Goal: Information Seeking & Learning: Learn about a topic

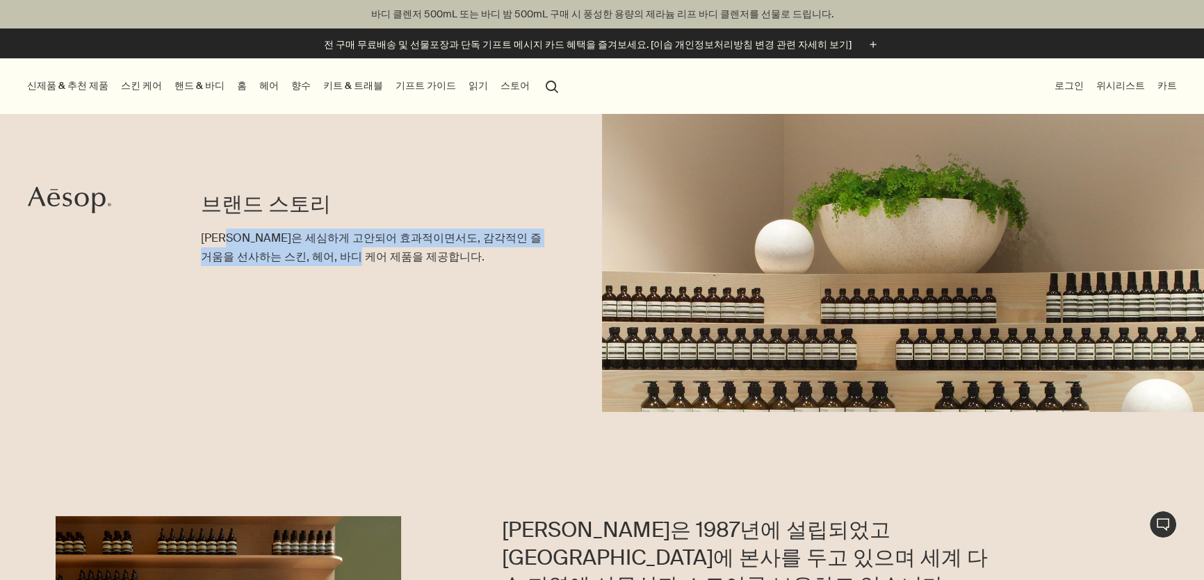
drag, startPoint x: 238, startPoint y: 240, endPoint x: 361, endPoint y: 248, distance: 123.2
click at [357, 247] on p "이솝은 세심하게 고안되어 효과적이면서도, 감각적인 즐거움을 선사하는 스킨, 헤어, 바디 케어 제품을 제공합니다." at bounding box center [373, 248] width 345 height 38
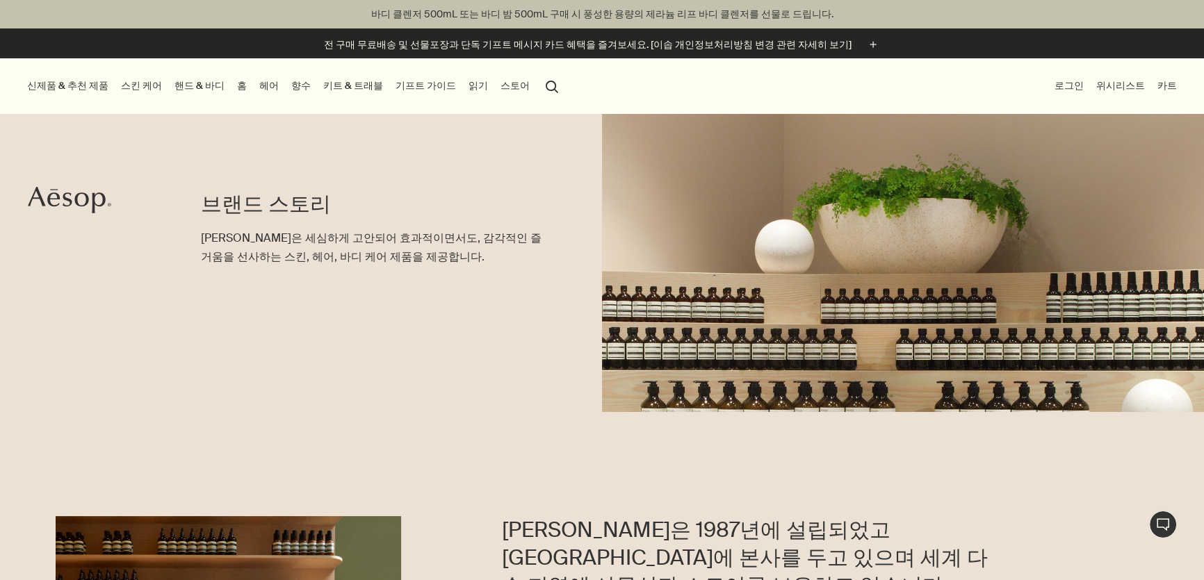
click at [361, 248] on p "이솝은 세심하게 고안되어 효과적이면서도, 감각적인 즐거움을 선사하는 스킨, 헤어, 바디 케어 제품을 제공합니다." at bounding box center [373, 248] width 345 height 38
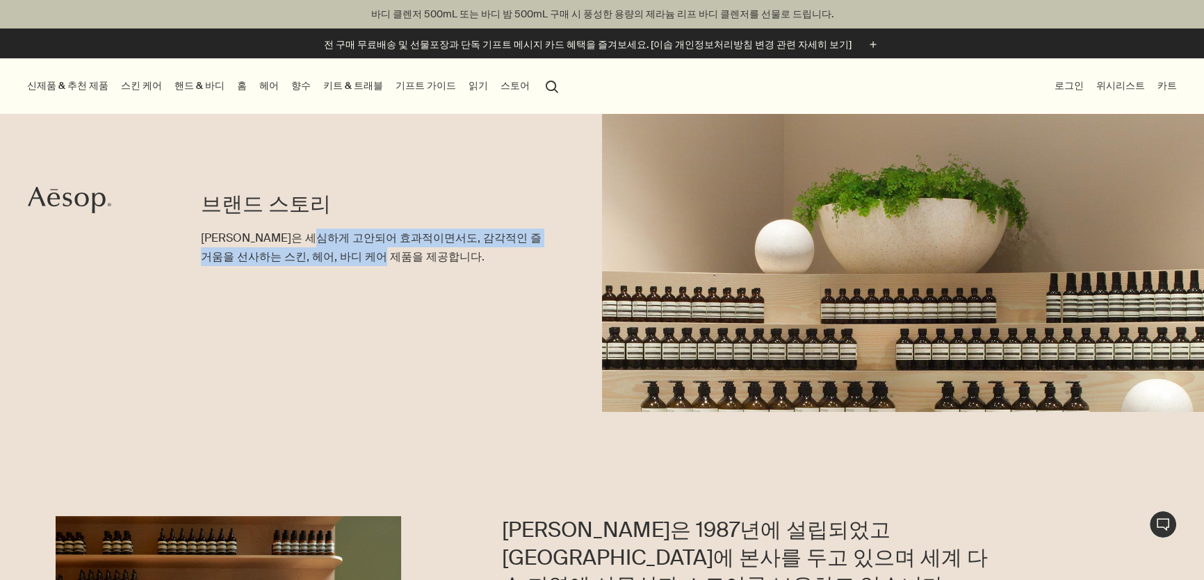
drag, startPoint x: 340, startPoint y: 239, endPoint x: 404, endPoint y: 261, distance: 68.1
click at [404, 261] on p "이솝은 세심하게 고안되어 효과적이면서도, 감각적인 즐거움을 선사하는 스킨, 헤어, 바디 케어 제품을 제공합니다." at bounding box center [373, 248] width 345 height 38
drag, startPoint x: 398, startPoint y: 232, endPoint x: 400, endPoint y: 272, distance: 39.6
click at [400, 272] on div "브랜드 스토리 이솝은 세심하게 고안되어 효과적이면서도, 감각적인 즐거움을 선사하는 스킨, 헤어, 바디 케어 제품을 제공합니다." at bounding box center [373, 263] width 345 height 298
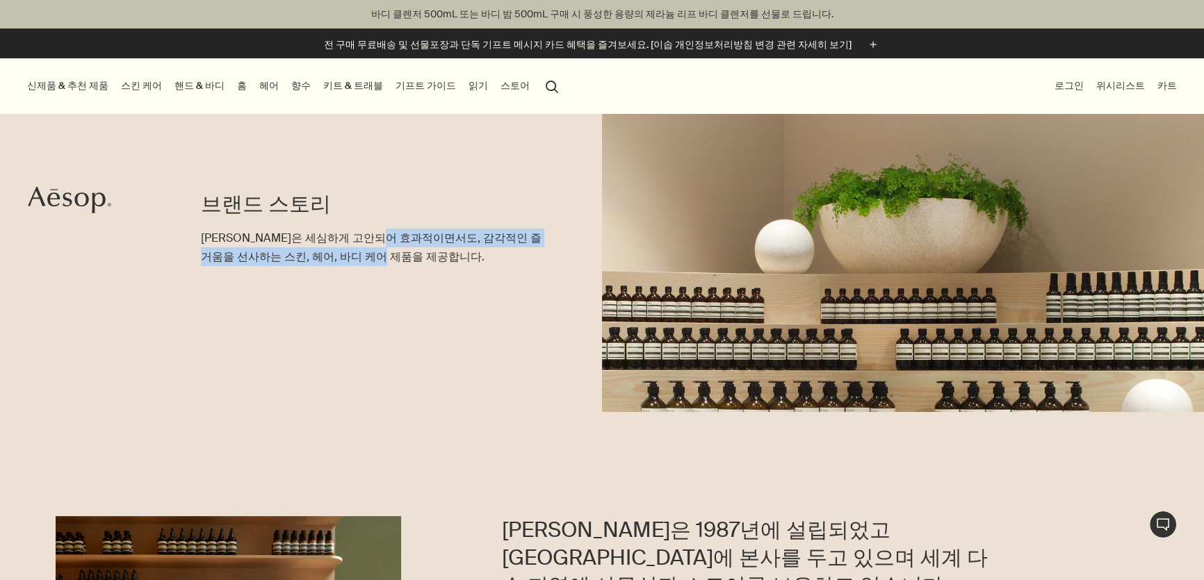
click at [400, 272] on div "브랜드 스토리 이솝은 세심하게 고안되어 효과적이면서도, 감각적인 즐거움을 선사하는 스킨, 헤어, 바디 케어 제품을 제공합니다." at bounding box center [373, 263] width 345 height 298
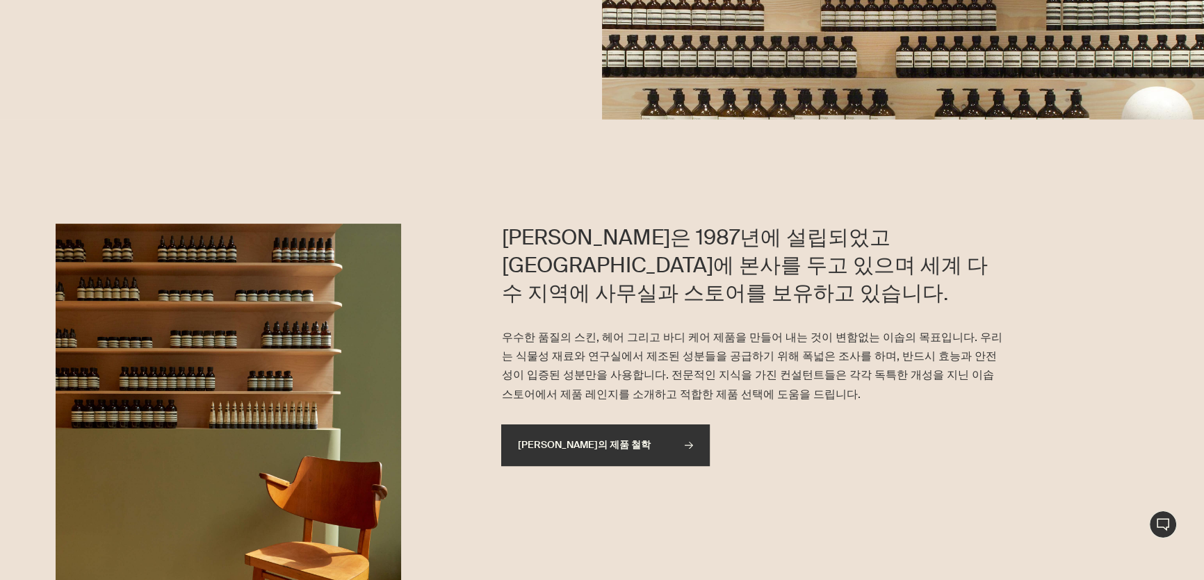
scroll to position [316, 0]
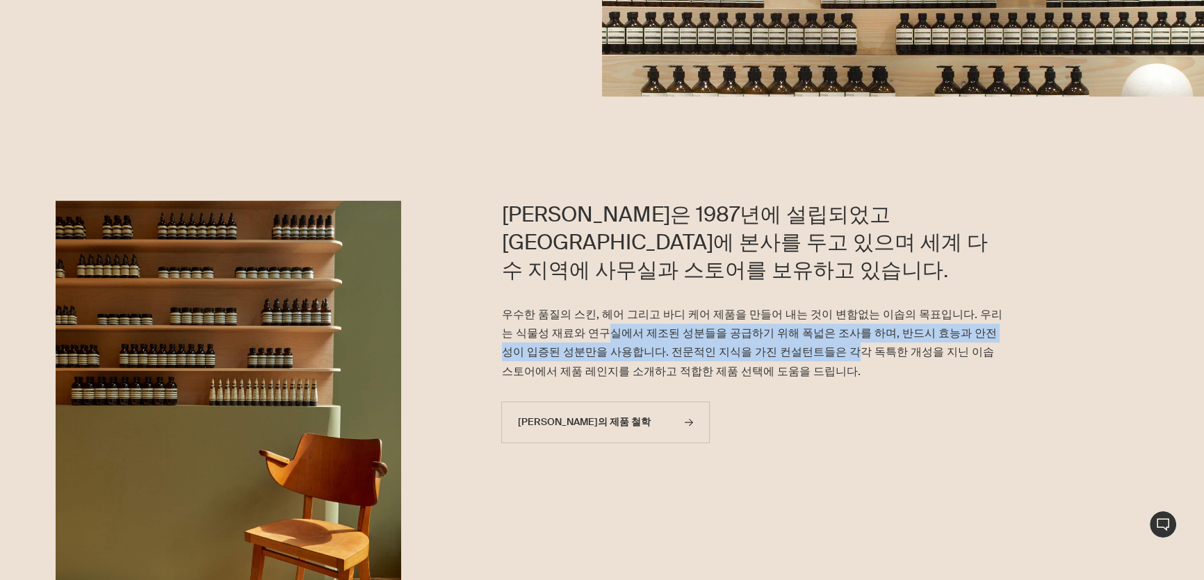
drag, startPoint x: 568, startPoint y: 309, endPoint x: 758, endPoint y: 322, distance: 190.2
click at [595, 322] on p "우수한 품질의 스킨, 헤어 그리고 바디 케어 제품을 만들어 내는 것이 변함없는 이솝의 목표입니다. 우리는 식물성 재료와 연구실에서 제조된 성분…" at bounding box center [753, 343] width 502 height 76
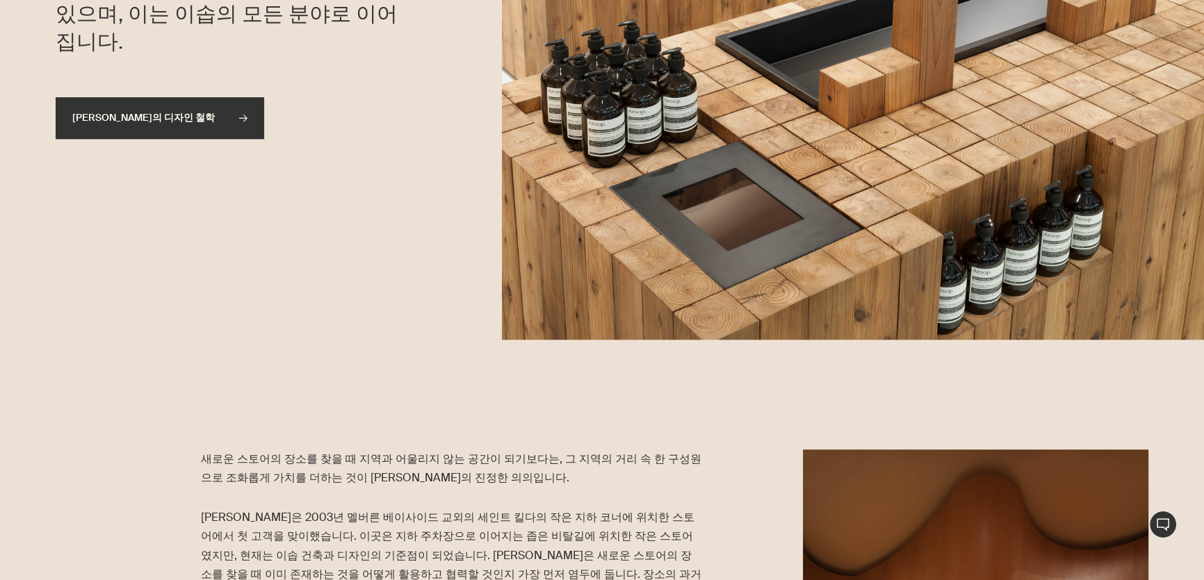
scroll to position [1453, 0]
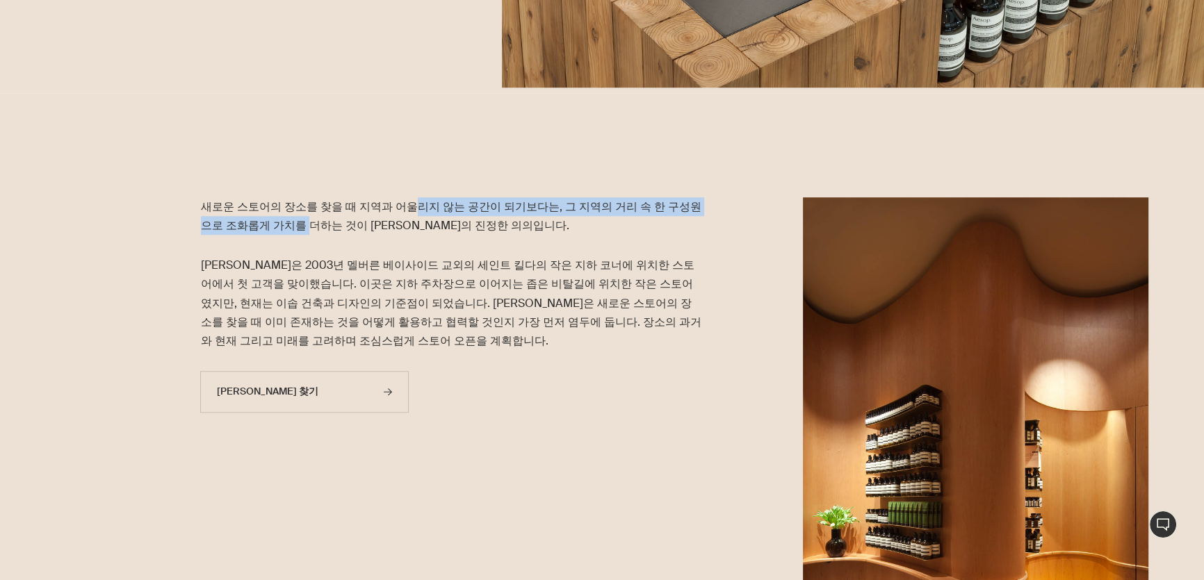
drag, startPoint x: 403, startPoint y: 192, endPoint x: 272, endPoint y: 233, distance: 137.6
click at [272, 232] on section "새로운 스토어의 장소를 찾을 때 지역과 어울리지 않는 공간이 되기보다는, 그 지역의 거리 속 한 구성원으로 조화롭게 가치를 더하는 것이 이솝의…" at bounding box center [602, 407] width 1204 height 628
click at [272, 233] on p "새로운 스토어의 장소를 찾을 때 지역과 어울리지 않는 공간이 되기보다는, 그 지역의 거리 속 한 구성원으로 조화롭게 가치를 더하는 것이 이솝의…" at bounding box center [452, 216] width 502 height 38
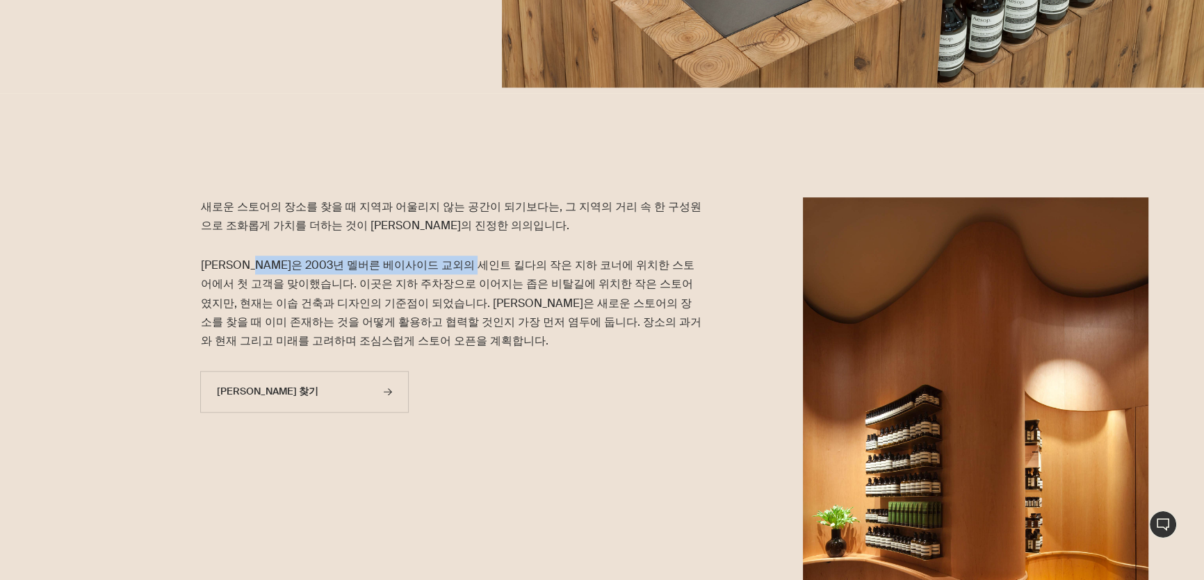
drag, startPoint x: 264, startPoint y: 259, endPoint x: 489, endPoint y: 274, distance: 225.6
click at [489, 274] on p "이솝은 2003년 멜버른 베이사이드 교외의 세인트 킬다의 작은 지하 코너에 위치한 스토어에서 첫 고객을 맞이했습니다. 이곳은 지하 주차장으로 …" at bounding box center [452, 303] width 502 height 95
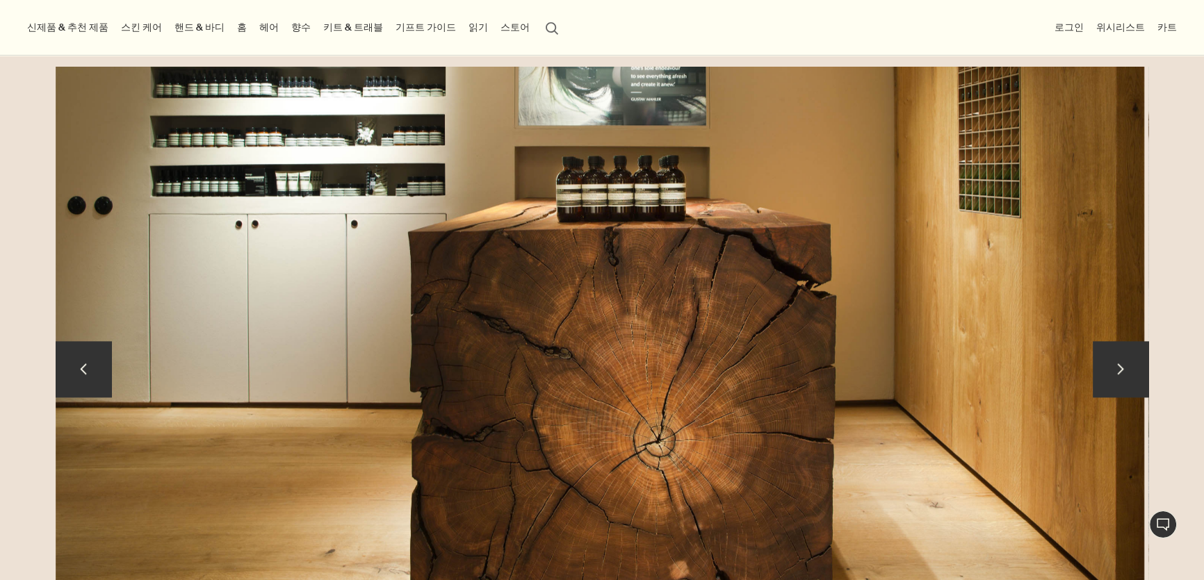
scroll to position [2211, 0]
click at [595, 377] on button "chevron" at bounding box center [1121, 370] width 56 height 56
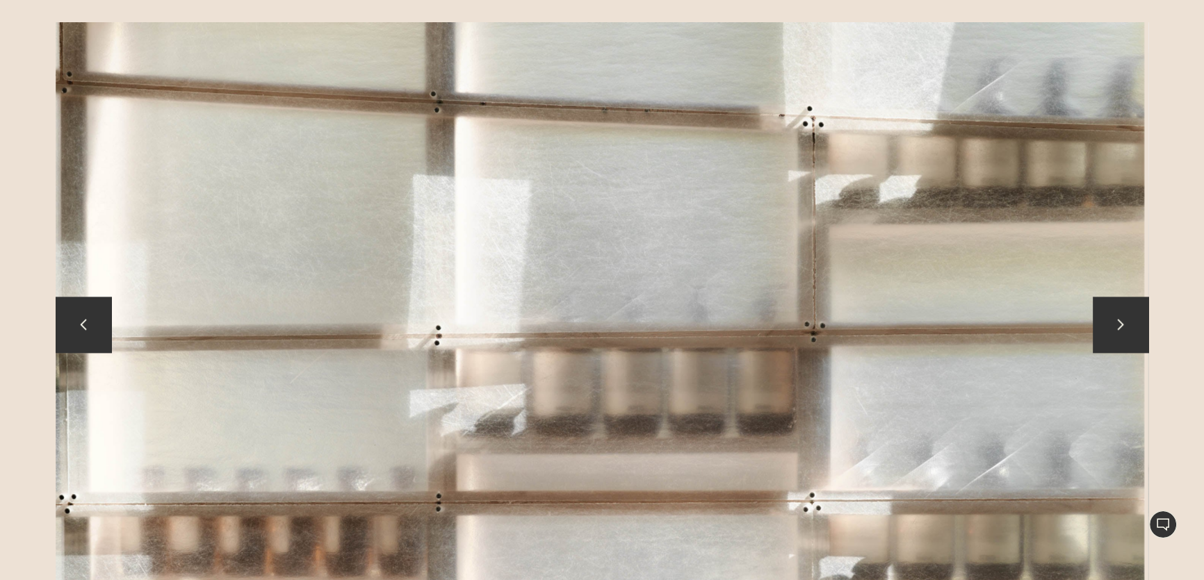
scroll to position [2274, 0]
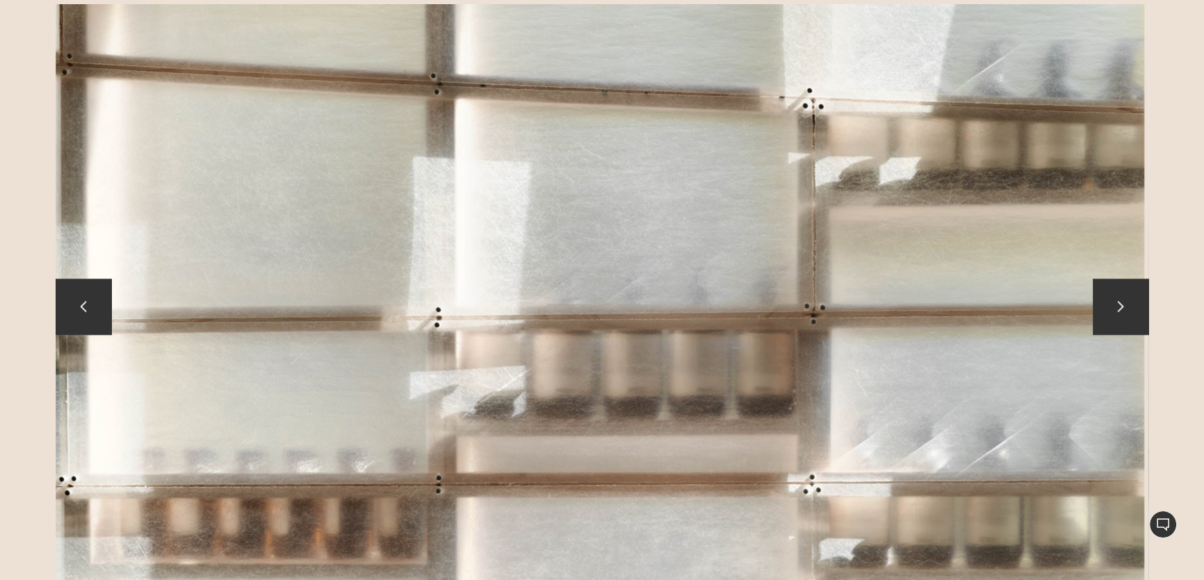
click at [101, 302] on button "chevron" at bounding box center [84, 307] width 56 height 56
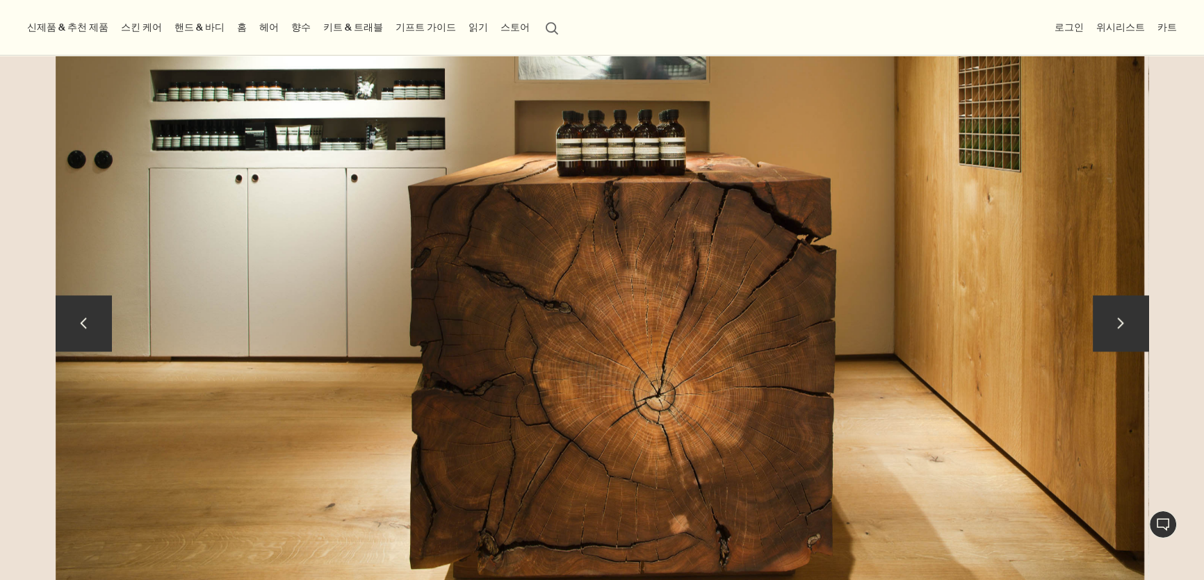
scroll to position [2211, 0]
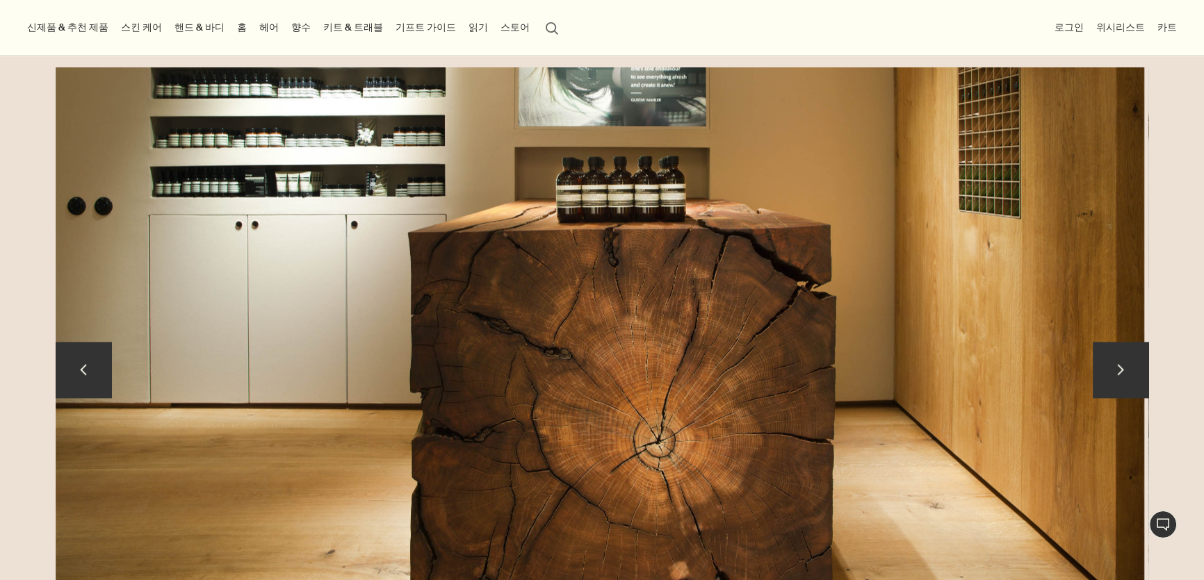
click at [595, 363] on button "chevron" at bounding box center [1121, 370] width 56 height 56
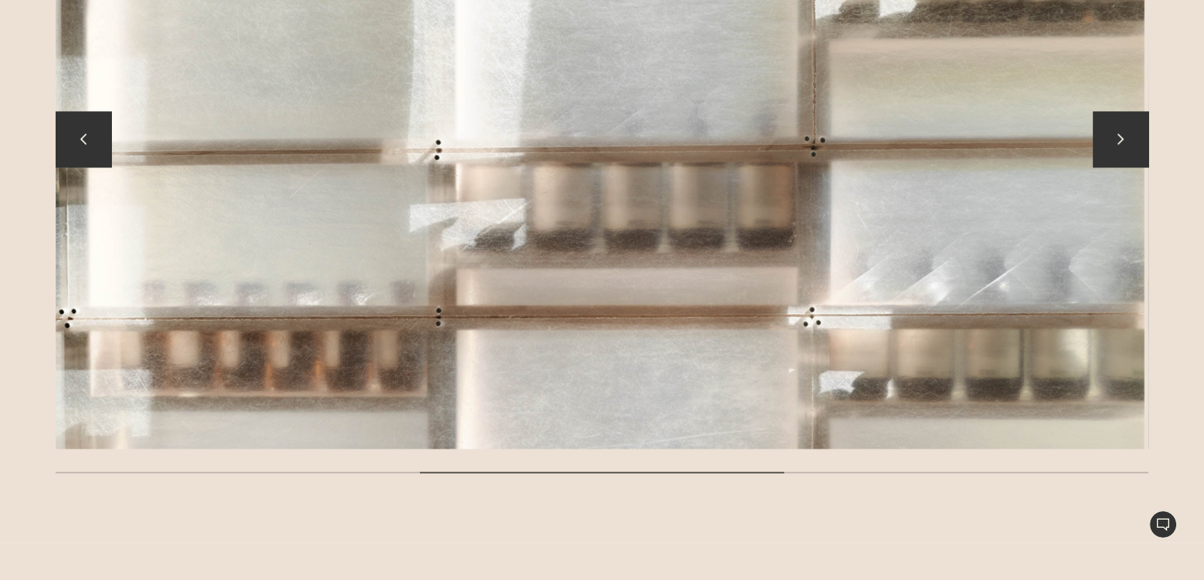
scroll to position [2464, 0]
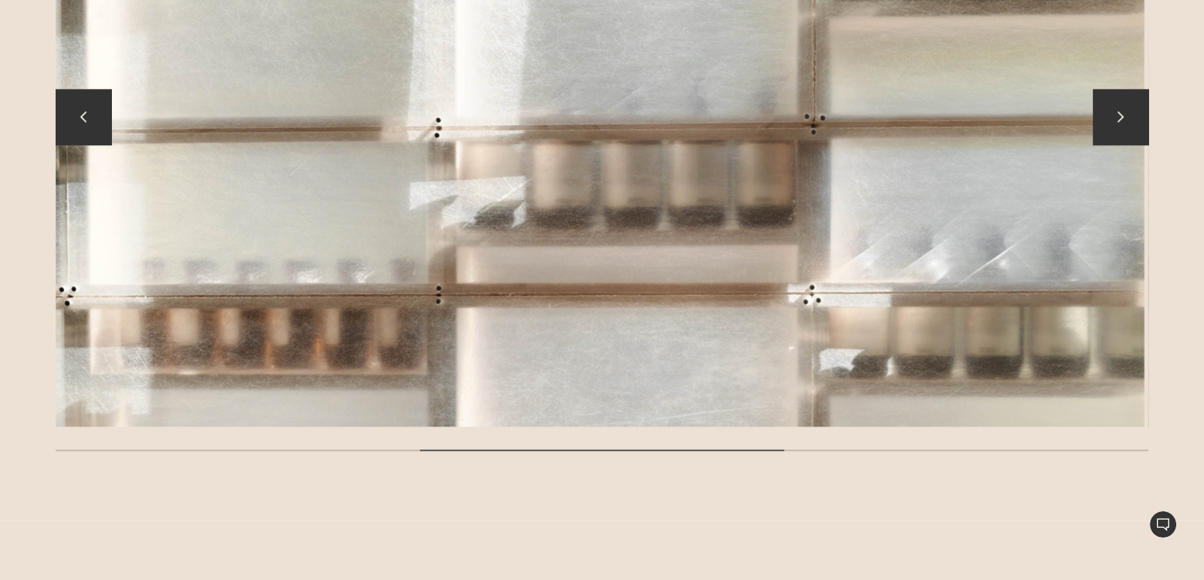
click at [595, 126] on button "chevron" at bounding box center [1121, 117] width 56 height 56
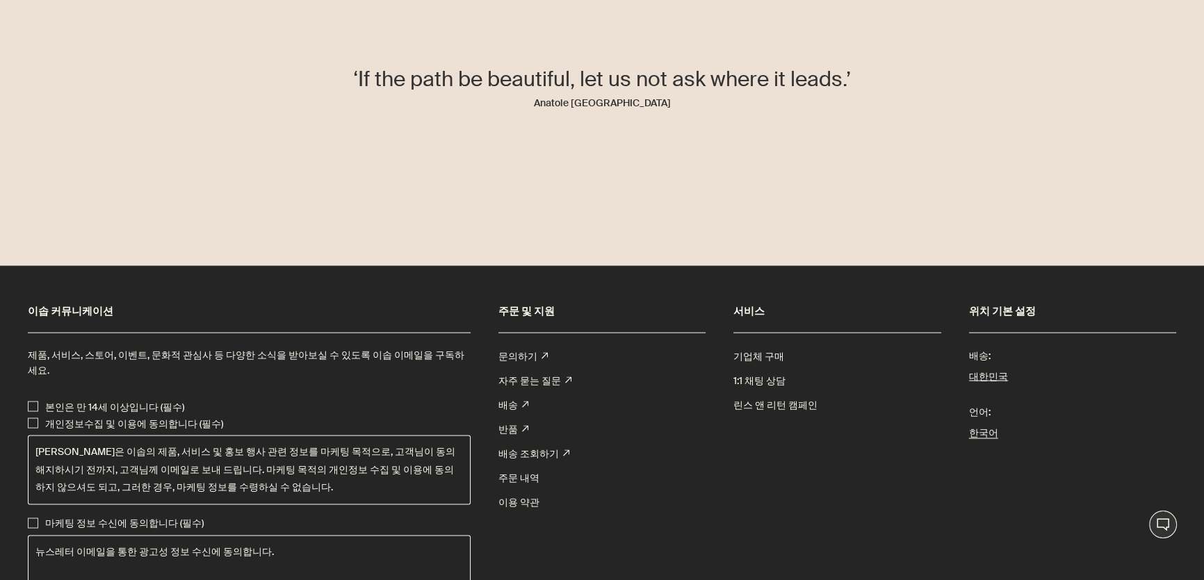
scroll to position [3032, 0]
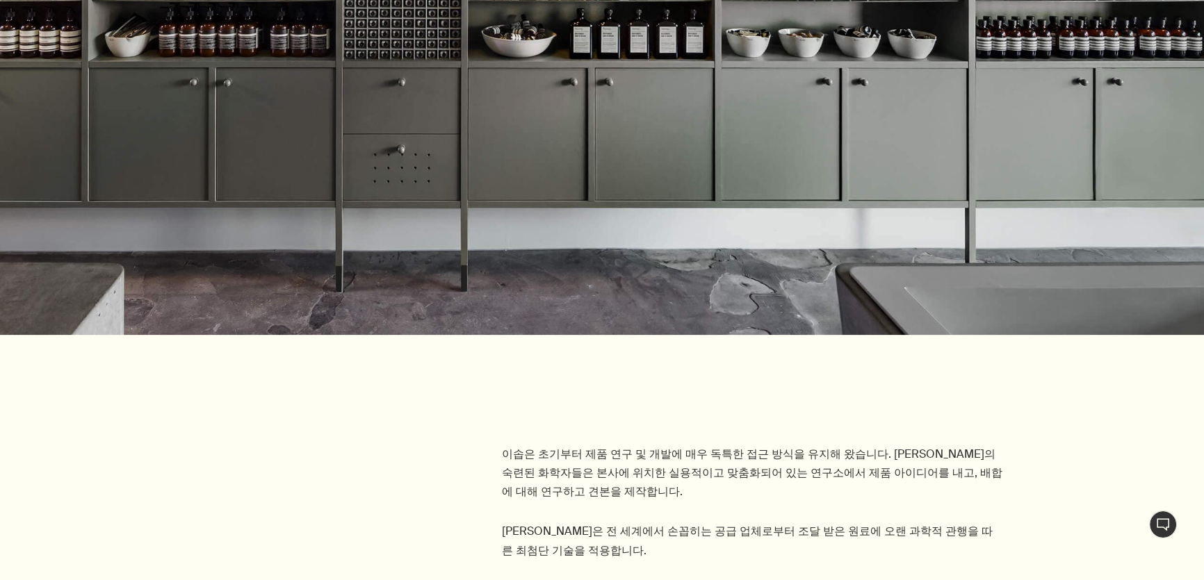
scroll to position [632, 0]
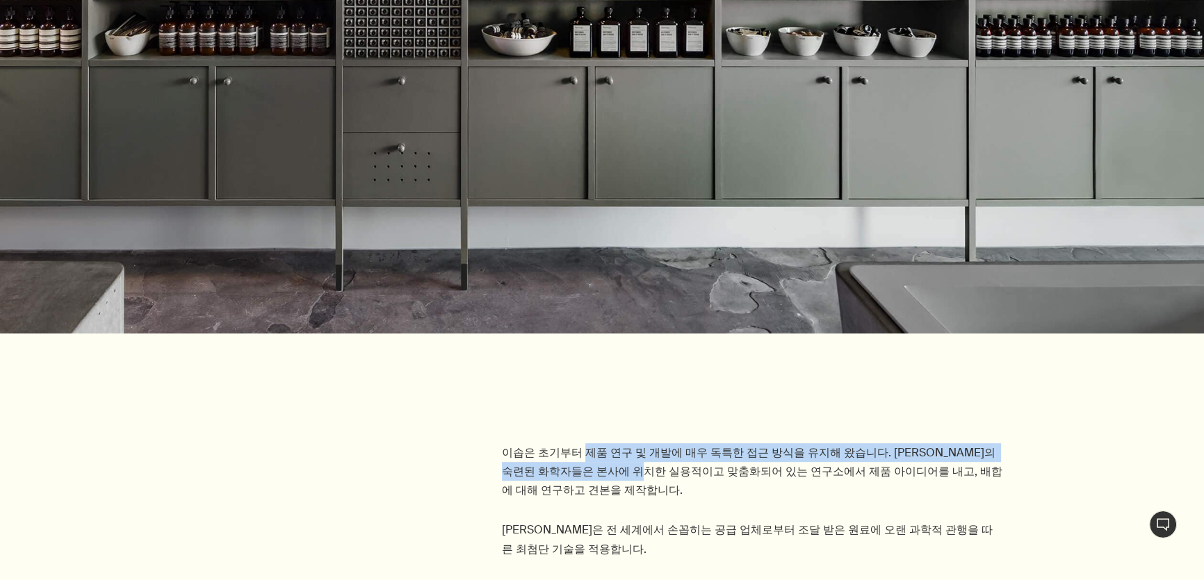
drag, startPoint x: 580, startPoint y: 450, endPoint x: 622, endPoint y: 476, distance: 49.9
click at [622, 476] on p "이솝은 초기부터 제품 연구 및 개발에 매우 독특한 접근 방식을 유지해 왔습니다. 이솝의 숙련된 화학자들은 본사에 위치한 실용적이고 맞춤화되어 …" at bounding box center [753, 471] width 502 height 57
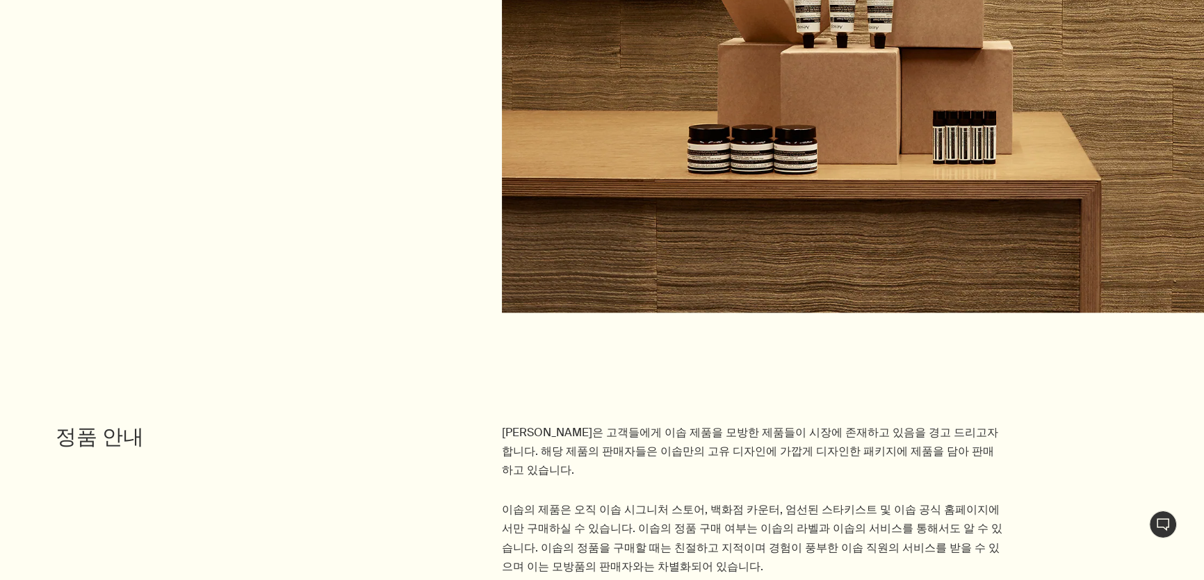
scroll to position [1895, 0]
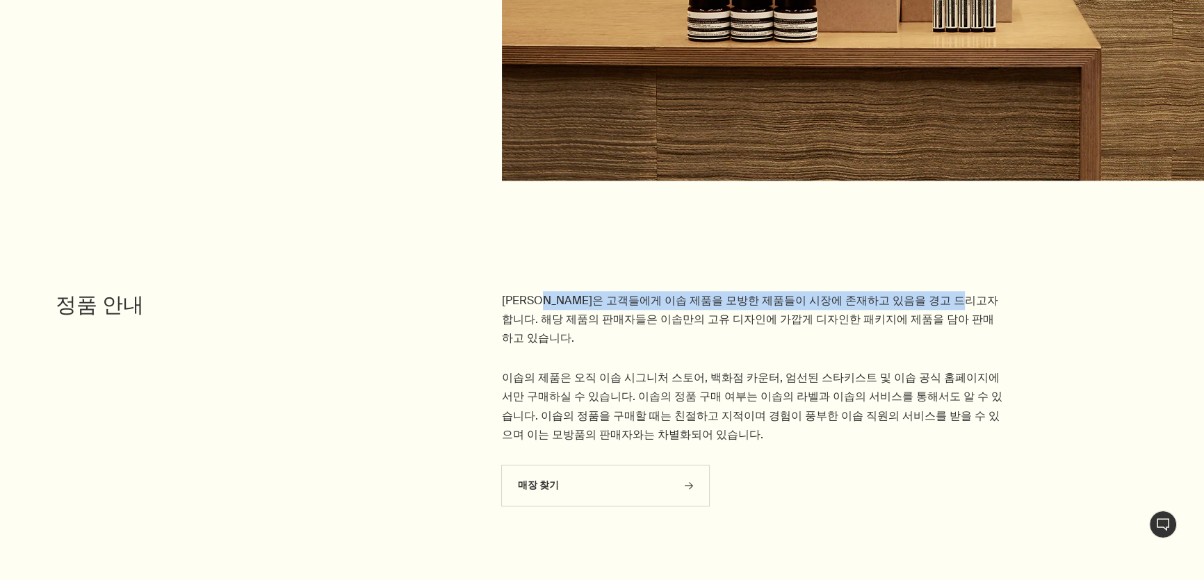
drag, startPoint x: 560, startPoint y: 302, endPoint x: 772, endPoint y: 281, distance: 213.0
click at [921, 300] on p "이솝은 고객들에게 이솝 제품을 모방한 제품들이 시장에 존재하고 있음을 경고 드리고자 합니다. 해당 제품의 판매자들은 이솝만의 고유 디자인에 가…" at bounding box center [753, 319] width 502 height 57
click at [698, 277] on section "이솝은 고객들에게 이솝 제품을 모방한 제품들이 시장에 존재하고 있음을 경고 드리고자 합니다. 해당 제품의 판매자들은 이솝만의 고유 디자인에 가…" at bounding box center [602, 354] width 1204 height 334
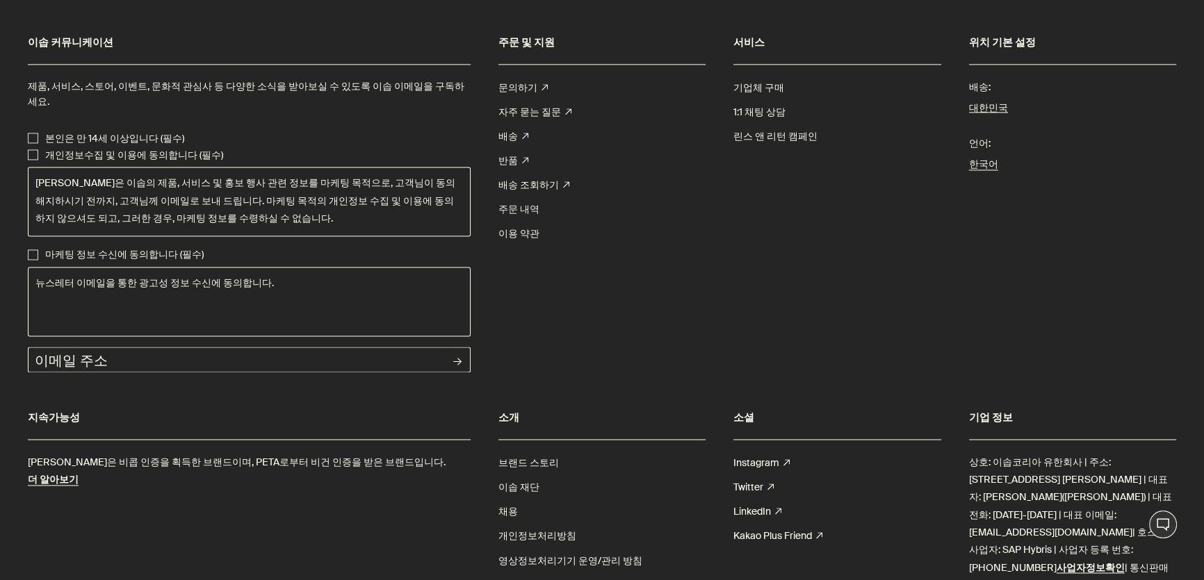
scroll to position [2839, 0]
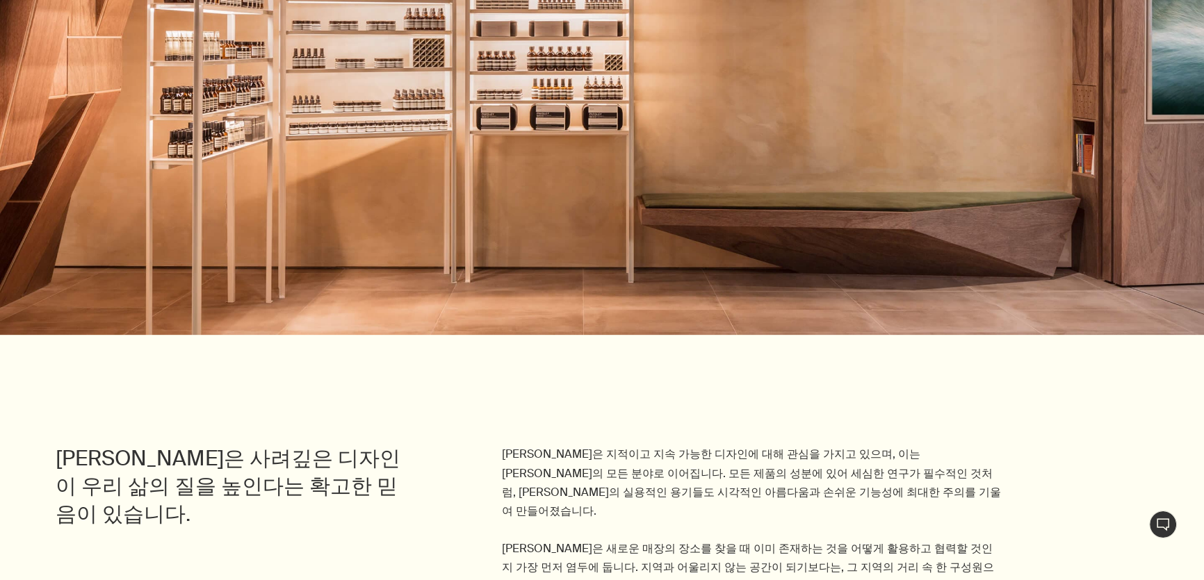
scroll to position [758, 0]
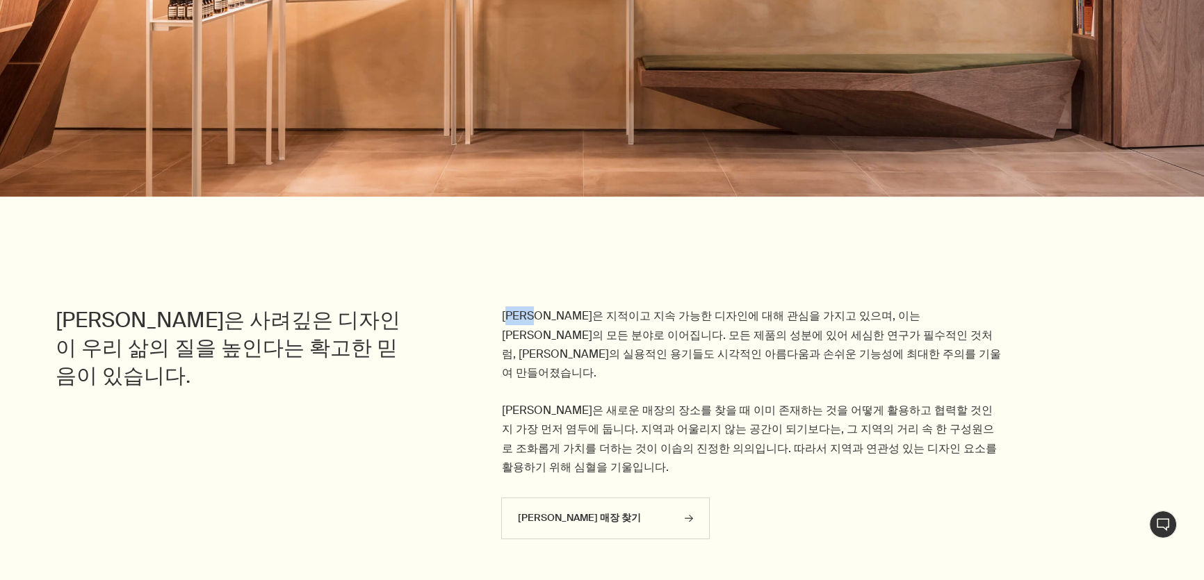
drag, startPoint x: 514, startPoint y: 316, endPoint x: 549, endPoint y: 323, distance: 35.6
click at [549, 323] on p "이솝은 지적이고 지속 가능한 디자인에 대해 관심을 가지고 있으며, 이는 이솝의 모든 분야로 이어집니다. 모든 제품의 성분에 있어 세심한 연구가…" at bounding box center [753, 391] width 502 height 170
drag, startPoint x: 549, startPoint y: 324, endPoint x: 560, endPoint y: 324, distance: 11.1
click at [550, 324] on p "이솝은 지적이고 지속 가능한 디자인에 대해 관심을 가지고 있으며, 이는 이솝의 모든 분야로 이어집니다. 모든 제품의 성분에 있어 세심한 연구가…" at bounding box center [753, 391] width 502 height 170
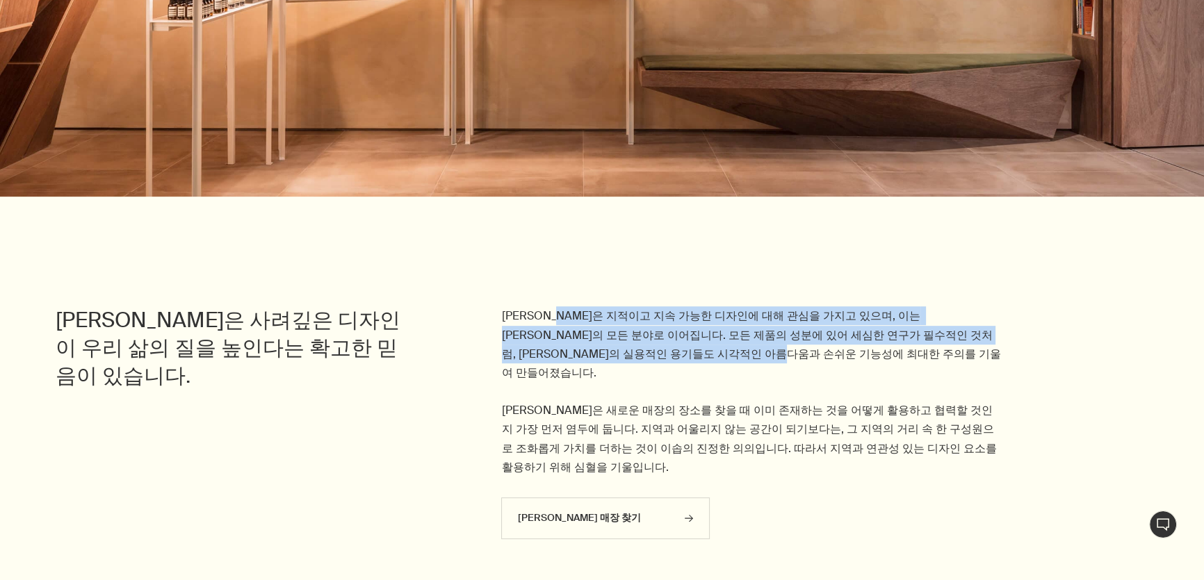
drag, startPoint x: 582, startPoint y: 322, endPoint x: 776, endPoint y: 347, distance: 196.2
click at [776, 347] on p "이솝은 지적이고 지속 가능한 디자인에 대해 관심을 가지고 있으며, 이는 이솝의 모든 분야로 이어집니다. 모든 제품의 성분에 있어 세심한 연구가…" at bounding box center [753, 391] width 502 height 170
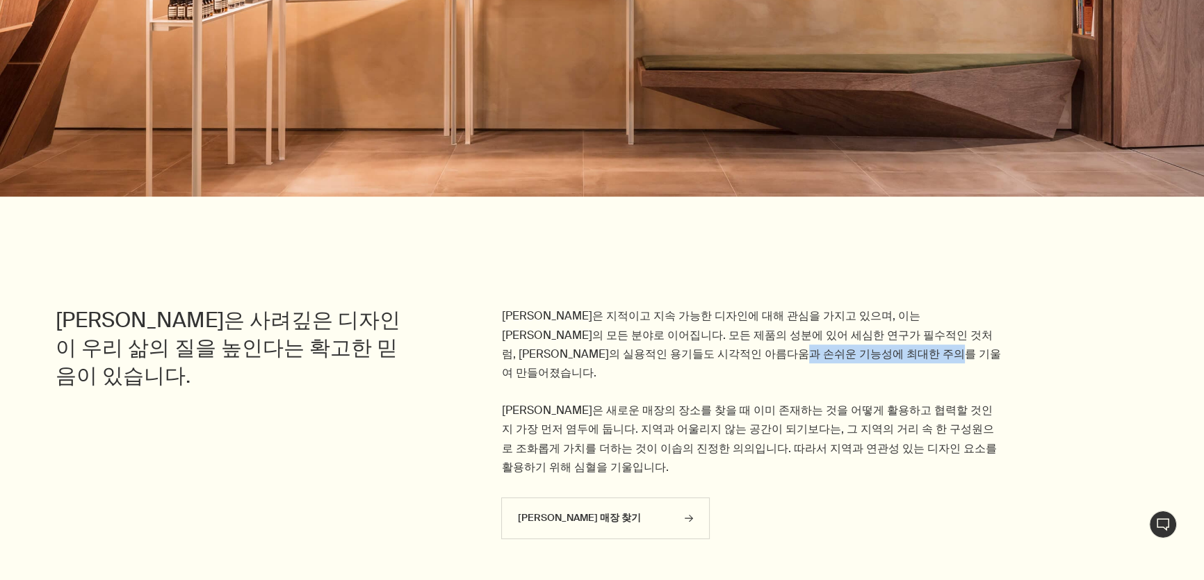
drag, startPoint x: 648, startPoint y: 386, endPoint x: 491, endPoint y: 397, distance: 157.5
click at [491, 397] on div "이솝은 지적이고 지속 가능한 디자인에 대해 관심을 가지고 있으며, 이는 이솝의 모든 분야로 이어집니다. 모든 제품의 성분에 있어 세심한 연구가…" at bounding box center [802, 429] width 803 height 247
click at [618, 412] on p "이솝은 지적이고 지속 가능한 디자인에 대해 관심을 가지고 있으며, 이는 이솝의 모든 분야로 이어집니다. 모든 제품의 성분에 있어 세심한 연구가…" at bounding box center [753, 391] width 502 height 170
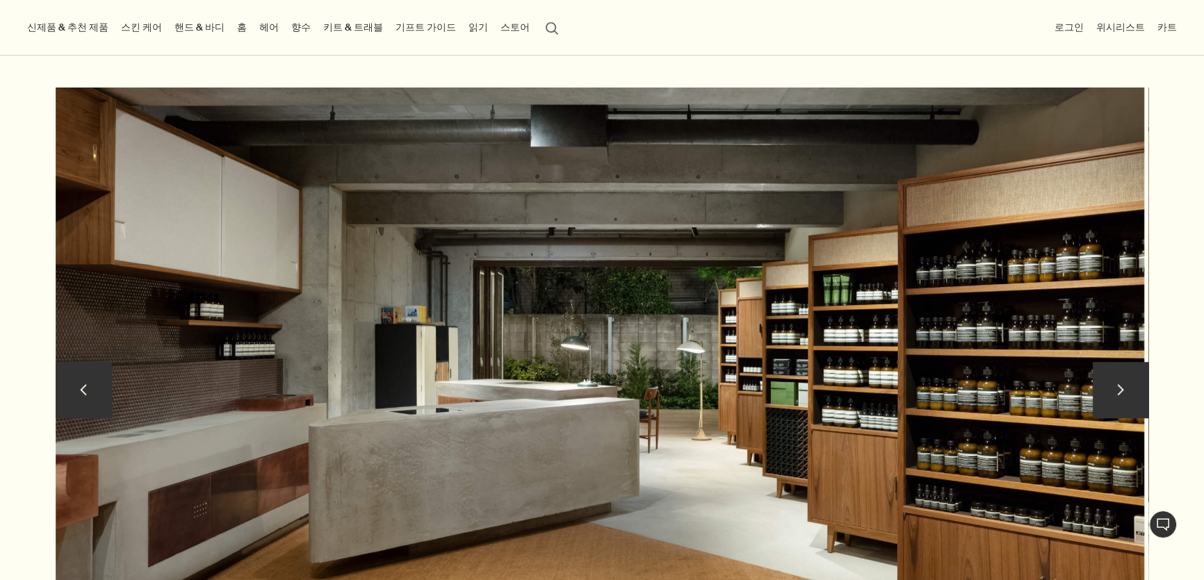
scroll to position [1327, 0]
click at [1108, 363] on button "chevron" at bounding box center [1121, 391] width 56 height 56
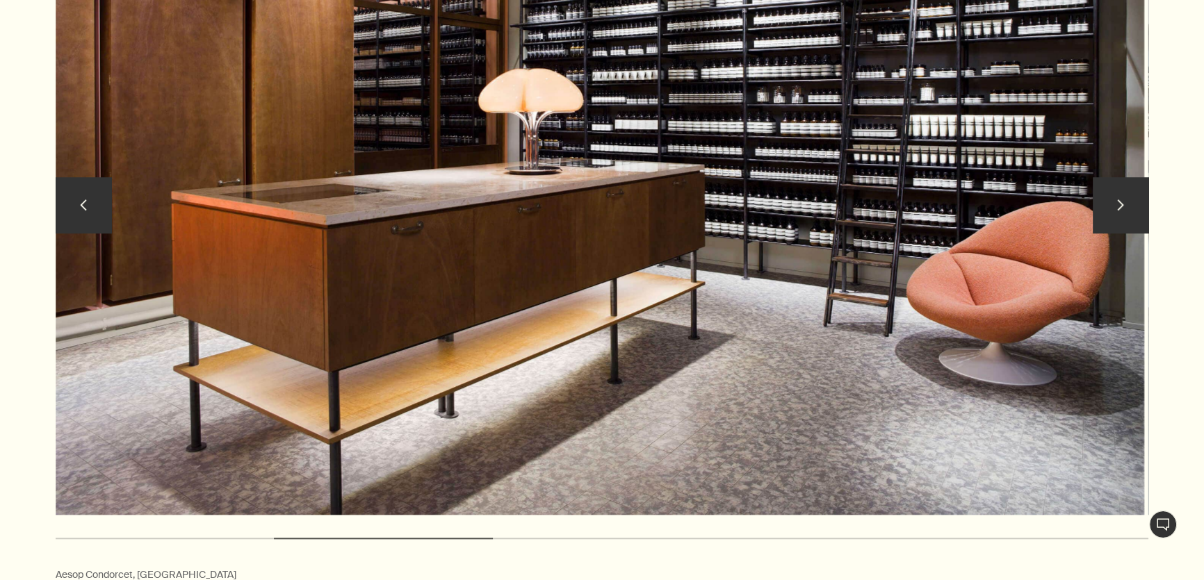
scroll to position [1516, 0]
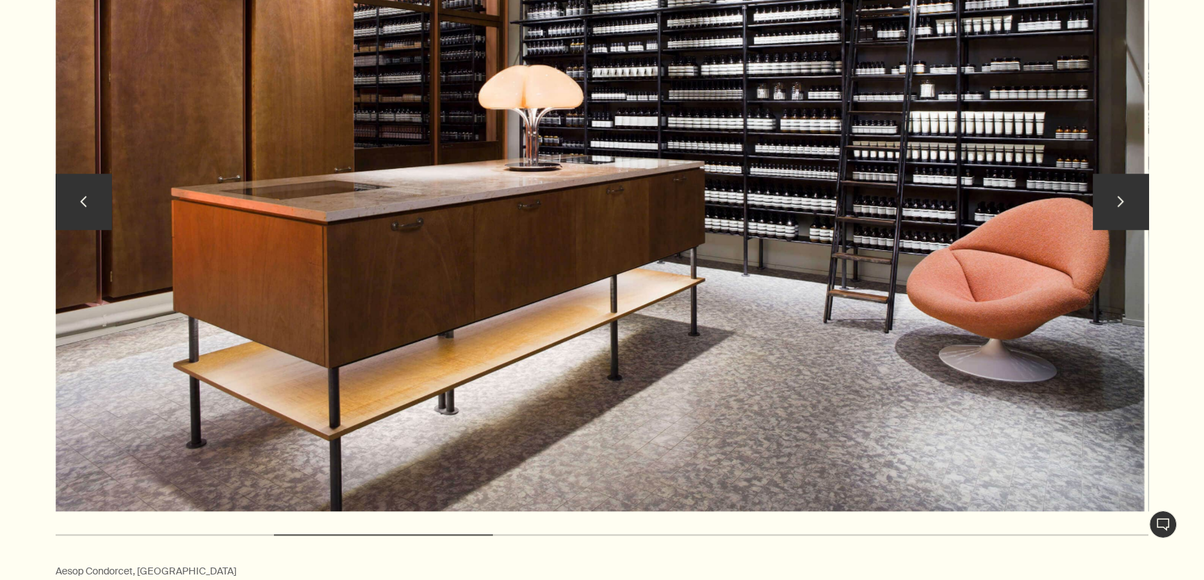
click at [1121, 174] on button "chevron" at bounding box center [1121, 202] width 56 height 56
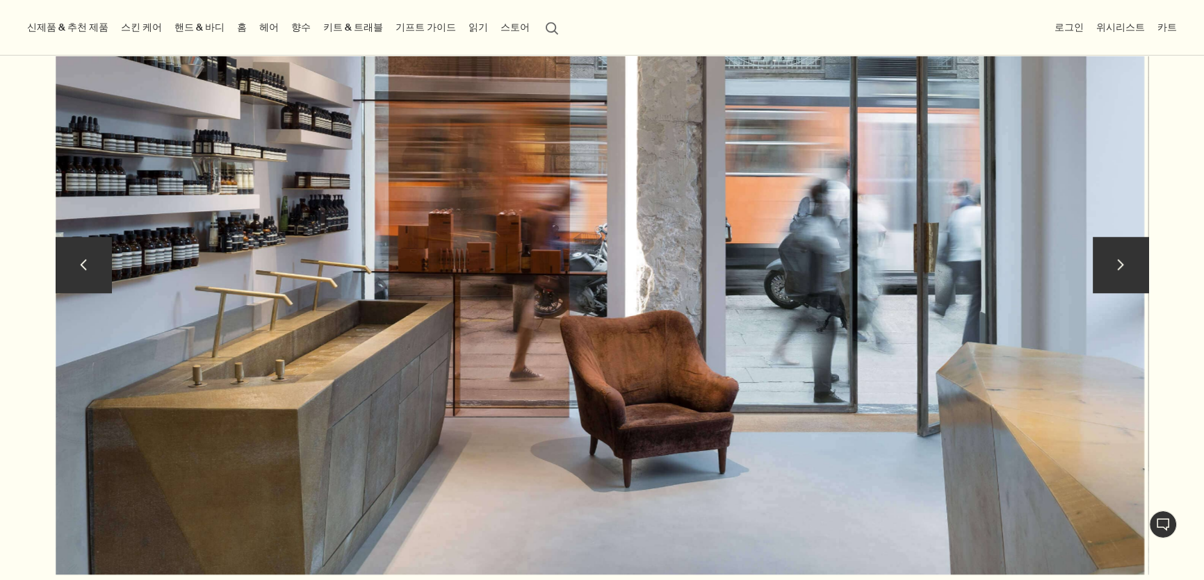
scroll to position [1390, 0]
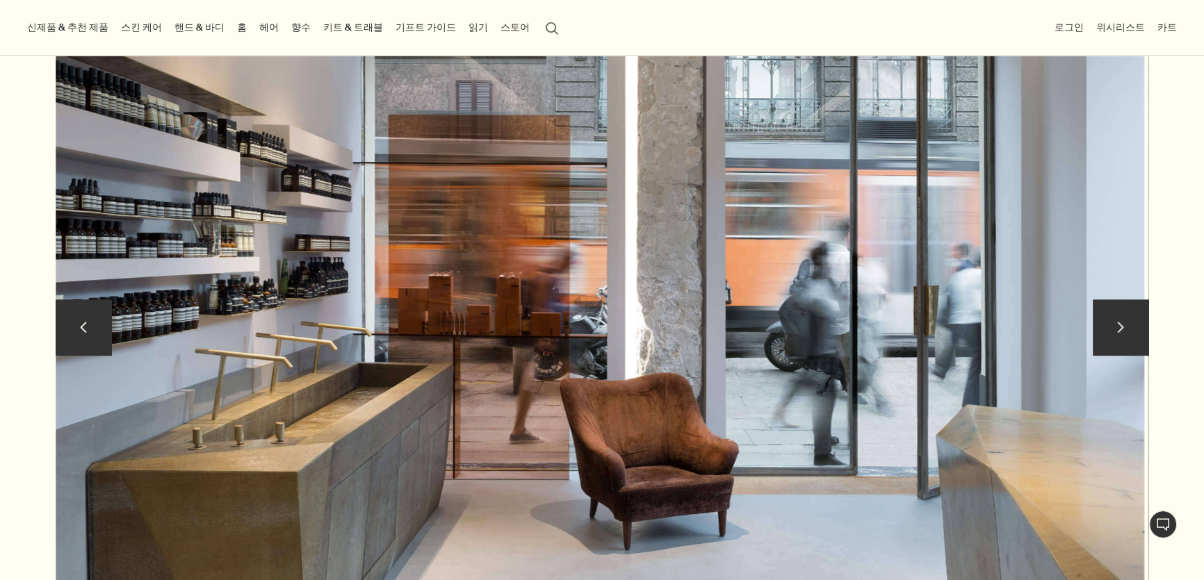
click at [1112, 300] on button "chevron" at bounding box center [1121, 328] width 56 height 56
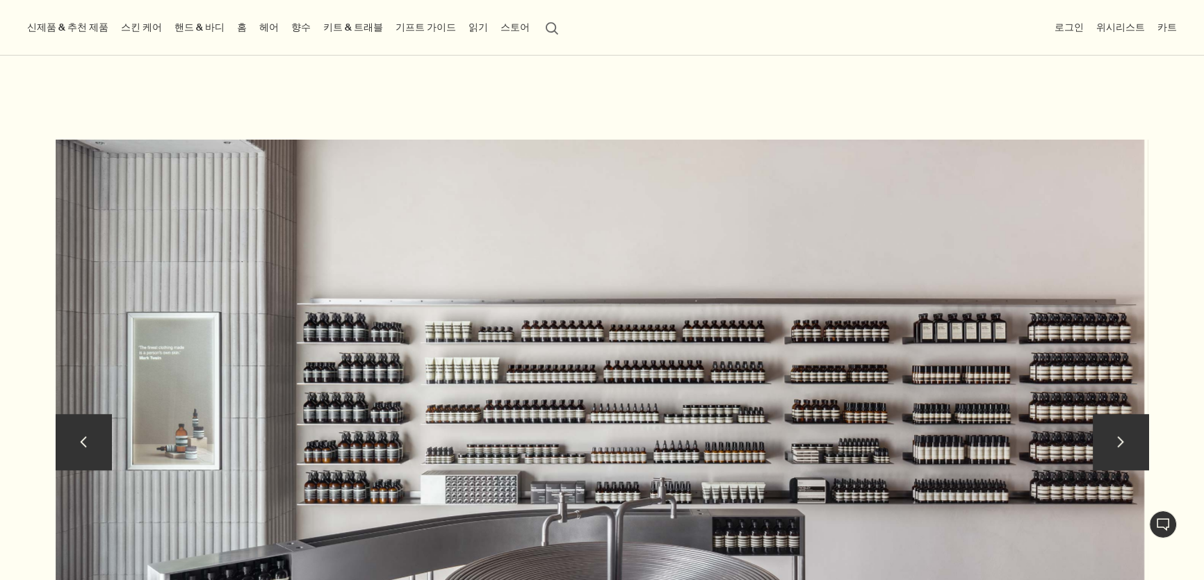
scroll to position [1263, 0]
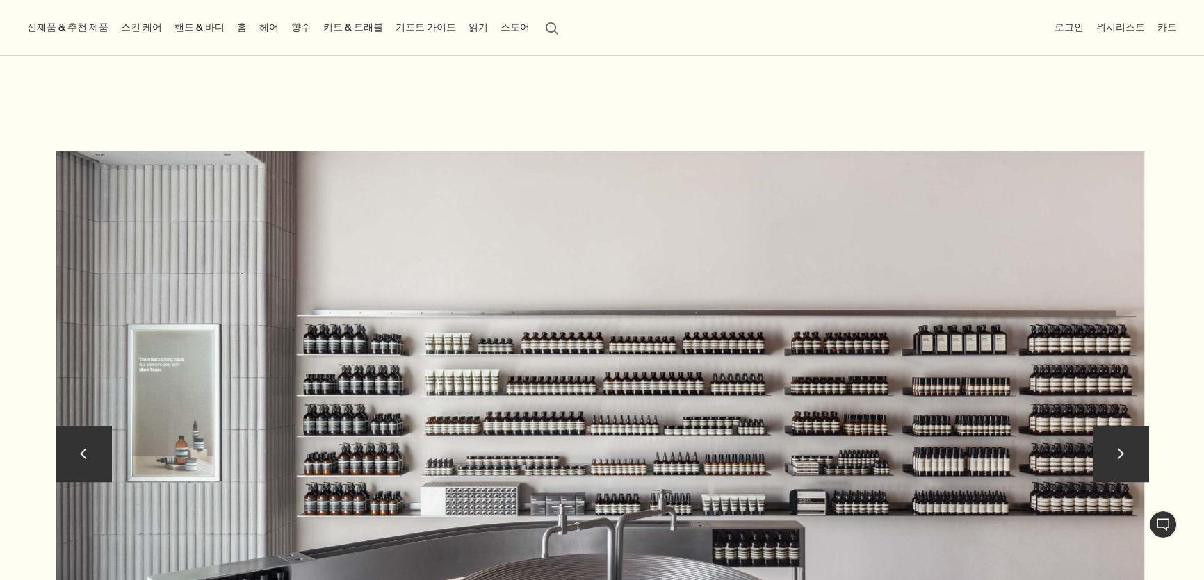
click at [1127, 426] on button "chevron" at bounding box center [1121, 454] width 56 height 56
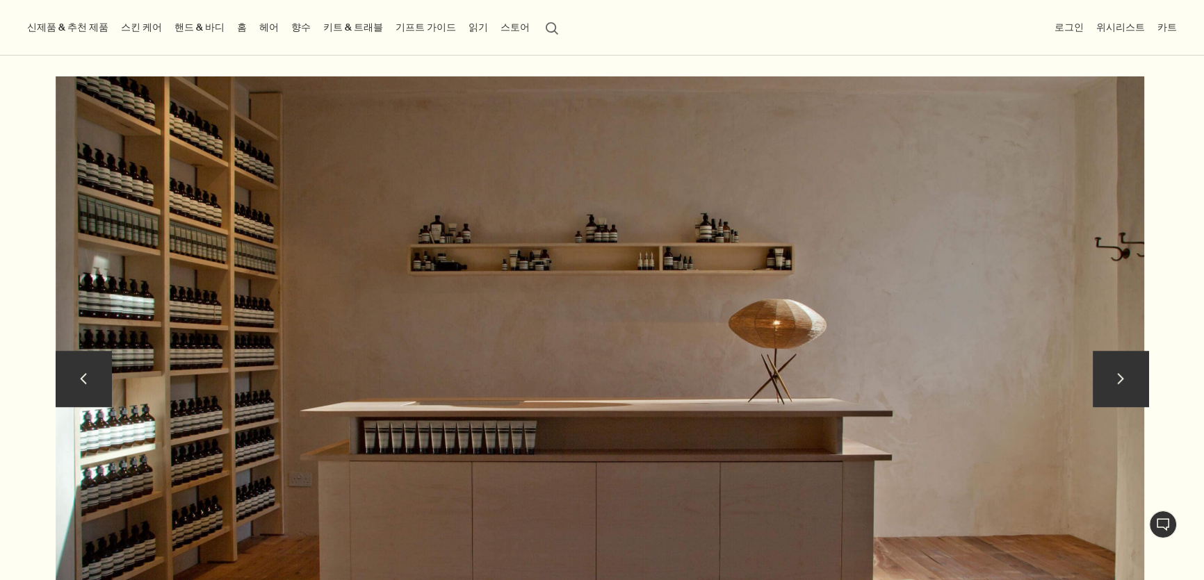
scroll to position [1327, 0]
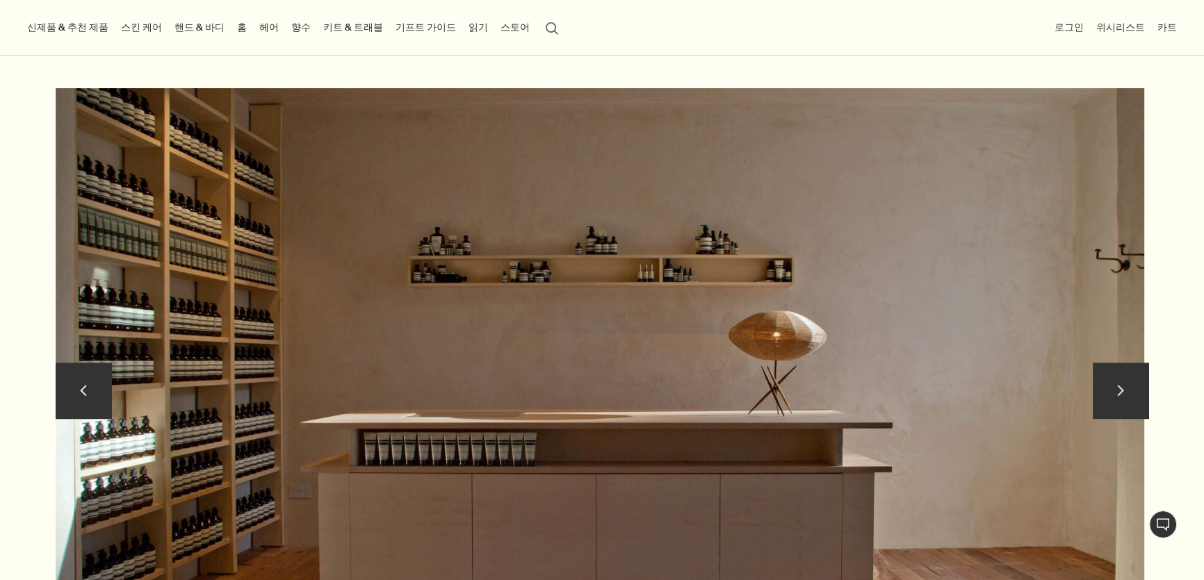
click at [1088, 343] on img at bounding box center [600, 394] width 1088 height 612
click at [1099, 363] on button "chevron" at bounding box center [1121, 391] width 56 height 56
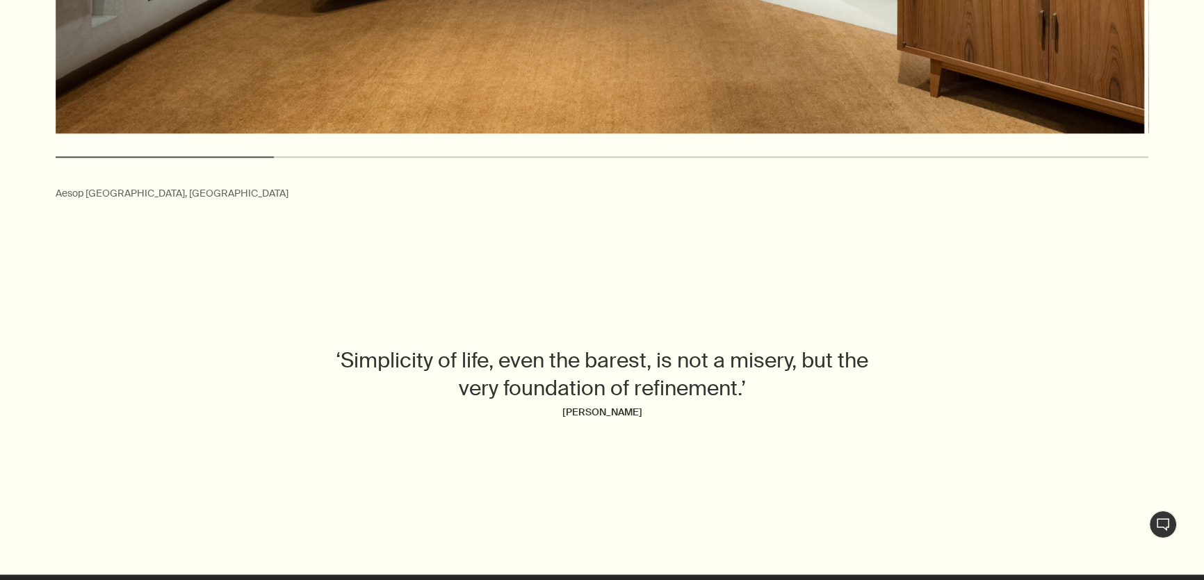
scroll to position [2085, 0]
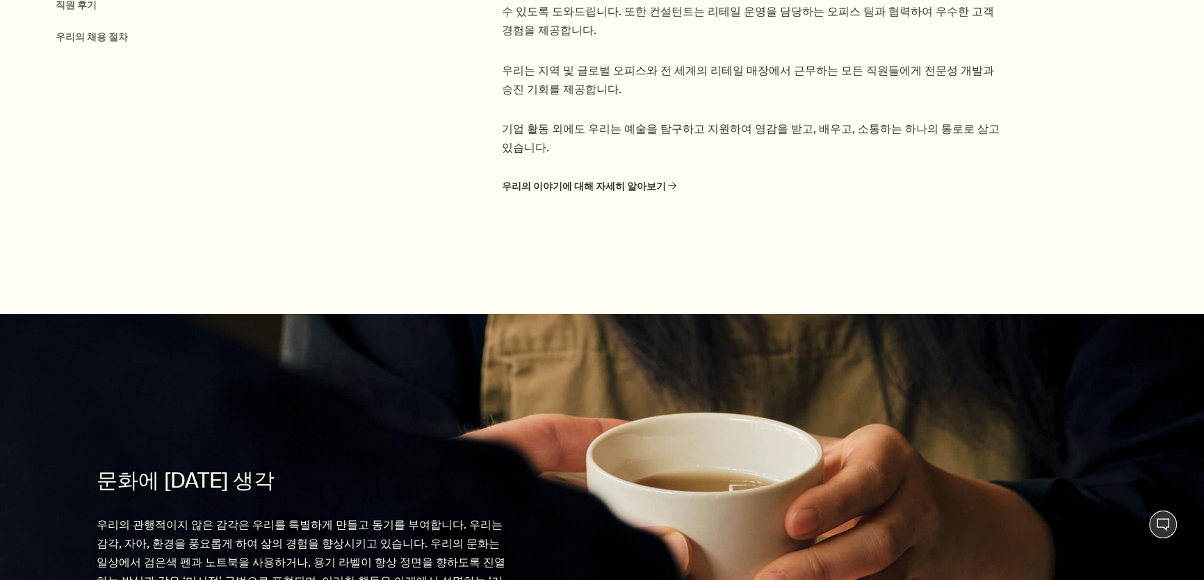
scroll to position [954, 0]
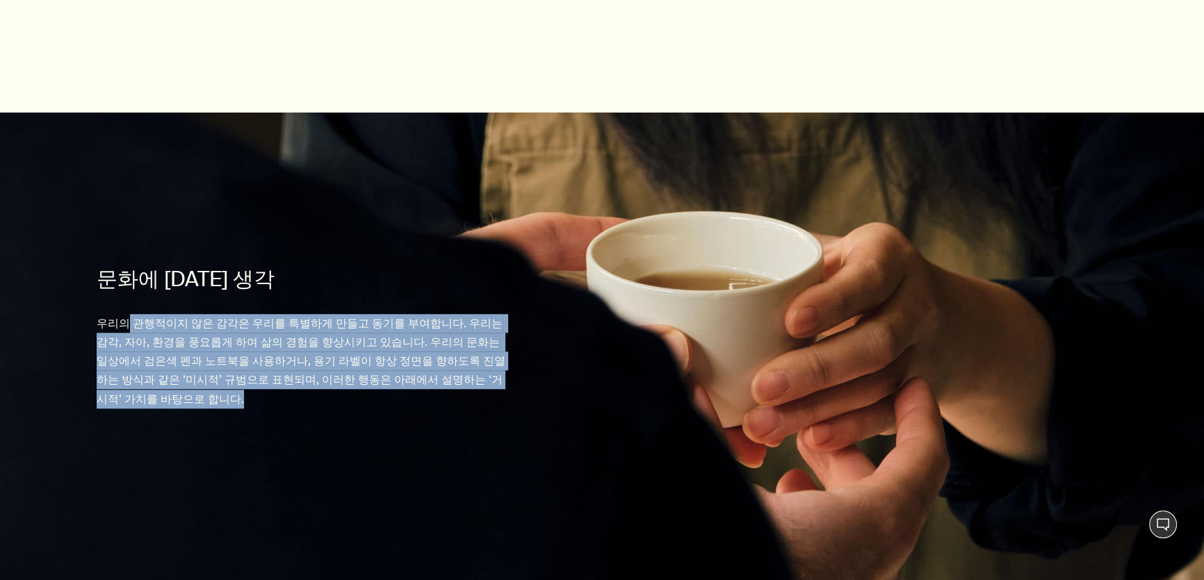
drag, startPoint x: 122, startPoint y: 284, endPoint x: 339, endPoint y: 373, distance: 235.0
click at [339, 373] on div "문화에 대한 생각 우리의 관행적이지 않은 감각은 우리를 특별하게 만들고 동기를 부여합니다. 우리는 감각, 자아, 환경을 풍요롭게 하여 삶의 경…" at bounding box center [301, 348] width 409 height 192
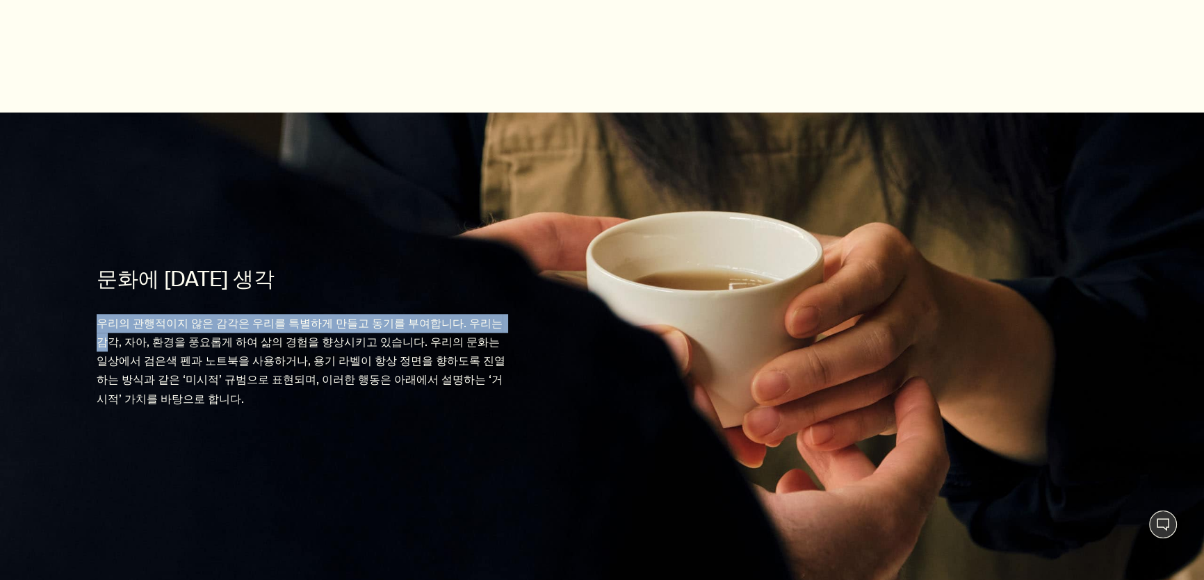
drag, startPoint x: 98, startPoint y: 277, endPoint x: 488, endPoint y: 284, distance: 389.9
click at [488, 314] on p "우리의 관행적이지 않은 감각은 우리를 특별하게 만들고 동기를 부여합니다. 우리는 감각, 자아, 환경을 풍요롭게 하여 삶의 경험을 향상시키고 있…" at bounding box center [301, 361] width 409 height 95
click at [308, 314] on p "우리의 관행적이지 않은 감각은 우리를 특별하게 만들고 동기를 부여합니다. 우리는 감각, 자아, 환경을 풍요롭게 하여 삶의 경험을 향상시키고 있…" at bounding box center [301, 361] width 409 height 95
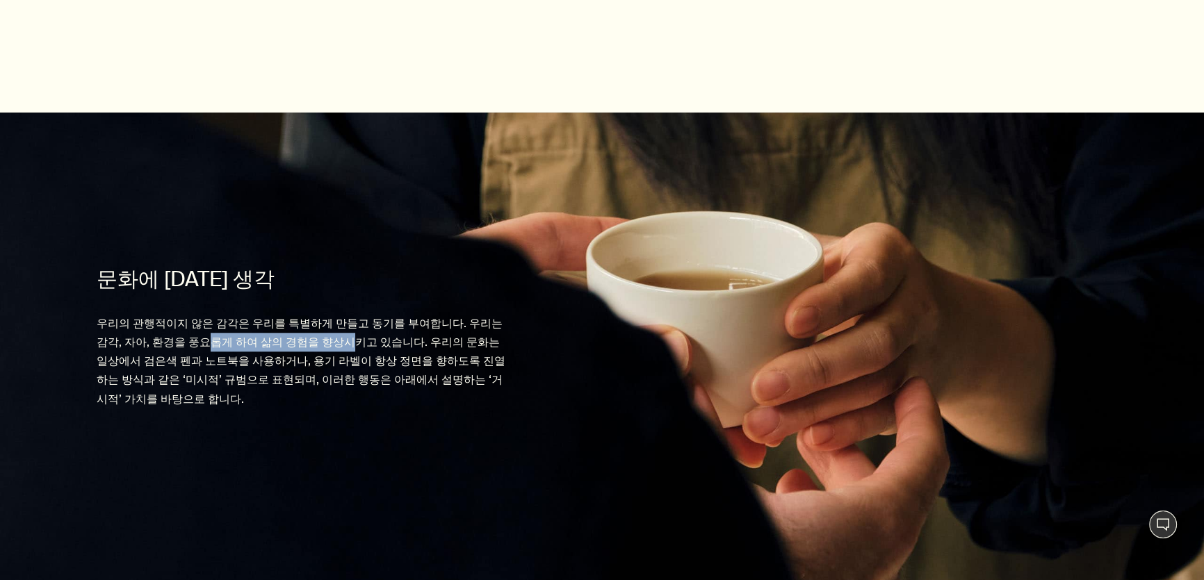
drag, startPoint x: 174, startPoint y: 298, endPoint x: 306, endPoint y: 304, distance: 131.5
click at [306, 314] on p "우리의 관행적이지 않은 감각은 우리를 특별하게 만들고 동기를 부여합니다. 우리는 감각, 자아, 환경을 풍요롭게 하여 삶의 경험을 향상시키고 있…" at bounding box center [301, 361] width 409 height 95
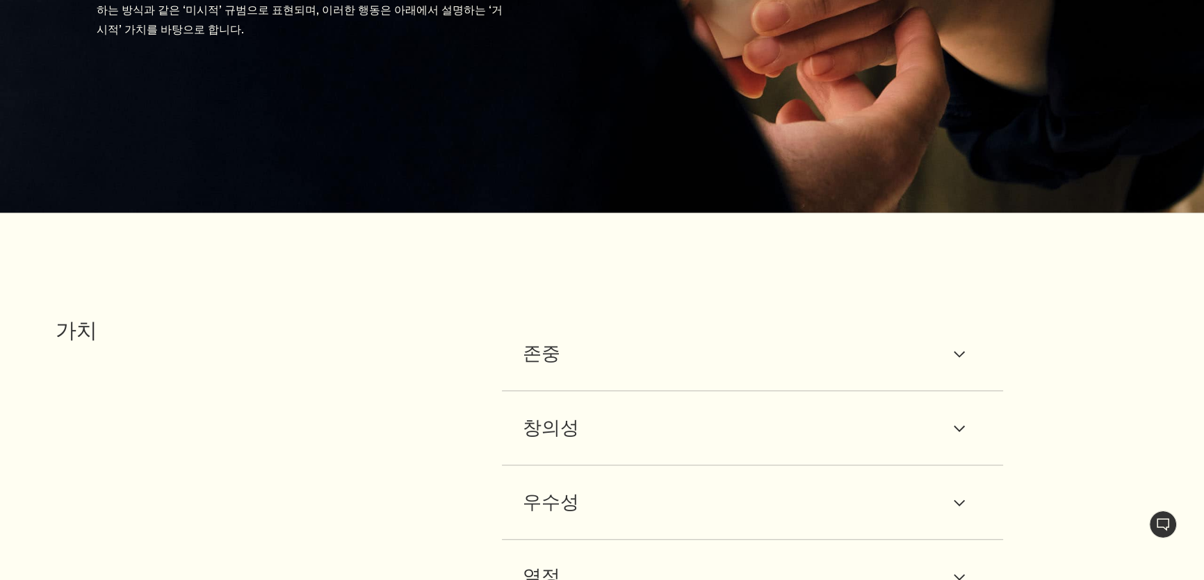
scroll to position [1334, 0]
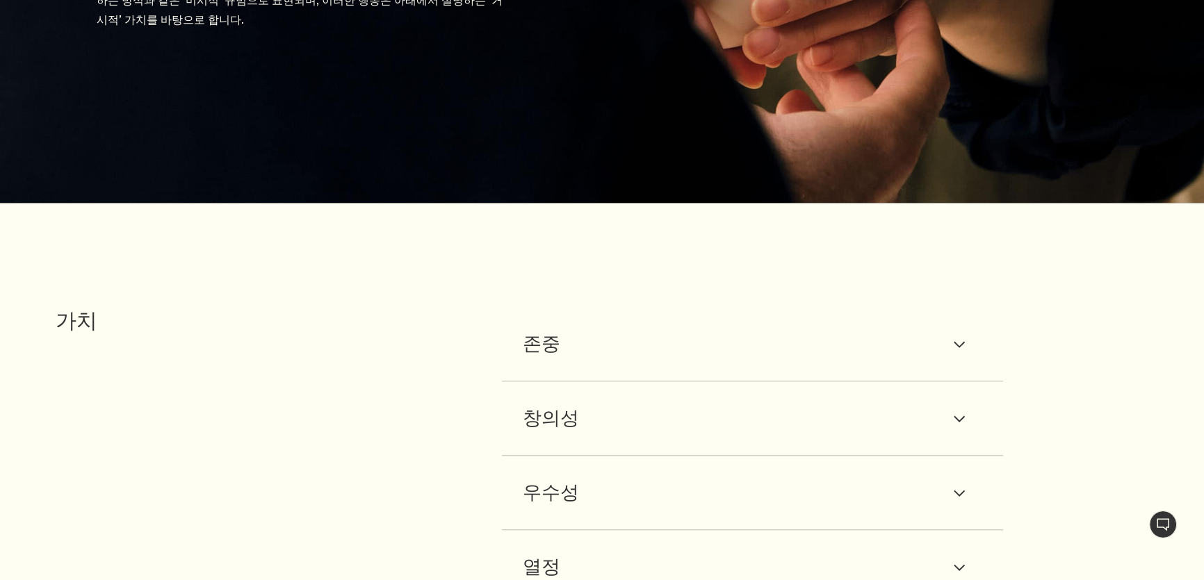
click at [574, 328] on div "존중 downArrow" at bounding box center [753, 344] width 460 height 32
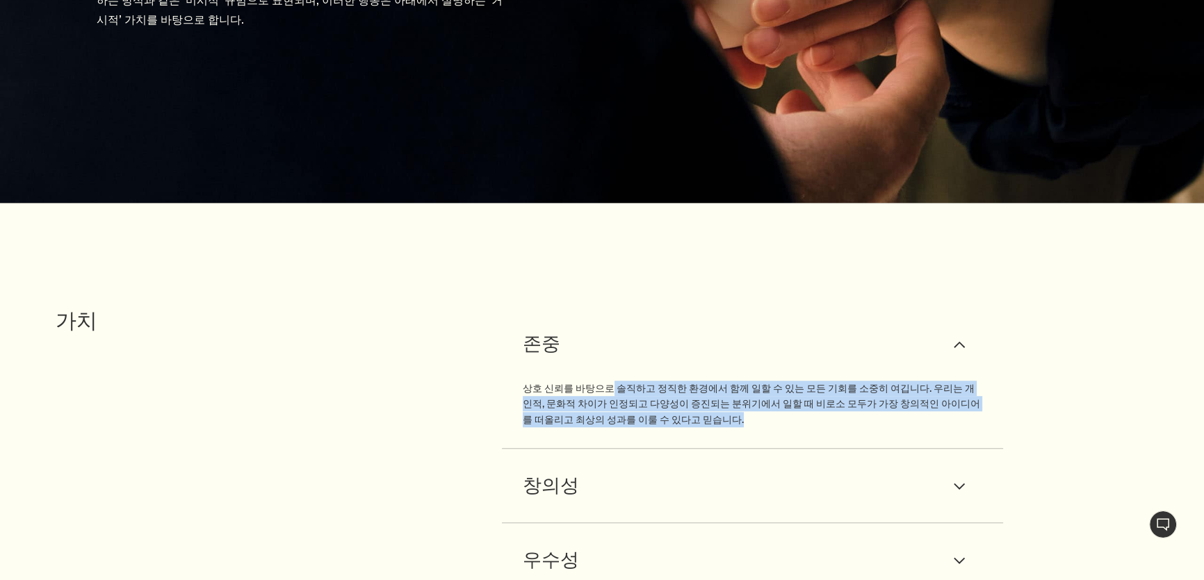
drag, startPoint x: 607, startPoint y: 352, endPoint x: 717, endPoint y: 388, distance: 115.6
click at [717, 388] on p "상호 신뢰를 바탕으로 솔직하고 정직한 환경에서 함께 일할 수 있는 모든 기회를 소중히 여깁니다. 우리는 개인적, 문화적 차이가 인정되고 다양성…" at bounding box center [753, 404] width 460 height 47
drag, startPoint x: 723, startPoint y: 385, endPoint x: 526, endPoint y: 341, distance: 201.5
click at [526, 360] on div "상호 신뢰를 바탕으로 솔직하고 정직한 환경에서 함께 일할 수 있는 모든 기회를 소중히 여깁니다. 우리는 개인적, 문화적 차이가 인정되고 다양성…" at bounding box center [753, 393] width 460 height 67
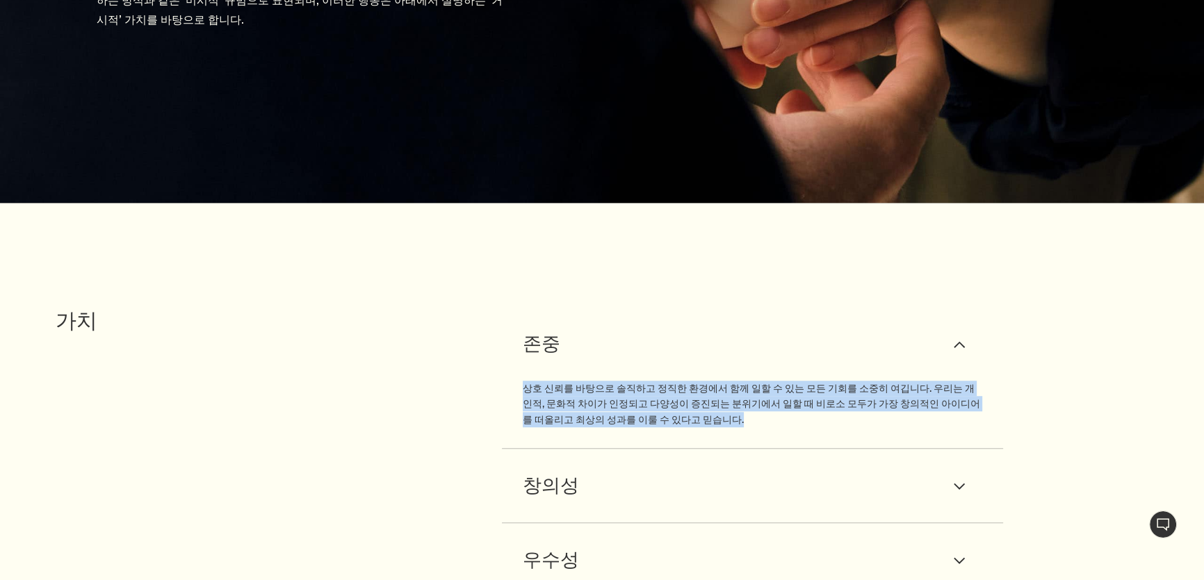
click at [526, 360] on div "상호 신뢰를 바탕으로 솔직하고 정직한 환경에서 함께 일할 수 있는 모든 기회를 소중히 여깁니다. 우리는 개인적, 문화적 차이가 인정되고 다양성…" at bounding box center [753, 393] width 460 height 67
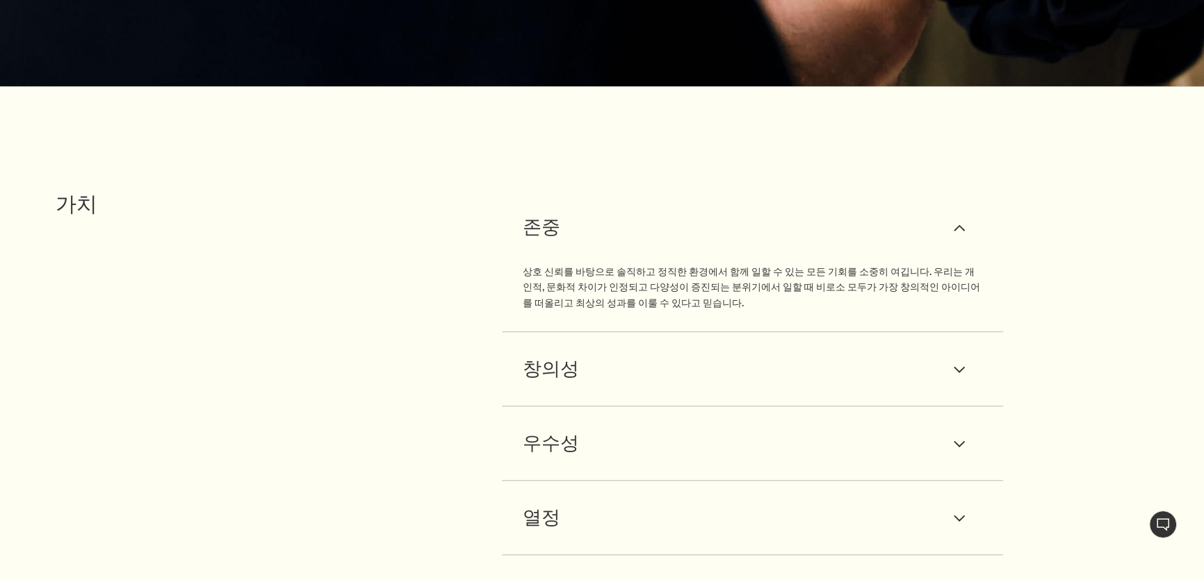
scroll to position [1459, 0]
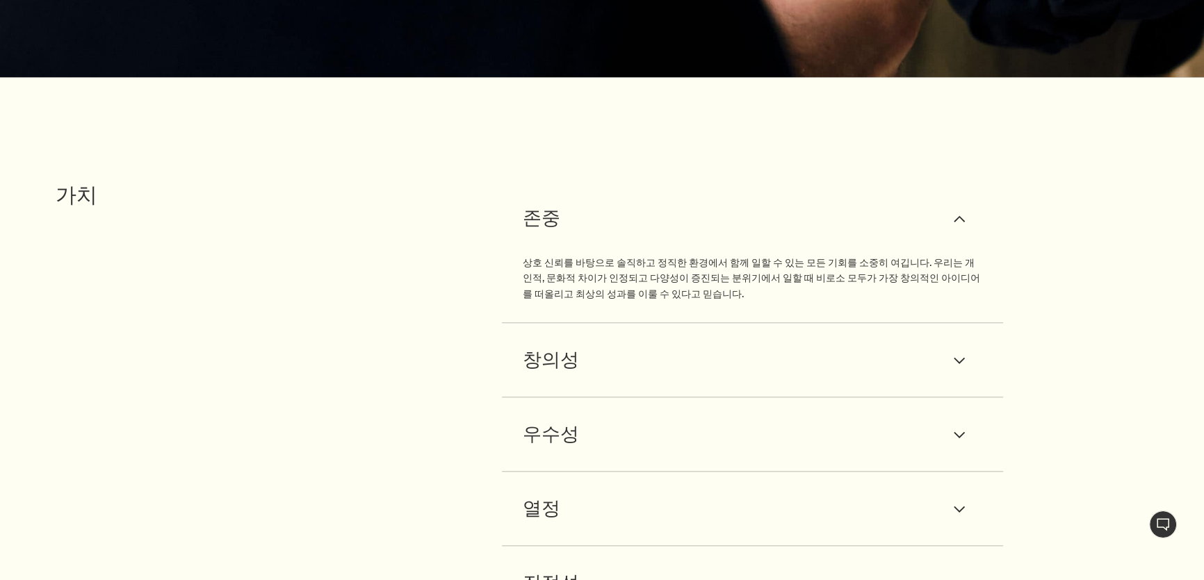
click at [573, 398] on div "우수성 downArrow 기대를 뛰어넘어 광범위하고 지속적인 영향을 추구하며, 흠 잡을 데 없는 결과물을 만들어냅니다. 우리는 우수성을 달성하…" at bounding box center [753, 435] width 502 height 74
click at [586, 344] on div "창의성 downArrow" at bounding box center [753, 360] width 460 height 32
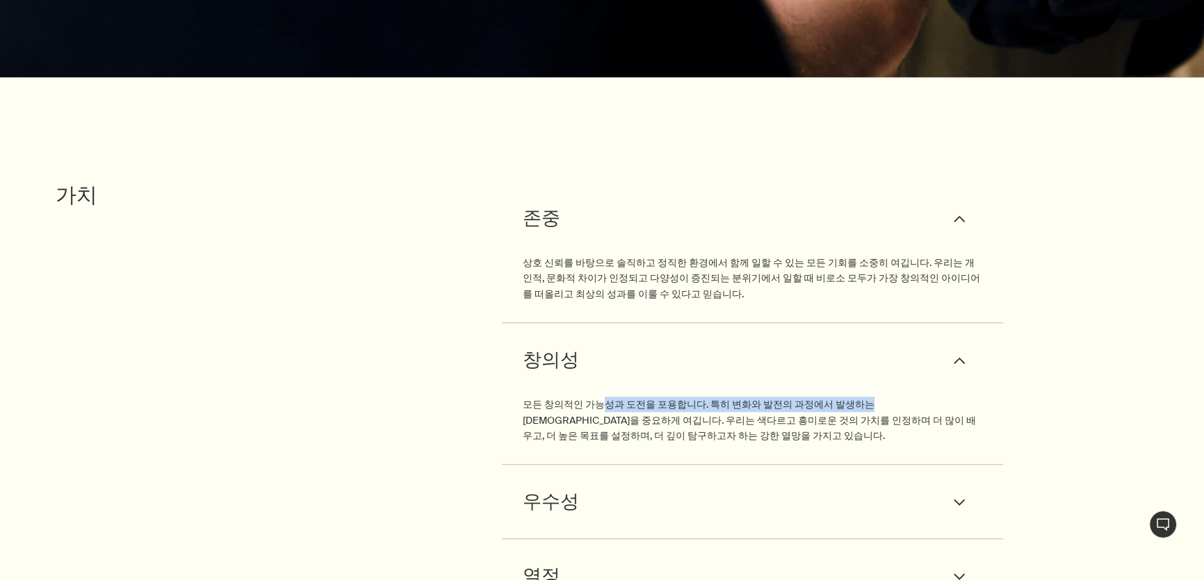
drag, startPoint x: 595, startPoint y: 364, endPoint x: 869, endPoint y: 370, distance: 273.9
click at [853, 397] on p "모든 창의적인 가능성과 도전을 포용합니다. 특히 변화와 발전의 과정에서 발생하는 도전들을 중요하게 여깁니다. 우리는 색다르고 흥미로운 것의 가…" at bounding box center [753, 420] width 460 height 47
click at [872, 397] on p "모든 창의적인 가능성과 도전을 포용합니다. 특히 변화와 발전의 과정에서 발생하는 도전들을 중요하게 여깁니다. 우리는 색다르고 흥미로운 것의 가…" at bounding box center [753, 420] width 460 height 47
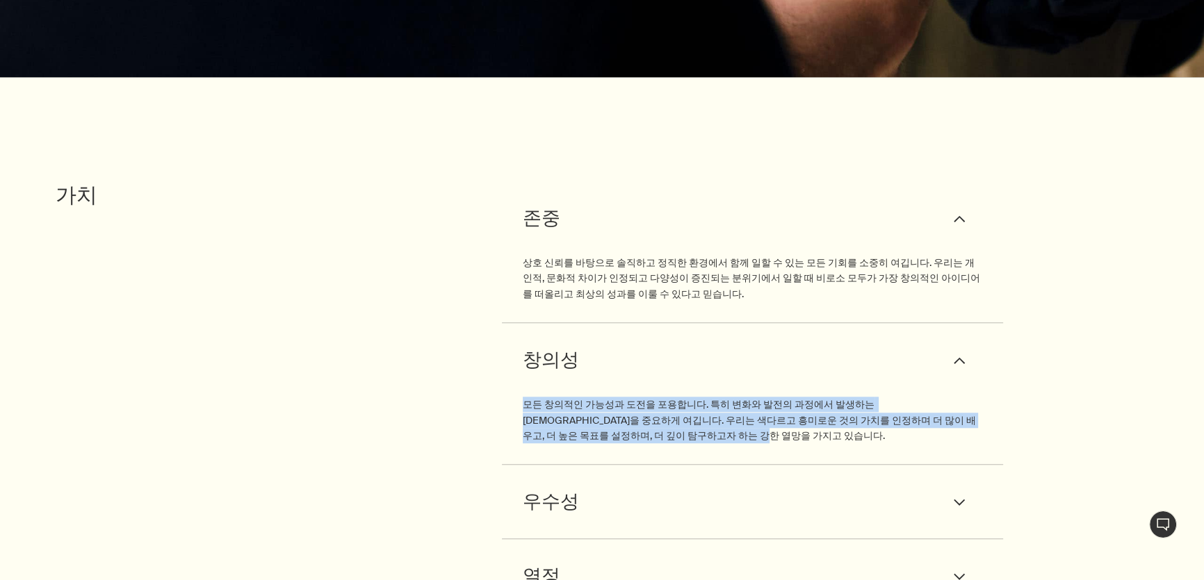
drag, startPoint x: 521, startPoint y: 365, endPoint x: 689, endPoint y: 398, distance: 171.3
click at [689, 398] on div "창의성 downArrow 모든 창의적인 가능성과 도전을 포용합니다. 특히 변화와 발전의 과정에서 발생하는 도전들을 중요하게 여깁니다. 우리는 …" at bounding box center [753, 394] width 502 height 142
click at [689, 398] on p "모든 창의적인 가능성과 도전을 포용합니다. 특히 변화와 발전의 과정에서 발생하는 도전들을 중요하게 여깁니다. 우리는 색다르고 흥미로운 것의 가…" at bounding box center [753, 420] width 460 height 47
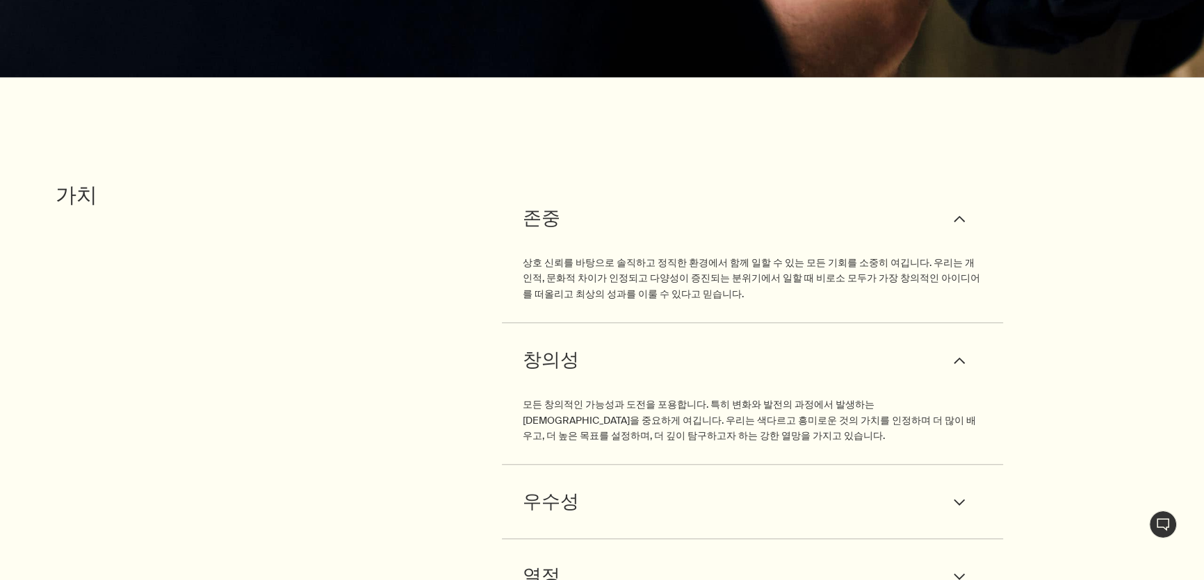
click at [604, 486] on div "우수성 downArrow" at bounding box center [753, 502] width 460 height 32
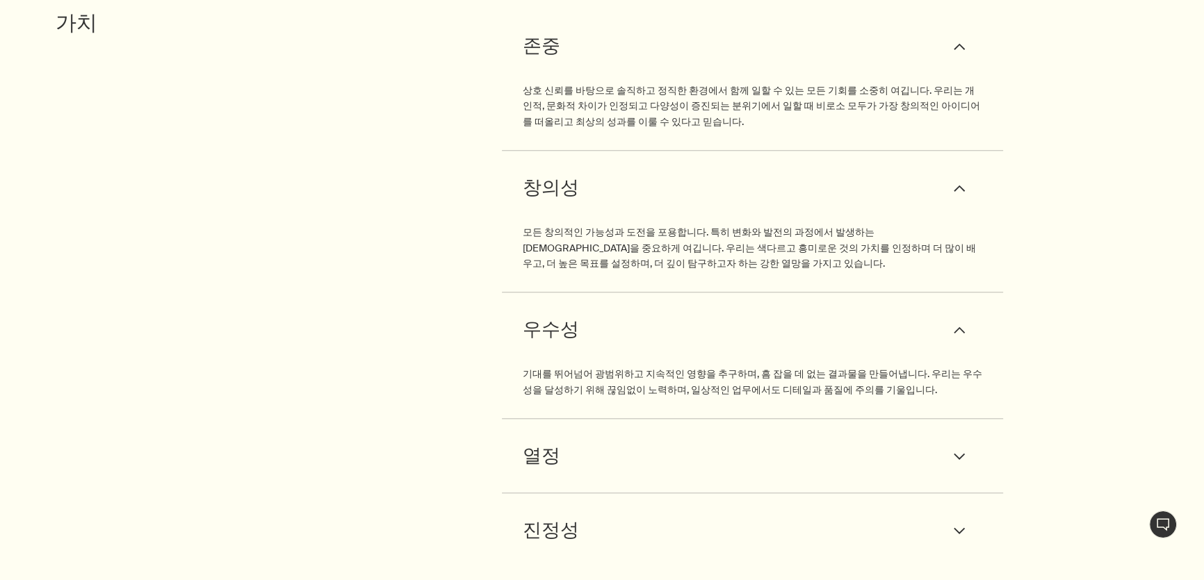
scroll to position [1649, 0]
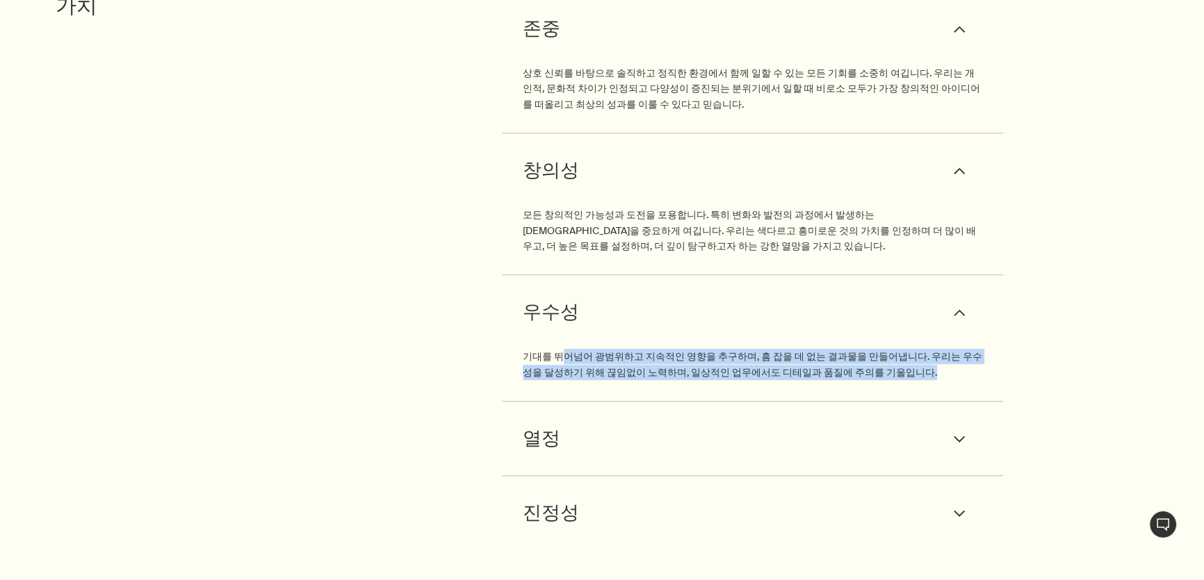
drag, startPoint x: 563, startPoint y: 318, endPoint x: 901, endPoint y: 340, distance: 338.4
click at [901, 349] on p "기대를 뛰어넘어 광범위하고 지속적인 영향을 추구하며, 흠 잡을 데 없는 결과물을 만들어냅니다. 우리는 우수성을 달성하기 위해 끊임없이 노력하며…" at bounding box center [753, 364] width 460 height 31
click at [901, 341] on div "우수성 downArrow 기대를 뛰어넘어 광범위하고 지속적인 영향을 추구하며, 흠 잡을 데 없는 결과물을 만들어냅니다. 우리는 우수성을 달성하…" at bounding box center [753, 338] width 502 height 126
drag, startPoint x: 910, startPoint y: 338, endPoint x: 432, endPoint y: 318, distance: 478.5
click at [432, 318] on div "존중 downArrow 상호 신뢰를 바탕으로 솔직하고 정직한 환경에서 함께 일할 수 있는 모든 기회를 소중히 여깁니다. 우리는 개인적, 문화적…" at bounding box center [802, 271] width 803 height 558
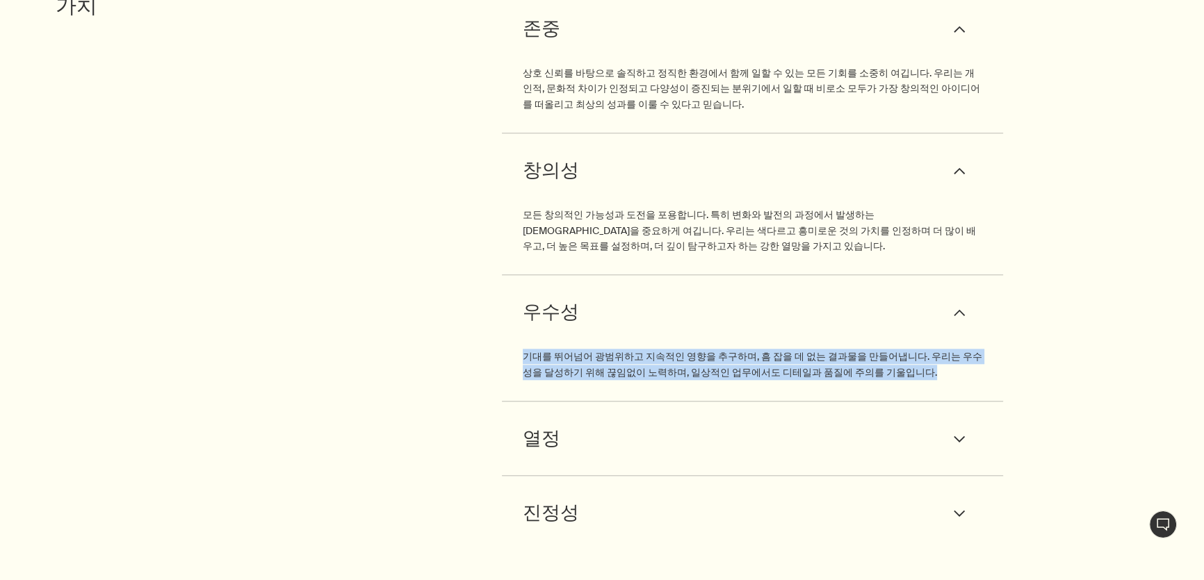
click at [432, 318] on div "존중 downArrow 상호 신뢰를 바탕으로 솔직하고 정직한 환경에서 함께 일할 수 있는 모든 기회를 소중히 여깁니다. 우리는 개인적, 문화적…" at bounding box center [802, 271] width 803 height 558
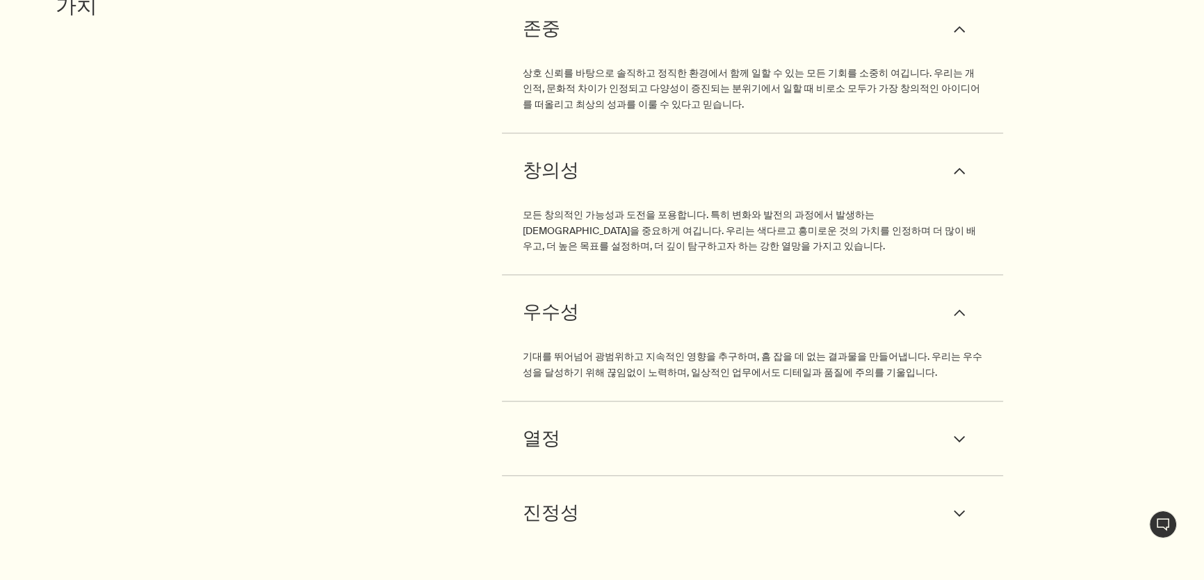
click at [585, 423] on div "열정 downArrow" at bounding box center [753, 439] width 460 height 32
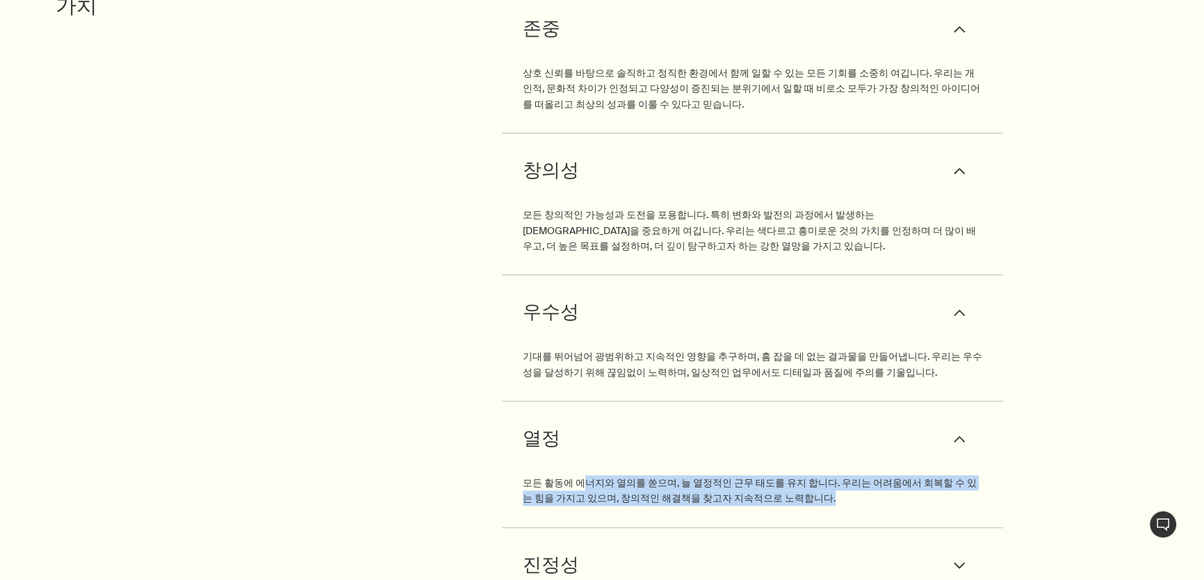
drag, startPoint x: 584, startPoint y: 439, endPoint x: 874, endPoint y: 462, distance: 291.5
click at [874, 475] on p "모든 활동에 에너지와 열의를 쏟으며, 늘 열정적인 근무 태도를 유지 합니다. 우리는 어려움에서 회복할 수 있는 힘을 가지고 있으며, 창의적인 …" at bounding box center [753, 490] width 460 height 31
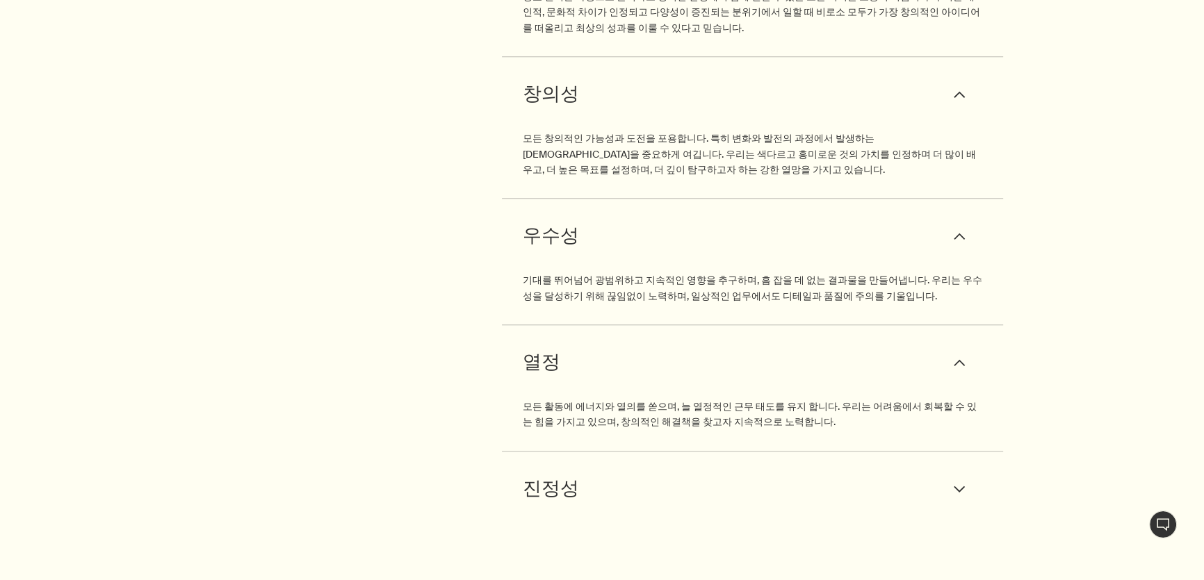
scroll to position [1839, 0]
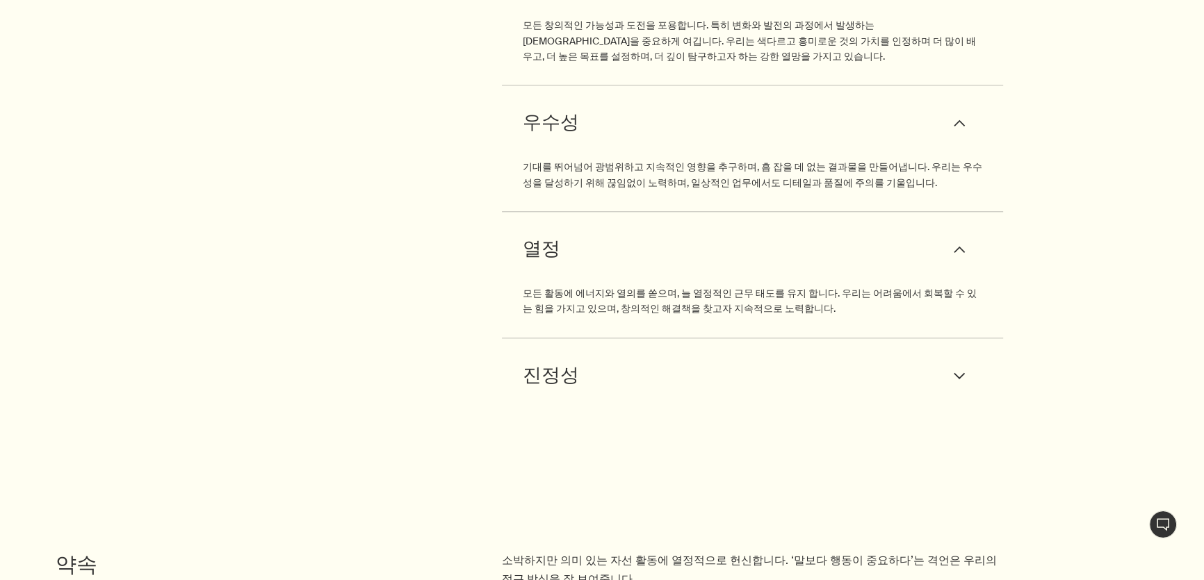
click at [596, 338] on div "진정성 downArrow 정직, 노력, 품질을 바탕으로 한 확고한 도덕적 기준을 준수합니다. 진정성과 원칙, 윤리 규범은 우리에게 중요한 가치…" at bounding box center [753, 375] width 502 height 74
click at [580, 359] on div "진정성 downArrow" at bounding box center [753, 375] width 460 height 32
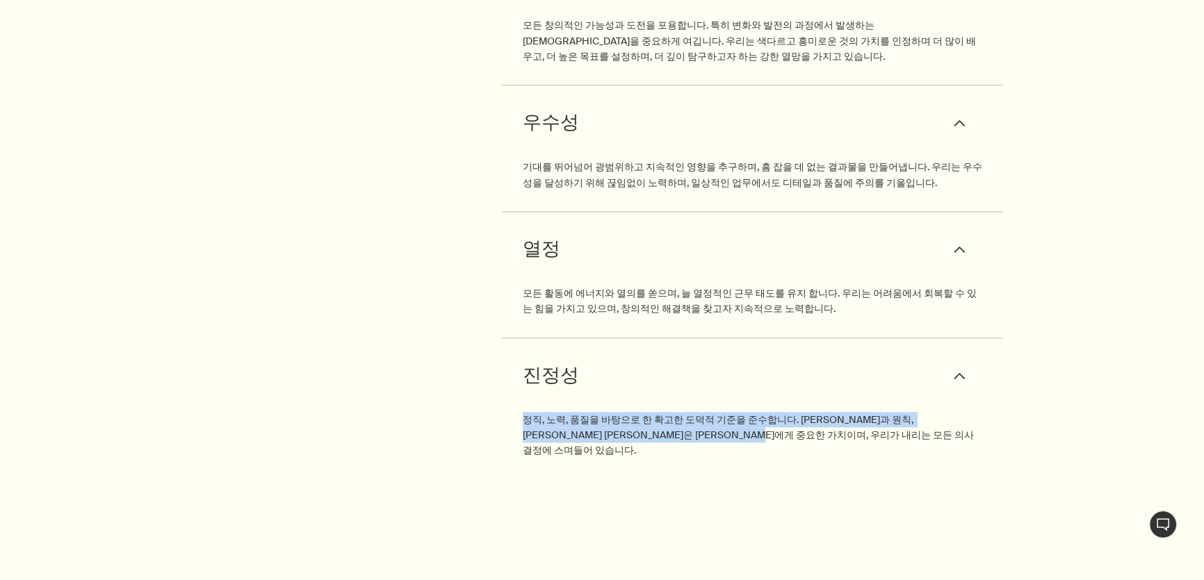
drag, startPoint x: 524, startPoint y: 382, endPoint x: 830, endPoint y: 414, distance: 307.4
click at [830, 414] on div "진정성 downArrow 정직, 노력, 품질을 바탕으로 한 확고한 도덕적 기준을 준수합니다. 진정성과 원칙, 윤리 규범은 우리에게 중요한 가치…" at bounding box center [753, 408] width 502 height 141
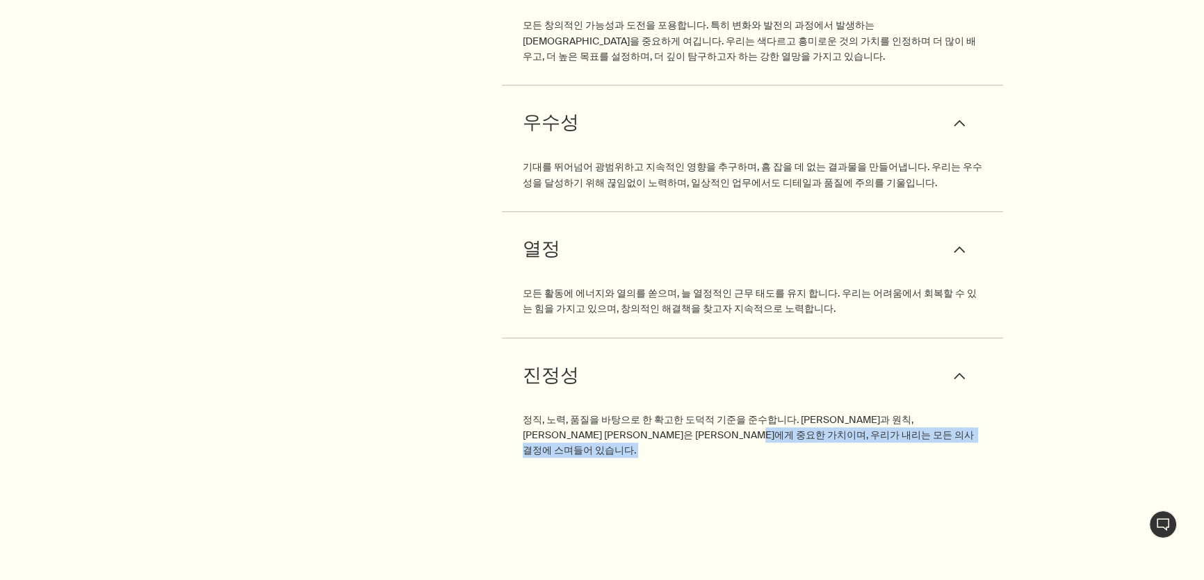
drag, startPoint x: 764, startPoint y: 399, endPoint x: 379, endPoint y: 372, distance: 386.0
click at [387, 375] on div "존중 downArrow 상호 신뢰를 바탕으로 솔직하고 정직한 환경에서 함께 일할 수 있는 모든 기회를 소중히 여깁니다. 우리는 개인적, 문화적…" at bounding box center [602, 141] width 1204 height 678
click at [379, 372] on aside "가치" at bounding box center [200, 141] width 401 height 678
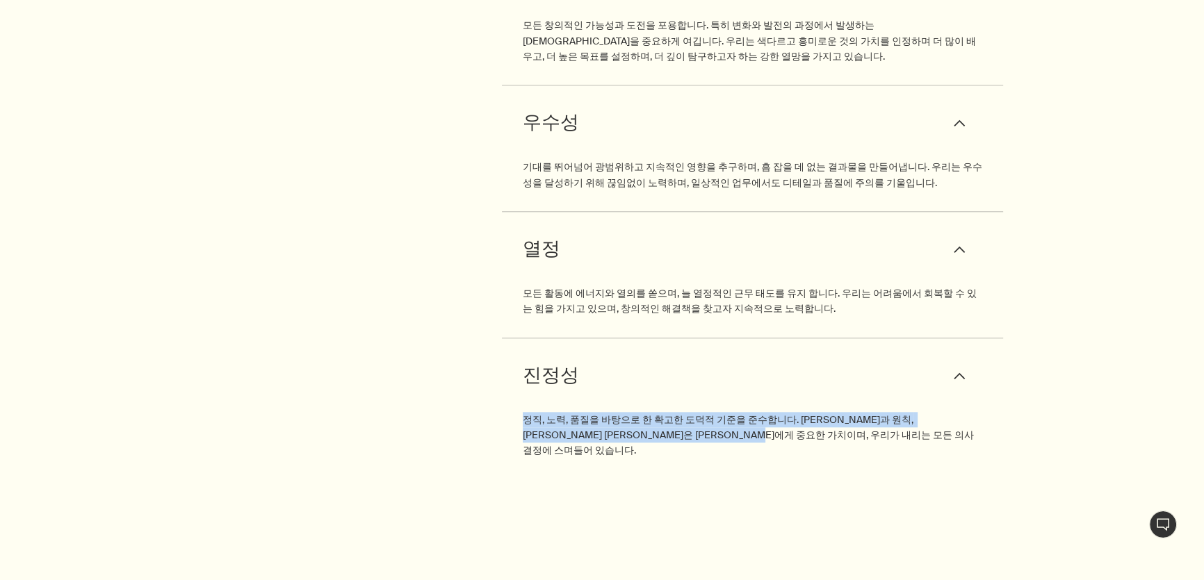
drag, startPoint x: 472, startPoint y: 368, endPoint x: 864, endPoint y: 416, distance: 394.8
click at [864, 416] on div "존중 downArrow 상호 신뢰를 바탕으로 솔직하고 정직한 환경에서 함께 일할 수 있는 모든 기회를 소중히 여깁니다. 우리는 개인적, 문화적…" at bounding box center [802, 141] width 803 height 678
click at [864, 416] on div "진정성 downArrow 정직, 노력, 품질을 바탕으로 한 확고한 도덕적 기준을 준수합니다. 진정성과 원칙, 윤리 규범은 우리에게 중요한 가치…" at bounding box center [753, 408] width 502 height 141
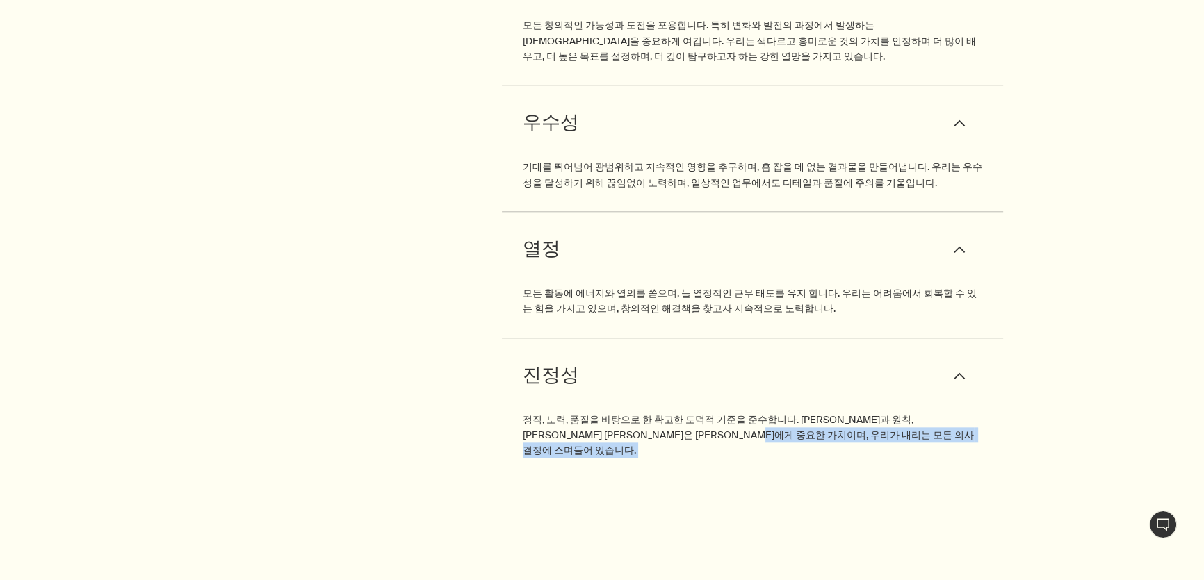
drag, startPoint x: 862, startPoint y: 408, endPoint x: 224, endPoint y: 375, distance: 638.2
click at [229, 375] on div "존중 downArrow 상호 신뢰를 바탕으로 솔직하고 정직한 환경에서 함께 일할 수 있는 모든 기회를 소중히 여깁니다. 우리는 개인적, 문화적…" at bounding box center [602, 141] width 1204 height 678
click at [224, 375] on aside "가치" at bounding box center [200, 141] width 401 height 678
drag, startPoint x: 423, startPoint y: 377, endPoint x: 924, endPoint y: 435, distance: 503.7
click at [924, 435] on section "존중 downArrow 상호 신뢰를 바탕으로 솔직하고 정직한 환경에서 함께 일할 수 있는 모든 기회를 소중히 여깁니다. 우리는 개인적, 문화적…" at bounding box center [602, 106] width 1204 height 817
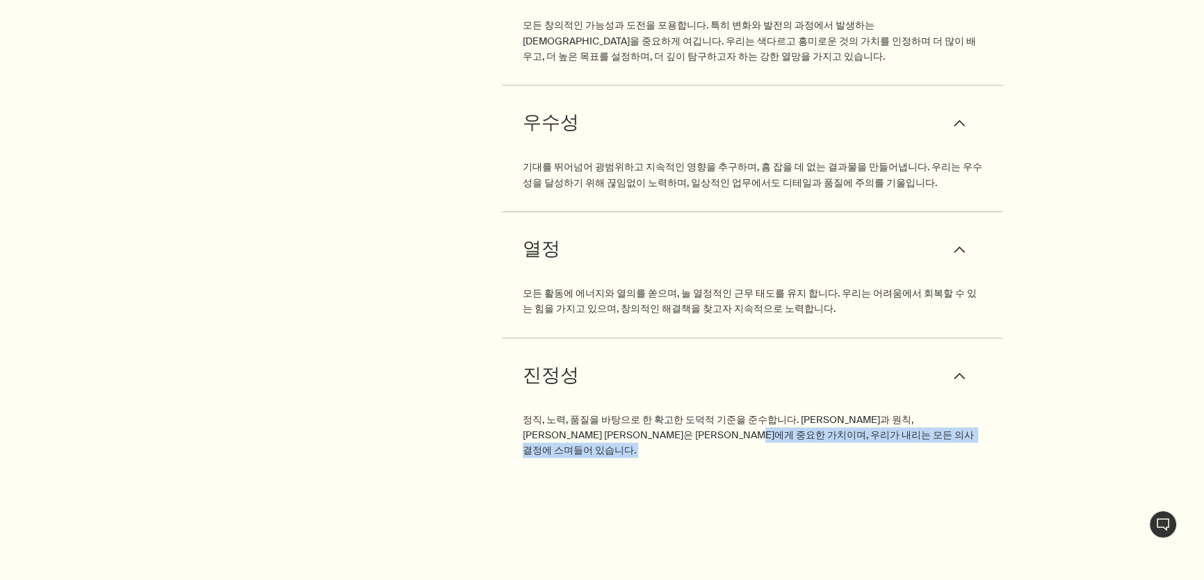
click at [924, 435] on section "존중 downArrow 상호 신뢰를 바탕으로 솔직하고 정직한 환경에서 함께 일할 수 있는 모든 기회를 소중히 여깁니다. 우리는 개인적, 문화적…" at bounding box center [602, 106] width 1204 height 817
drag, startPoint x: 589, startPoint y: 384, endPoint x: 389, endPoint y: 369, distance: 200.0
click at [389, 369] on div "존중 downArrow 상호 신뢰를 바탕으로 솔직하고 정직한 환경에서 함께 일할 수 있는 모든 기회를 소중히 여깁니다. 우리는 개인적, 문화적…" at bounding box center [602, 141] width 1204 height 678
click at [388, 369] on aside "가치" at bounding box center [200, 141] width 401 height 678
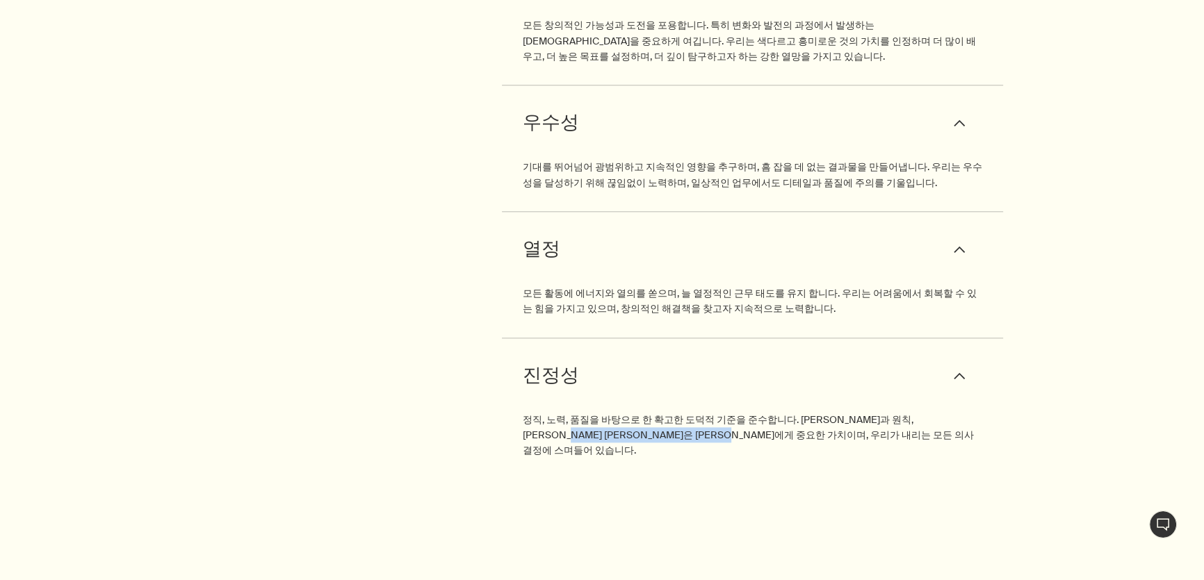
drag, startPoint x: 493, startPoint y: 394, endPoint x: 714, endPoint y: 402, distance: 221.9
click at [714, 402] on div "존중 downArrow 상호 신뢰를 바탕으로 솔직하고 정직한 환경에서 함께 일할 수 있는 모든 기회를 소중히 여깁니다. 우리는 개인적, 문화적…" at bounding box center [802, 141] width 803 height 678
click at [714, 412] on p "정직, 노력, 품질을 바탕으로 한 확고한 도덕적 기준을 준수합니다. 진정성과 원칙, 윤리 규범은 우리에게 중요한 가치이며, 우리가 내리는 모든…" at bounding box center [753, 435] width 460 height 47
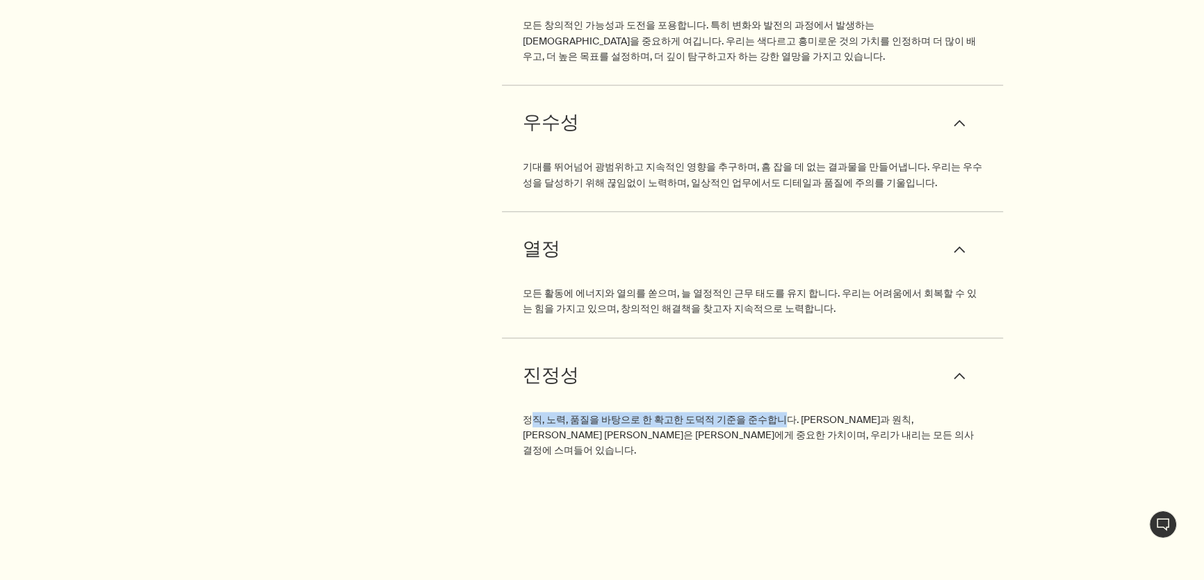
drag, startPoint x: 534, startPoint y: 379, endPoint x: 765, endPoint y: 379, distance: 230.7
click at [765, 412] on p "정직, 노력, 품질을 바탕으로 한 확고한 도덕적 기준을 준수합니다. 진정성과 원칙, 윤리 규범은 우리에게 중요한 가치이며, 우리가 내리는 모든…" at bounding box center [753, 435] width 460 height 47
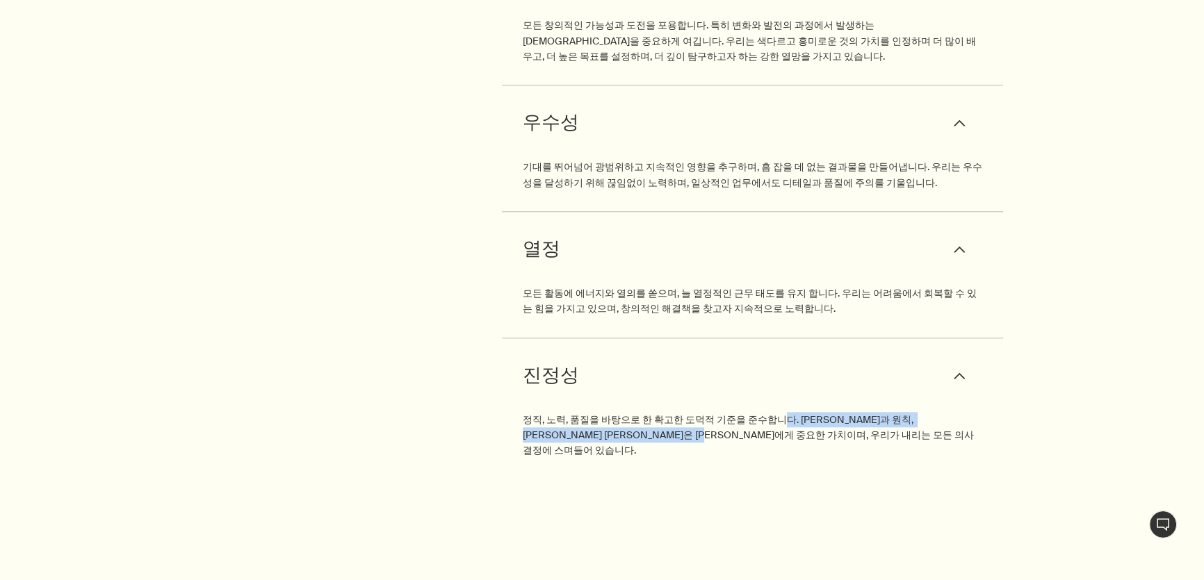
drag, startPoint x: 765, startPoint y: 379, endPoint x: 683, endPoint y: 410, distance: 87.5
click at [683, 410] on div "진정성 downArrow 정직, 노력, 품질을 바탕으로 한 확고한 도덕적 기준을 준수합니다. 진정성과 원칙, 윤리 규범은 우리에게 중요한 가치…" at bounding box center [753, 408] width 502 height 141
drag, startPoint x: 761, startPoint y: 402, endPoint x: 432, endPoint y: 368, distance: 331.2
click at [432, 368] on div "존중 downArrow 상호 신뢰를 바탕으로 솔직하고 정직한 환경에서 함께 일할 수 있는 모든 기회를 소중히 여깁니다. 우리는 개인적, 문화적…" at bounding box center [802, 141] width 803 height 678
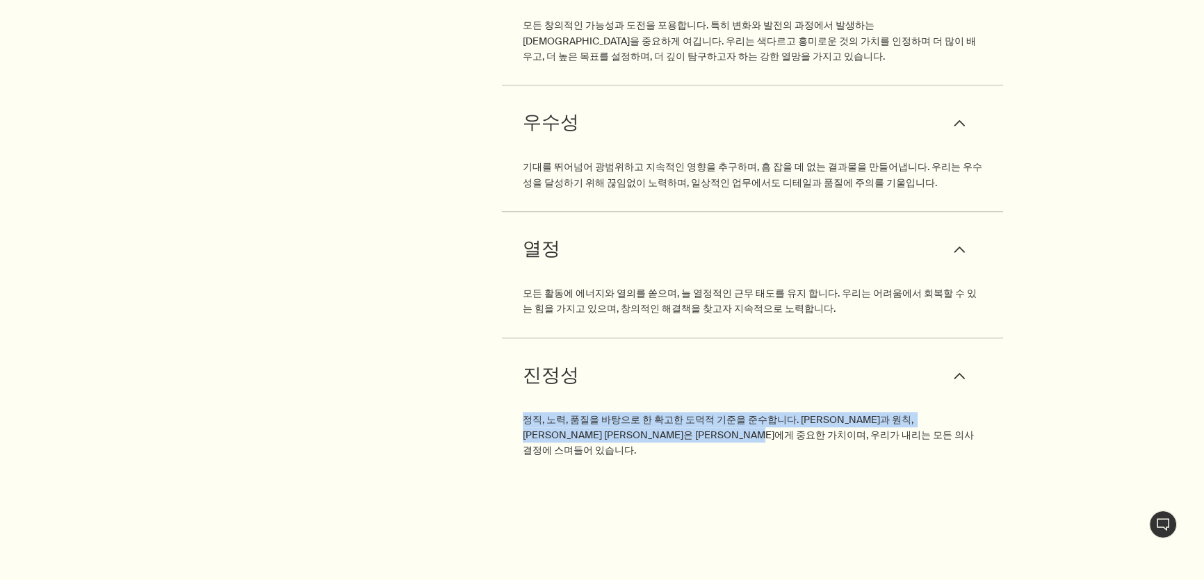
click at [432, 368] on div "존중 downArrow 상호 신뢰를 바탕으로 솔직하고 정직한 환경에서 함께 일할 수 있는 모든 기회를 소중히 여깁니다. 우리는 개인적, 문화적…" at bounding box center [802, 141] width 803 height 678
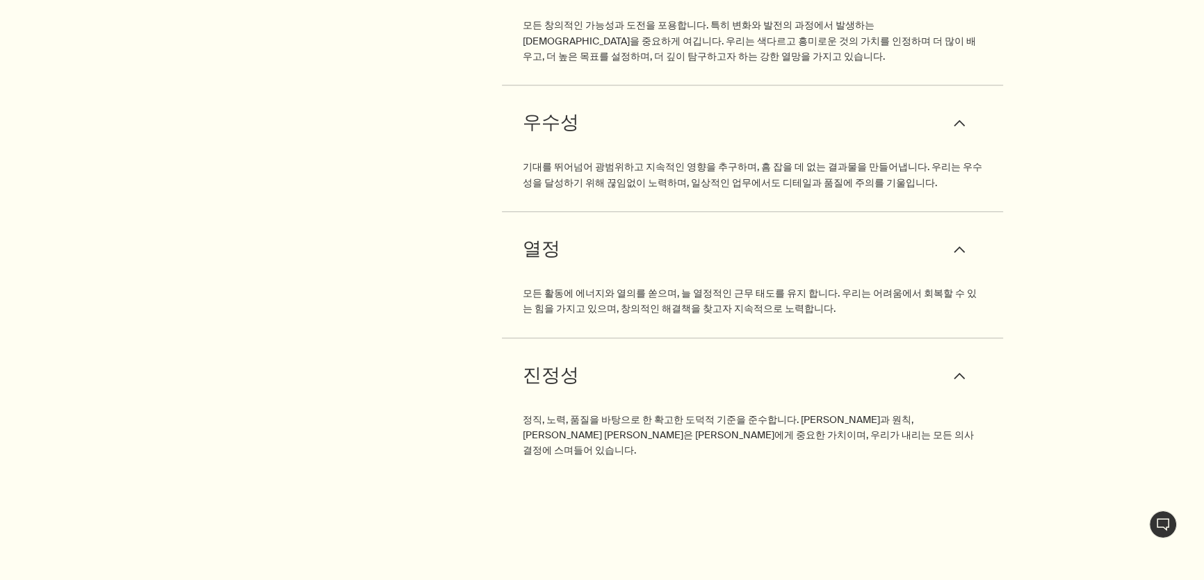
drag, startPoint x: 754, startPoint y: 389, endPoint x: 802, endPoint y: 389, distance: 48.0
click at [802, 412] on p "정직, 노력, 품질을 바탕으로 한 확고한 도덕적 기준을 준수합니다. 진정성과 원칙, 윤리 규범은 우리에게 중요한 가치이며, 우리가 내리는 모든…" at bounding box center [753, 435] width 460 height 47
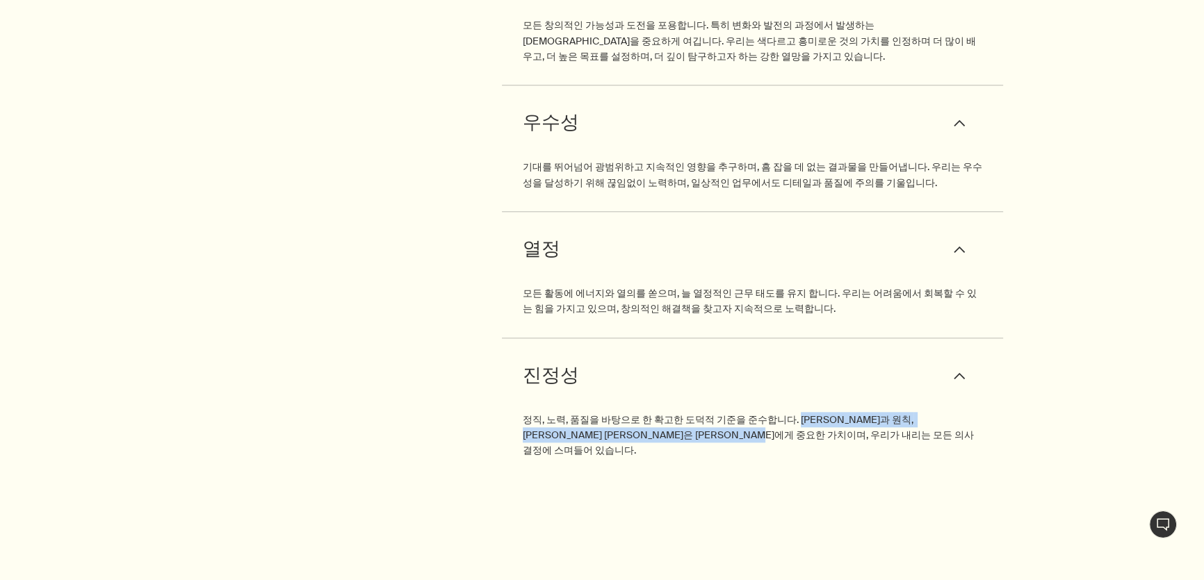
drag, startPoint x: 787, startPoint y: 382, endPoint x: 783, endPoint y: 394, distance: 13.2
click at [783, 412] on p "정직, 노력, 품질을 바탕으로 한 확고한 도덕적 기준을 준수합니다. 진정성과 원칙, 윤리 규범은 우리에게 중요한 가치이며, 우리가 내리는 모든…" at bounding box center [753, 435] width 460 height 47
drag, startPoint x: 787, startPoint y: 382, endPoint x: 783, endPoint y: 400, distance: 18.5
click at [783, 412] on p "정직, 노력, 품질을 바탕으로 한 확고한 도덕적 기준을 준수합니다. 진정성과 원칙, 윤리 규범은 우리에게 중요한 가치이며, 우리가 내리는 모든…" at bounding box center [753, 435] width 460 height 47
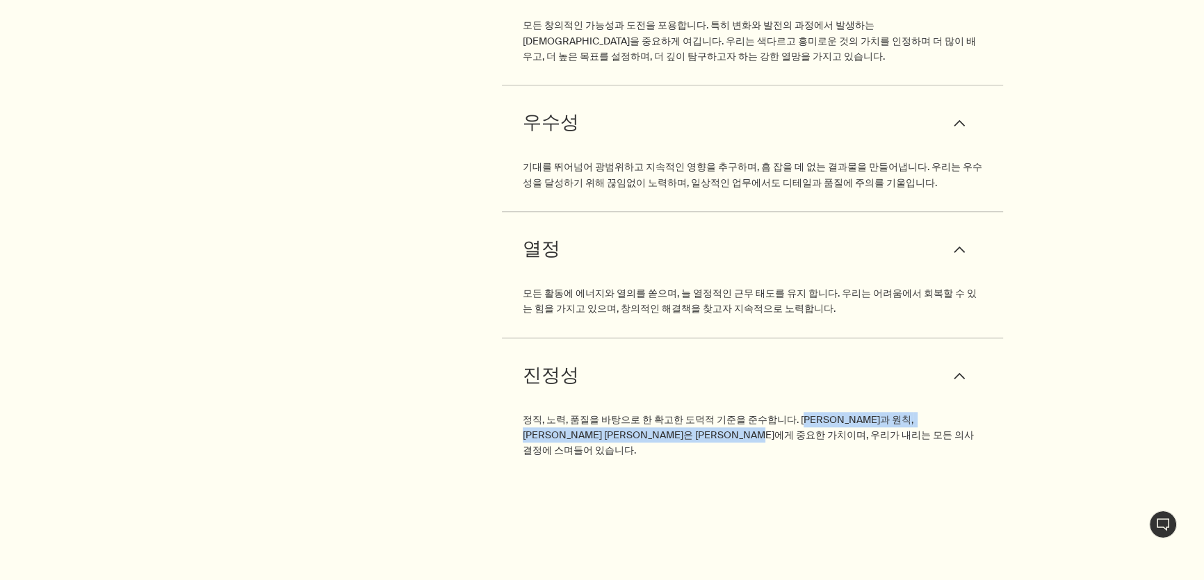
click at [783, 412] on p "정직, 노력, 품질을 바탕으로 한 확고한 도덕적 기준을 준수합니다. 진정성과 원칙, 윤리 규범은 우리에게 중요한 가치이며, 우리가 내리는 모든…" at bounding box center [753, 435] width 460 height 47
drag, startPoint x: 784, startPoint y: 378, endPoint x: 782, endPoint y: 399, distance: 21.0
click at [782, 412] on p "정직, 노력, 품질을 바탕으로 한 확고한 도덕적 기준을 준수합니다. 진정성과 원칙, 윤리 규범은 우리에게 중요한 가치이며, 우리가 내리는 모든…" at bounding box center [753, 435] width 460 height 47
click at [781, 412] on p "정직, 노력, 품질을 바탕으로 한 확고한 도덕적 기준을 준수합니다. 진정성과 원칙, 윤리 규범은 우리에게 중요한 가치이며, 우리가 내리는 모든…" at bounding box center [753, 435] width 460 height 47
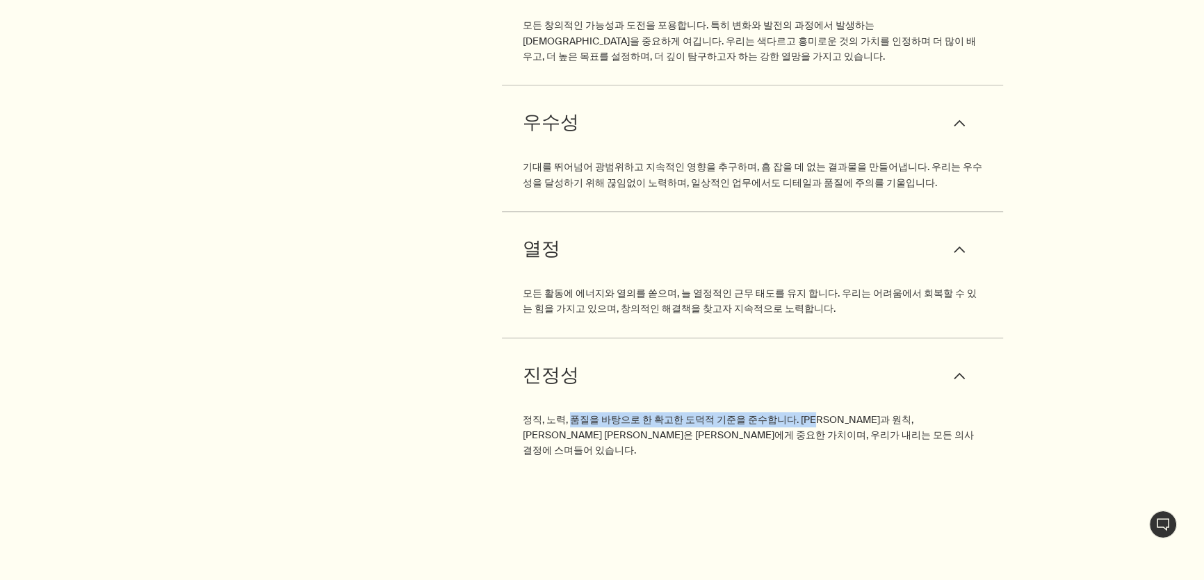
drag, startPoint x: 570, startPoint y: 387, endPoint x: 813, endPoint y: 382, distance: 243.3
click at [813, 412] on p "정직, 노력, 품질을 바탕으로 한 확고한 도덕적 기준을 준수합니다. 진정성과 원칙, 윤리 규범은 우리에게 중요한 가치이며, 우리가 내리는 모든…" at bounding box center [753, 435] width 460 height 47
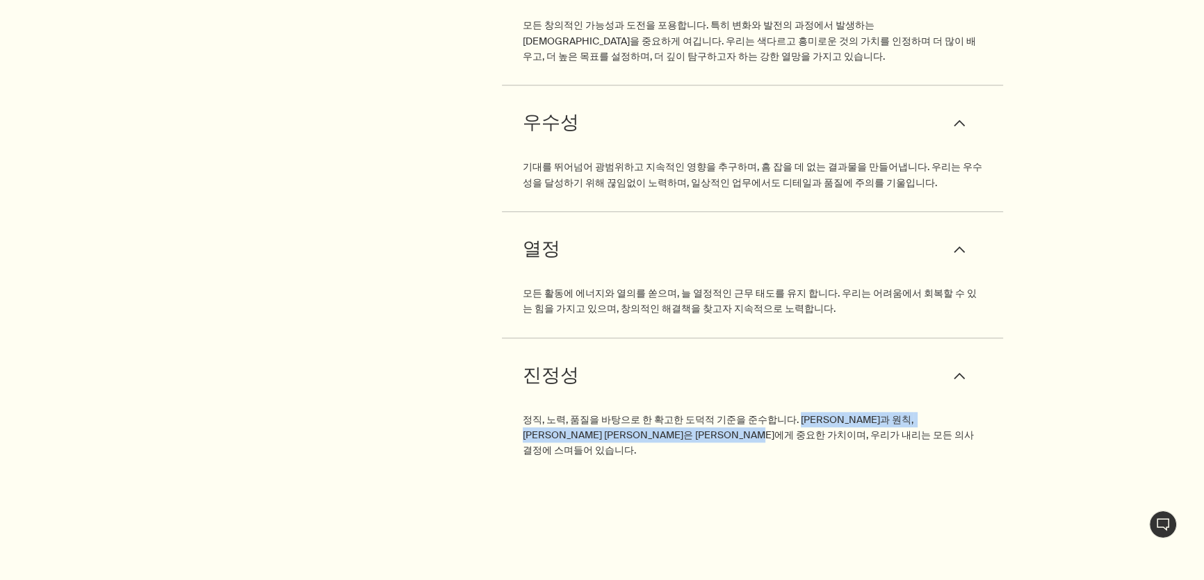
drag, startPoint x: 783, startPoint y: 377, endPoint x: 759, endPoint y: 407, distance: 38.5
click at [759, 407] on div "진정성 downArrow 정직, 노력, 품질을 바탕으로 한 확고한 도덕적 기준을 준수합니다. 진정성과 원칙, 윤리 규범은 우리에게 중요한 가치…" at bounding box center [753, 408] width 502 height 141
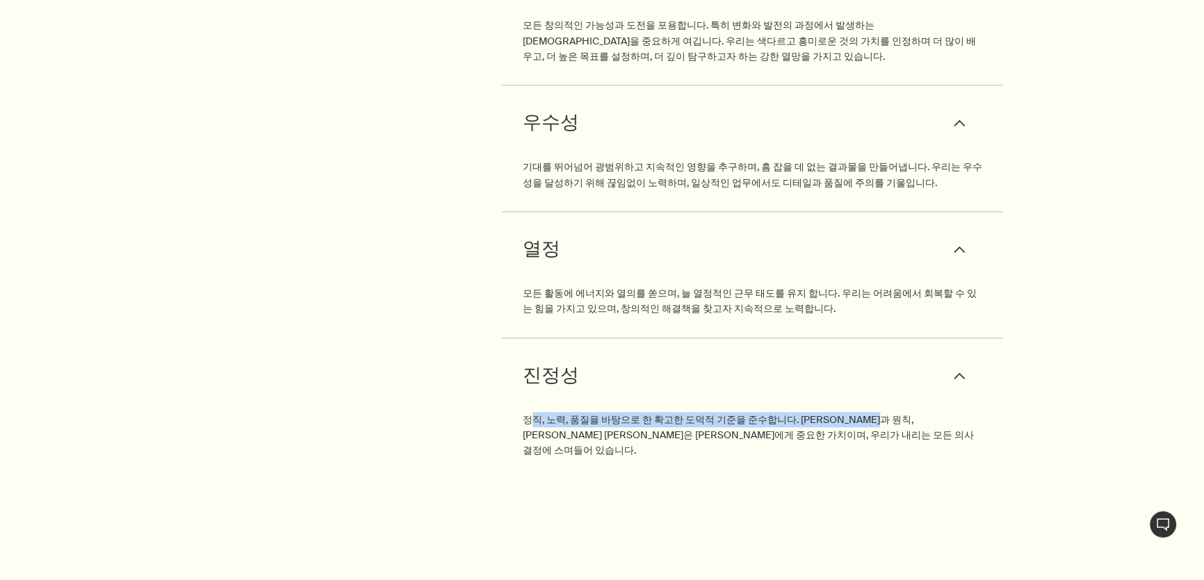
drag, startPoint x: 527, startPoint y: 382, endPoint x: 871, endPoint y: 379, distance: 343.3
click at [871, 412] on p "정직, 노력, 품질을 바탕으로 한 확고한 도덕적 기준을 준수합니다. 진정성과 원칙, 윤리 규범은 우리에게 중요한 가치이며, 우리가 내리는 모든…" at bounding box center [753, 435] width 460 height 47
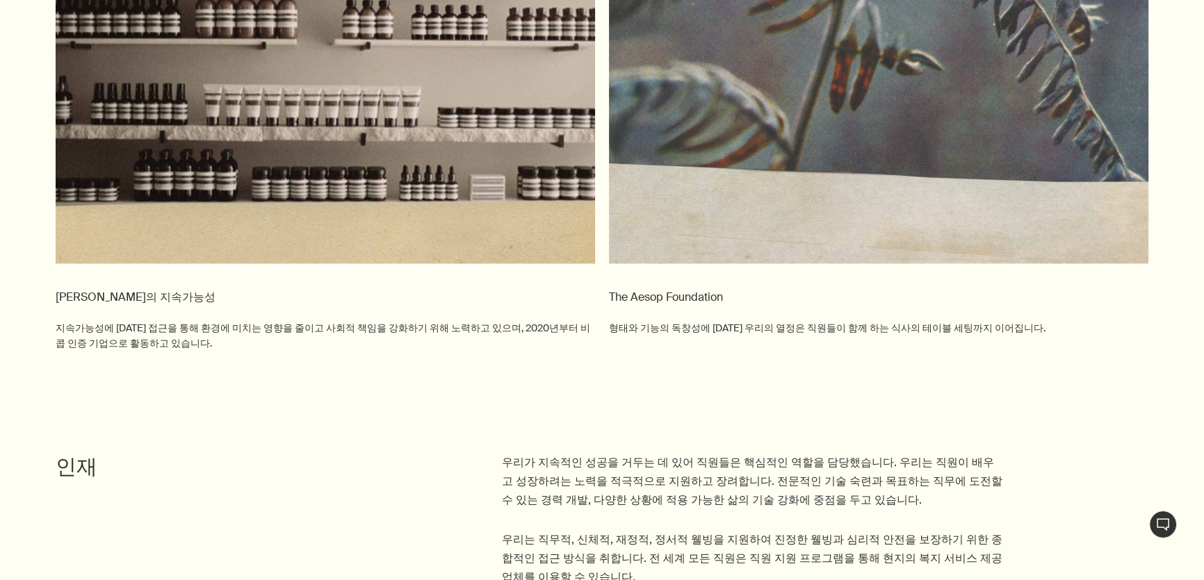
scroll to position [3102, 0]
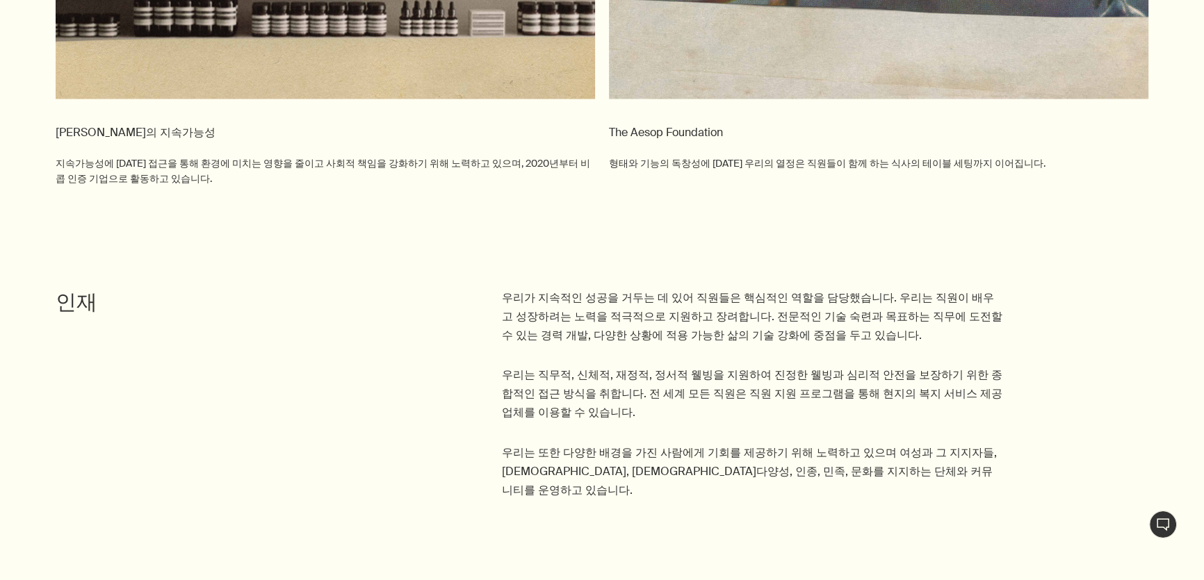
click at [757, 365] on p "우리는 직무적, 신체적, 재정적, 정서적 웰빙을 지원하여 진정한 웰빙과 심리적 안전을 보장하기 위한 종합적인 접근 방식을 취합니다. 전 세계 …" at bounding box center [753, 393] width 502 height 57
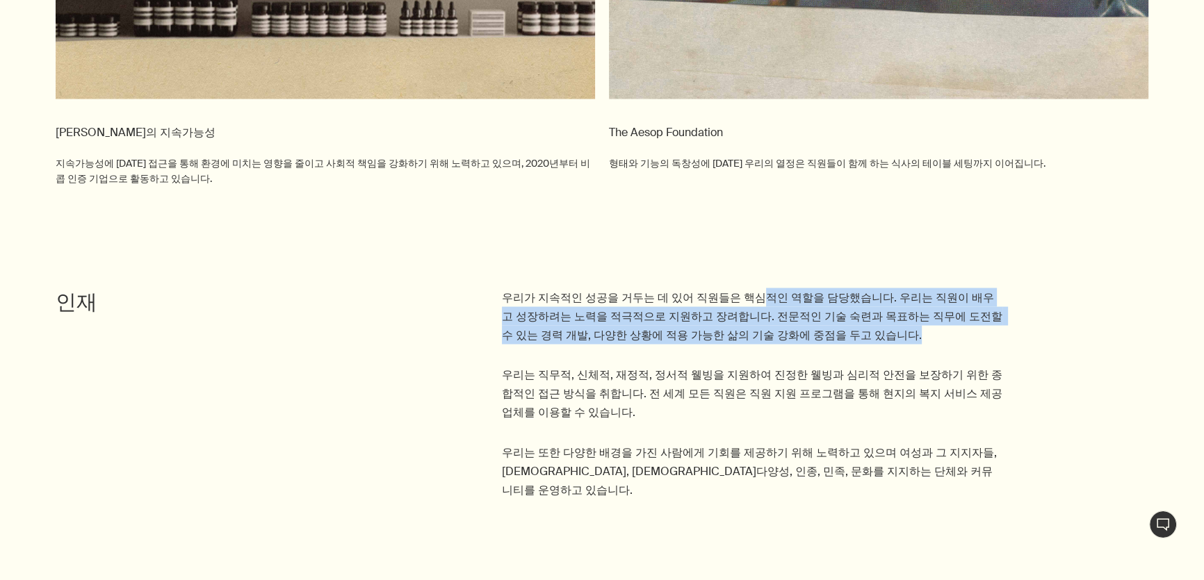
drag, startPoint x: 746, startPoint y: 237, endPoint x: 865, endPoint y: 275, distance: 124.0
click at [865, 288] on p "우리가 지속적인 성공을 거두는 데 있어 직원들은 핵심적인 역할을 담당했습니다. 우리는 직원이 배우고 성장하려는 노력을 적극적으로 지원하고 장려…" at bounding box center [753, 316] width 502 height 57
click at [581, 288] on p "우리가 지속적인 성공을 거두는 데 있어 직원들은 핵심적인 역할을 담당했습니다. 우리는 직원이 배우고 성장하려는 노력을 적극적으로 지원하고 장려…" at bounding box center [753, 316] width 502 height 57
drag, startPoint x: 504, startPoint y: 238, endPoint x: 824, endPoint y: 285, distance: 323.2
click at [824, 288] on p "우리가 지속적인 성공을 거두는 데 있어 직원들은 핵심적인 역할을 담당했습니다. 우리는 직원이 배우고 성장하려는 노력을 적극적으로 지원하고 장려…" at bounding box center [753, 316] width 502 height 57
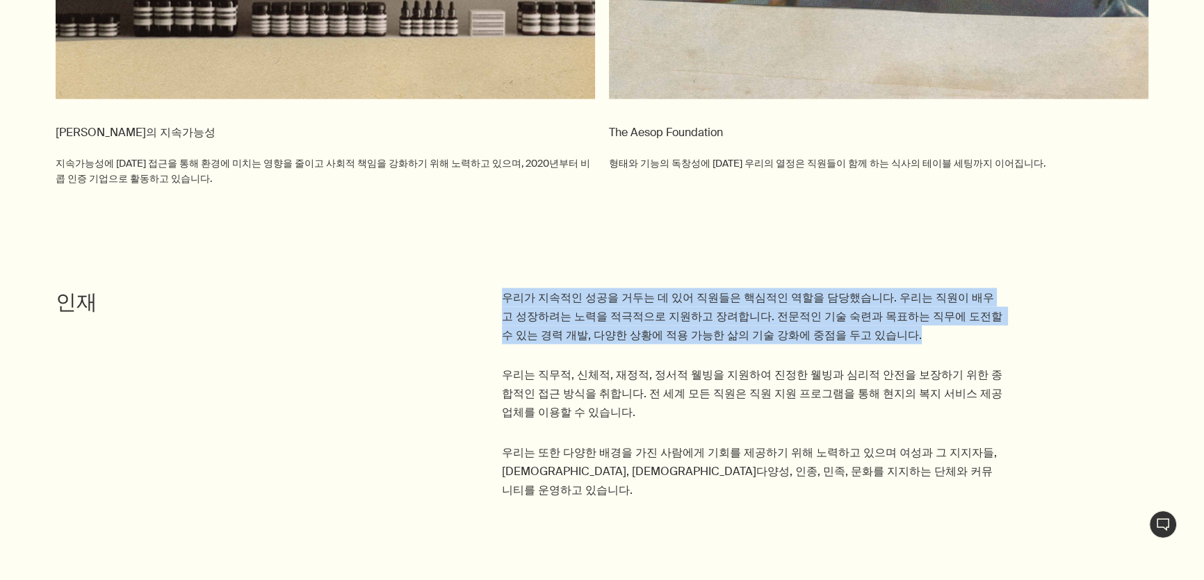
click at [824, 288] on p "우리가 지속적인 성공을 거두는 데 있어 직원들은 핵심적인 역할을 담당했습니다. 우리는 직원이 배우고 성장하려는 노력을 적극적으로 지원하고 장려…" at bounding box center [753, 316] width 502 height 57
drag, startPoint x: 834, startPoint y: 280, endPoint x: 425, endPoint y: 245, distance: 410.9
click at [425, 288] on div "우리가 지속적인 성공을 거두는 데 있어 직원들은 핵심적인 역할을 담당했습니다. 우리는 직원이 배우고 성장하려는 노력을 적극적으로 지원하고 장려…" at bounding box center [802, 404] width 803 height 233
drag, startPoint x: 434, startPoint y: 243, endPoint x: 901, endPoint y: 283, distance: 468.0
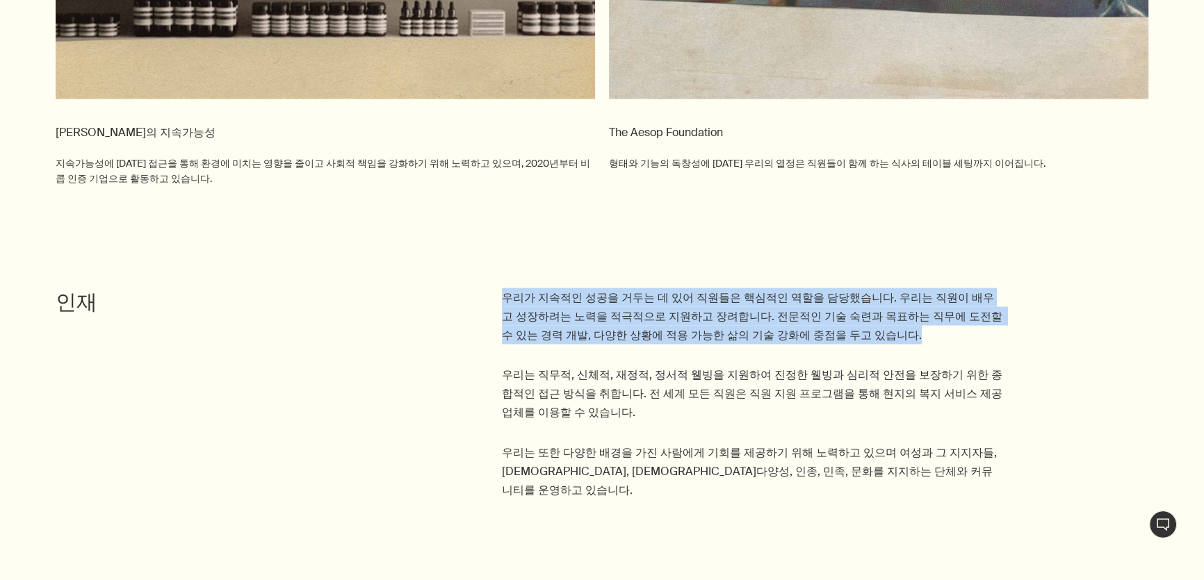
click at [901, 288] on div "우리가 지속적인 성공을 거두는 데 있어 직원들은 핵심적인 역할을 담당했습니다. 우리는 직원이 배우고 성장하려는 노력을 적극적으로 지원하고 장려…" at bounding box center [802, 404] width 803 height 233
click at [901, 288] on p "우리가 지속적인 성공을 거두는 데 있어 직원들은 핵심적인 역할을 담당했습니다. 우리는 직원이 배우고 성장하려는 노력을 적극적으로 지원하고 장려…" at bounding box center [753, 316] width 502 height 57
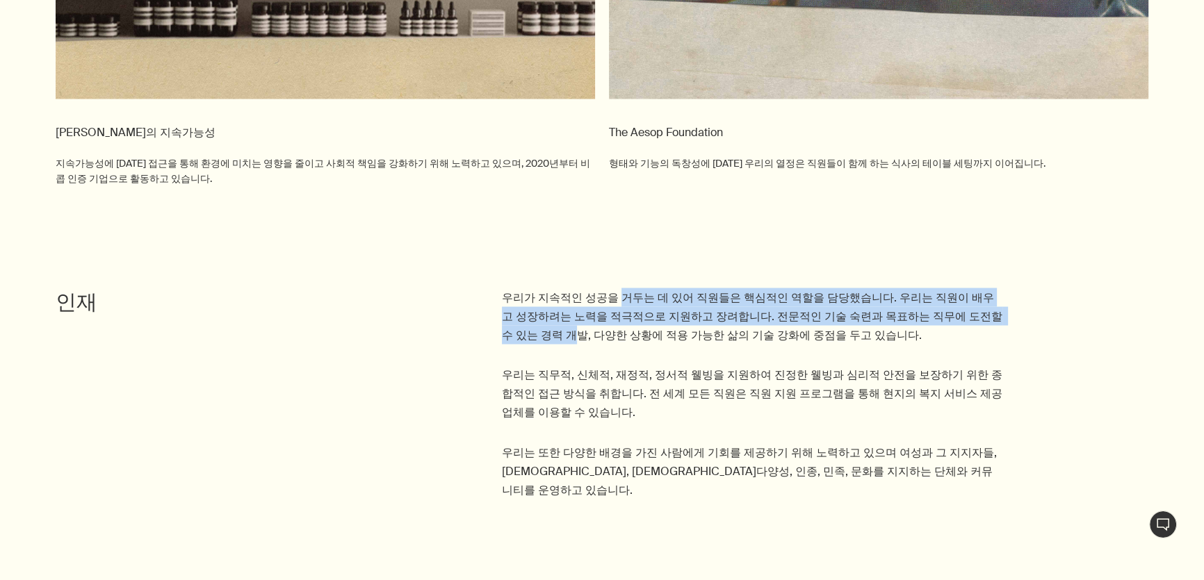
drag, startPoint x: 623, startPoint y: 238, endPoint x: 1031, endPoint y: 271, distance: 409.3
click at [1035, 288] on div "우리가 지속적인 성공을 거두는 데 있어 직원들은 핵심적인 역할을 담당했습니다. 우리는 직원이 배우고 성장하려는 노력을 적극적으로 지원하고 장려…" at bounding box center [802, 404] width 803 height 233
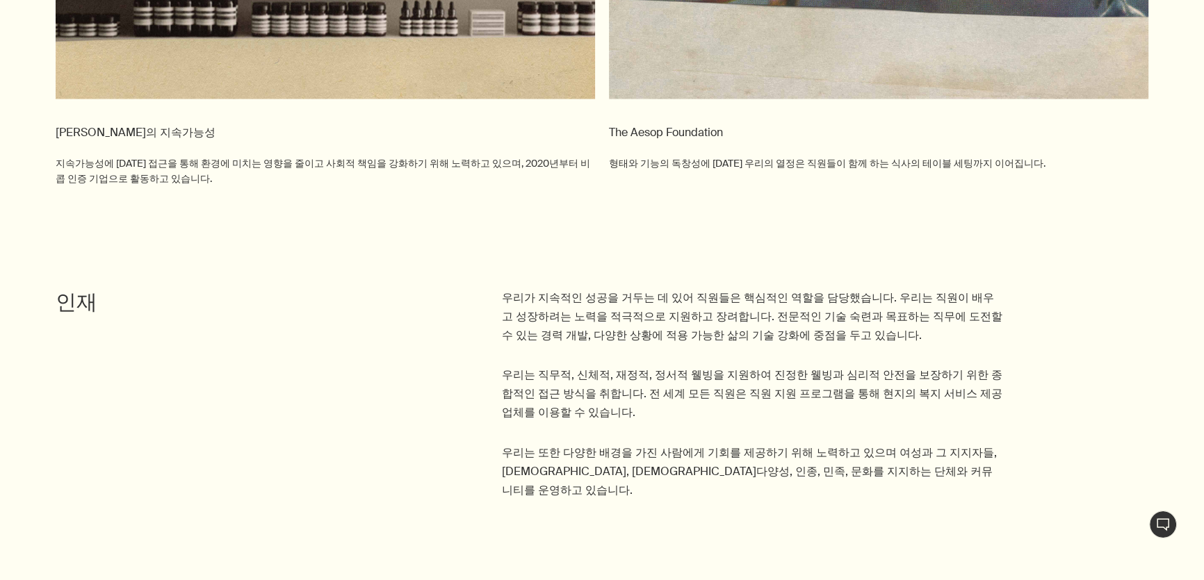
click at [573, 288] on p "우리가 지속적인 성공을 거두는 데 있어 직원들은 핵심적인 역할을 담당했습니다. 우리는 직원이 배우고 성장하려는 노력을 적극적으로 지원하고 장려…" at bounding box center [753, 316] width 502 height 57
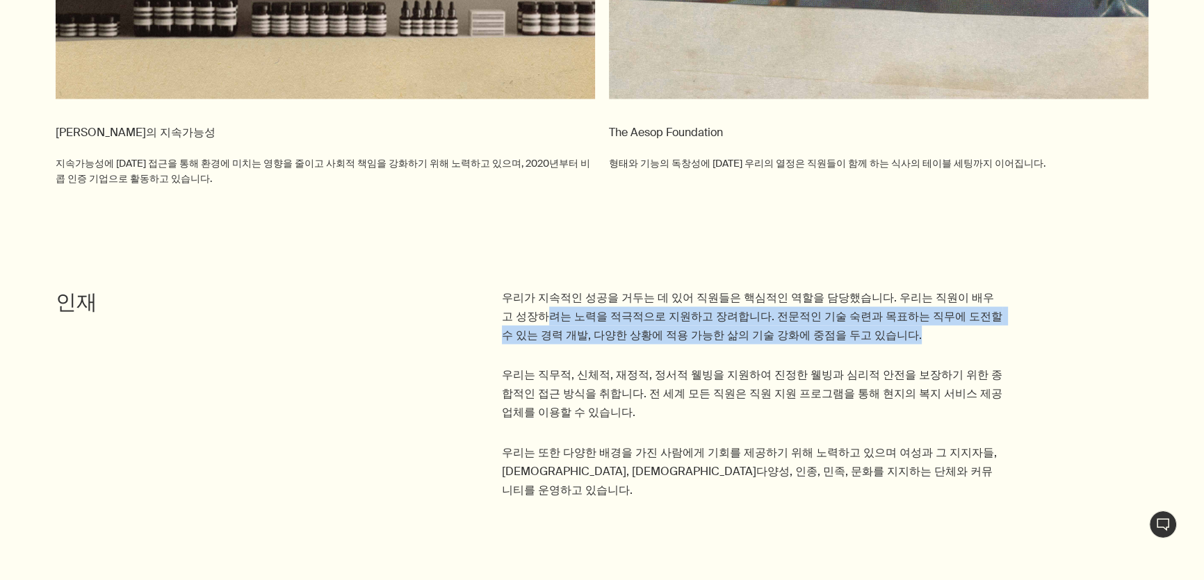
drag, startPoint x: 500, startPoint y: 260, endPoint x: 879, endPoint y: 275, distance: 379.0
click at [879, 288] on div "우리가 지속적인 성공을 거두는 데 있어 직원들은 핵심적인 역할을 담당했습니다. 우리는 직원이 배우고 성장하려는 노력을 적극적으로 지원하고 장려…" at bounding box center [802, 404] width 803 height 233
click at [879, 288] on p "우리가 지속적인 성공을 거두는 데 있어 직원들은 핵심적인 역할을 담당했습니다. 우리는 직원이 배우고 성장하려는 노력을 적극적으로 지원하고 장려…" at bounding box center [753, 316] width 502 height 57
drag, startPoint x: 876, startPoint y: 289, endPoint x: 867, endPoint y: 236, distance: 53.7
click at [867, 288] on p "우리가 지속적인 성공을 거두는 데 있어 직원들은 핵심적인 역할을 담당했습니다. 우리는 직원이 배우고 성장하려는 노력을 적극적으로 지원하고 장려…" at bounding box center [753, 316] width 502 height 57
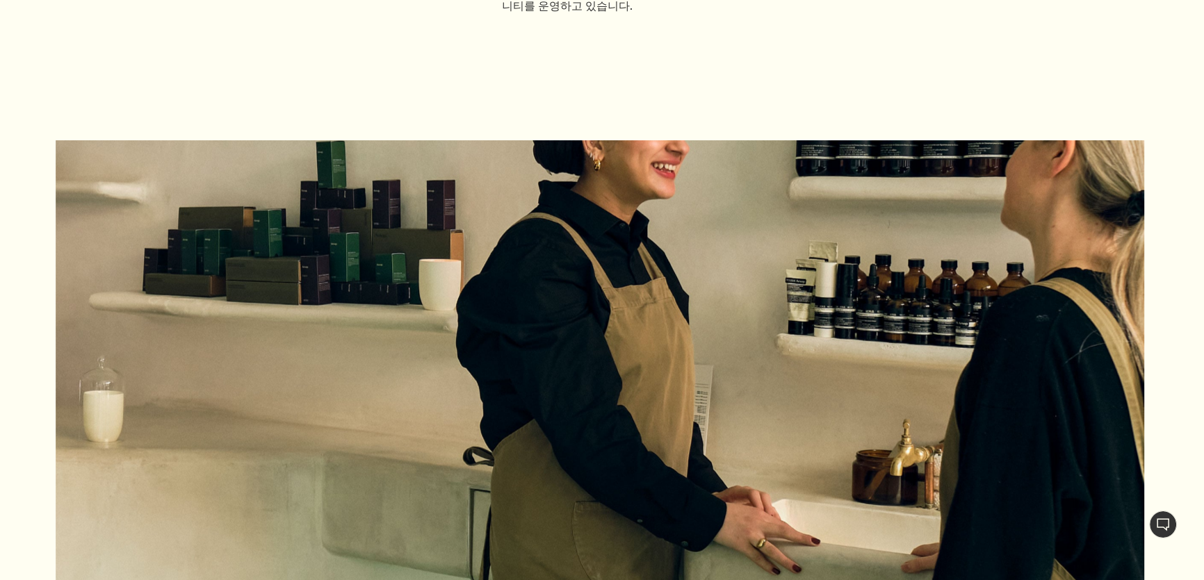
scroll to position [3608, 0]
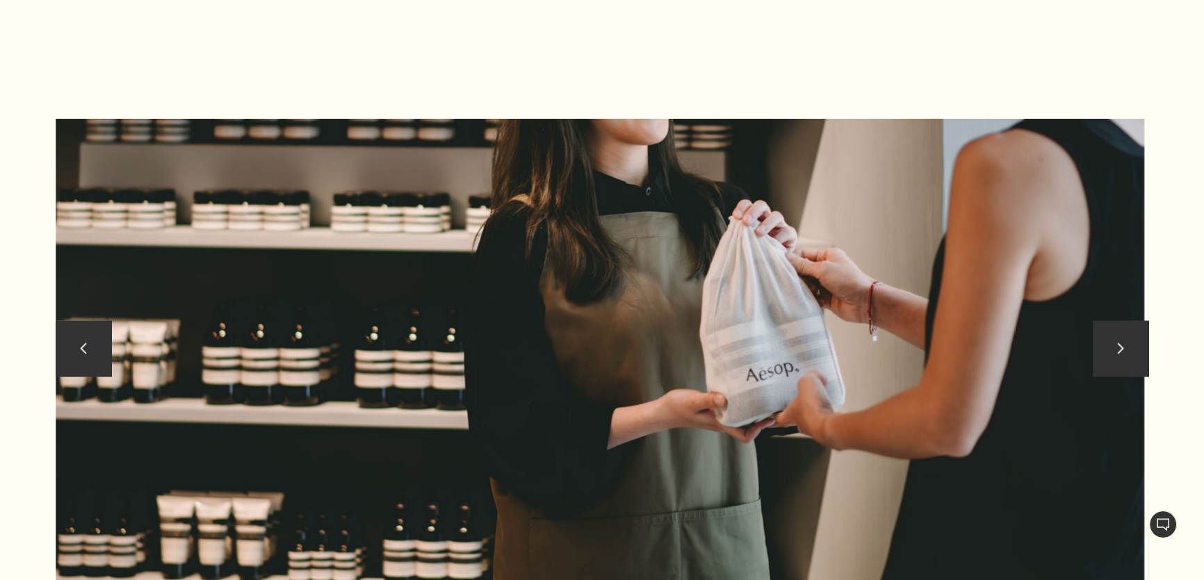
click at [76, 321] on button "chevron" at bounding box center [84, 349] width 56 height 56
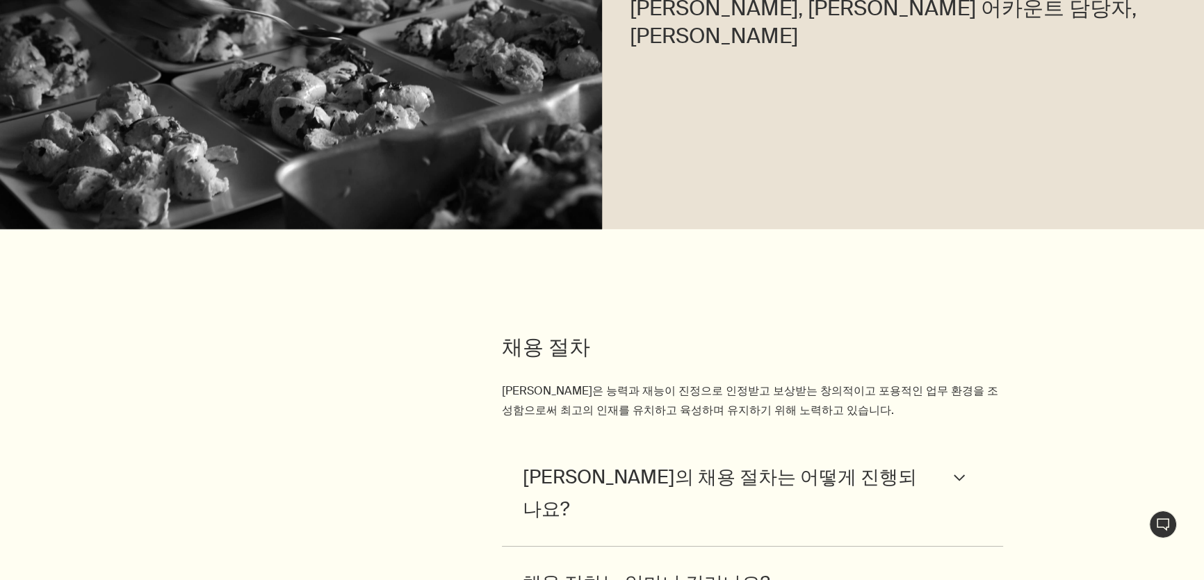
scroll to position [6009, 0]
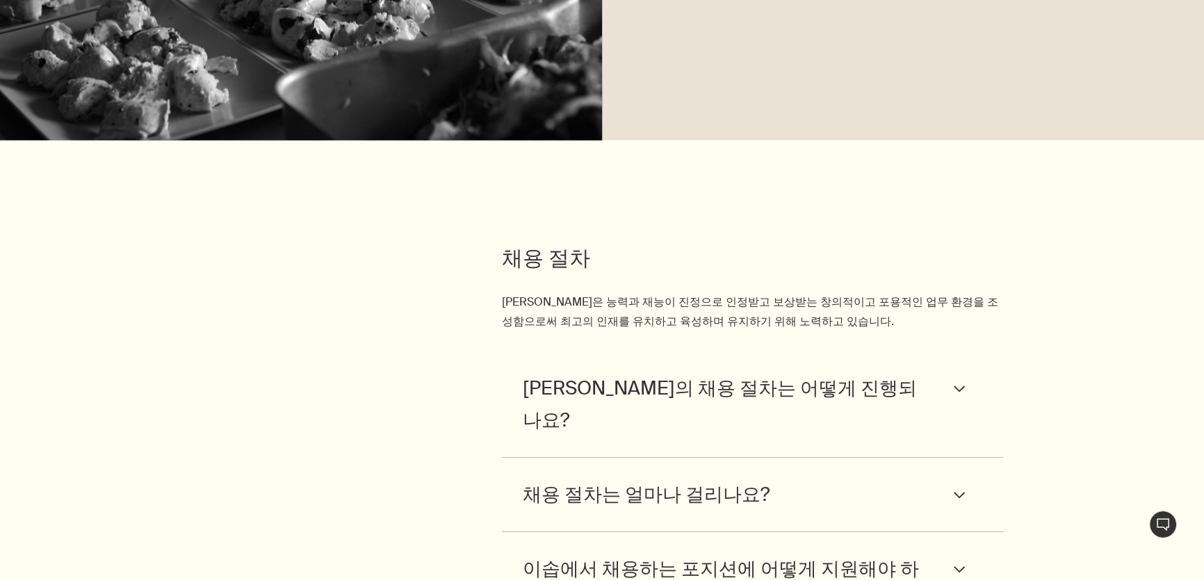
click at [799, 373] on span "이솝의 채용 절차는 어떻게 진행되나요?" at bounding box center [723, 405] width 400 height 64
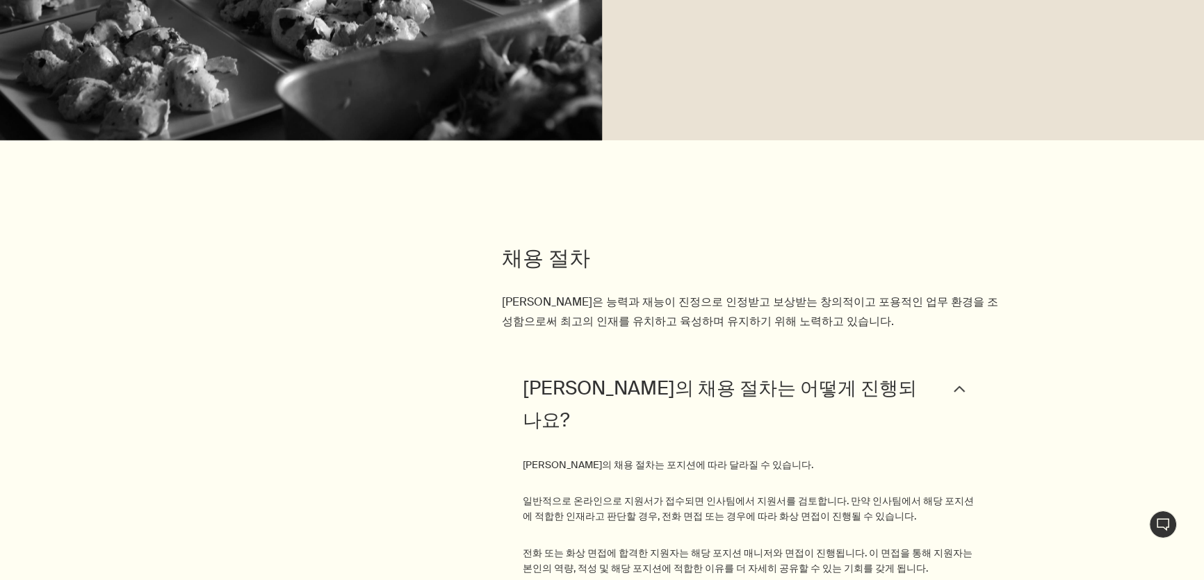
scroll to position [6072, 0]
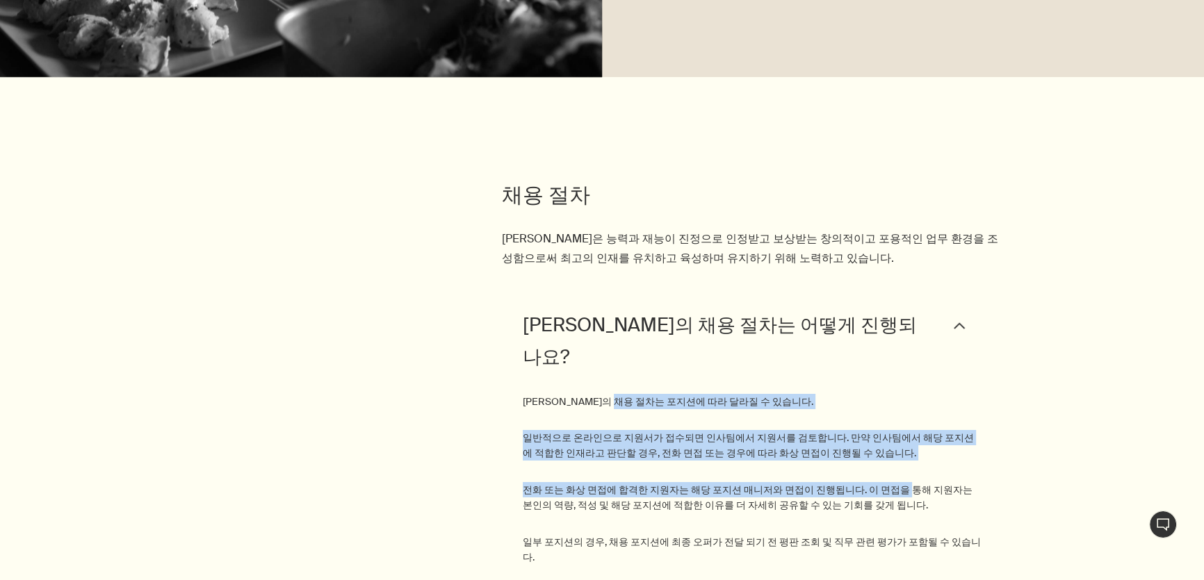
drag, startPoint x: 636, startPoint y: 295, endPoint x: 885, endPoint y: 360, distance: 257.2
click at [885, 394] on div "이솝의 채용 절차는 포지션에 따라 달라질 수 있습니다. 일반적으로 온라인으로 지원서가 접수되면 인사팀에서 지원서를 검토합니다. 만약 인사팀에서…" at bounding box center [753, 480] width 460 height 172
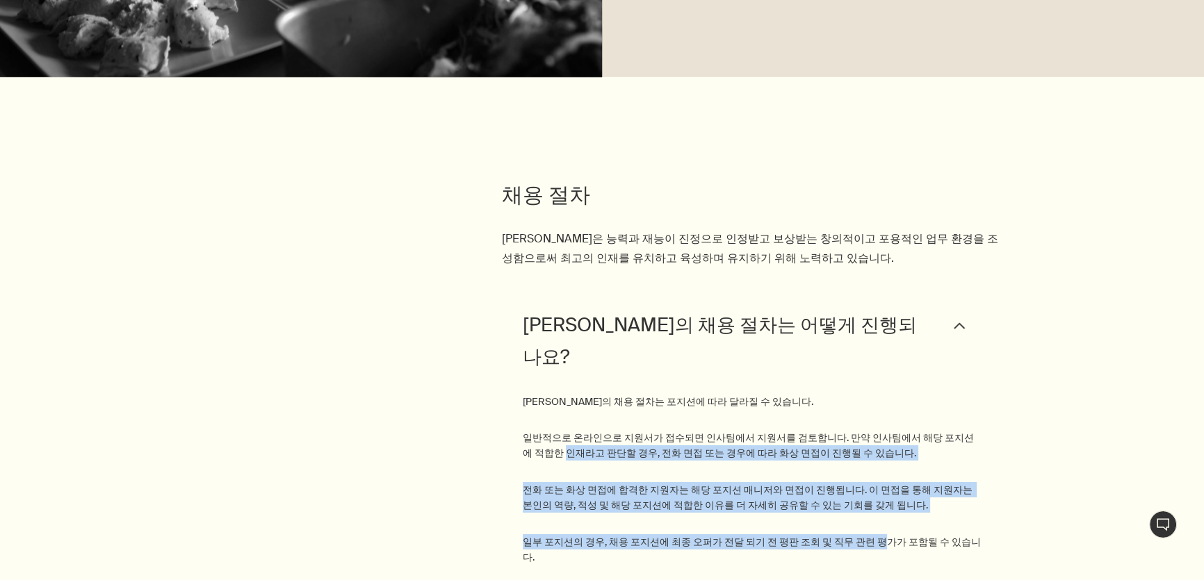
drag, startPoint x: 524, startPoint y: 361, endPoint x: 862, endPoint y: 424, distance: 344.3
click at [862, 424] on div "이솝의 채용 절차는 포지션에 따라 달라질 수 있습니다. 일반적으로 온라인으로 지원서가 접수되면 인사팀에서 지원서를 검토합니다. 만약 인사팀에서…" at bounding box center [753, 480] width 460 height 172
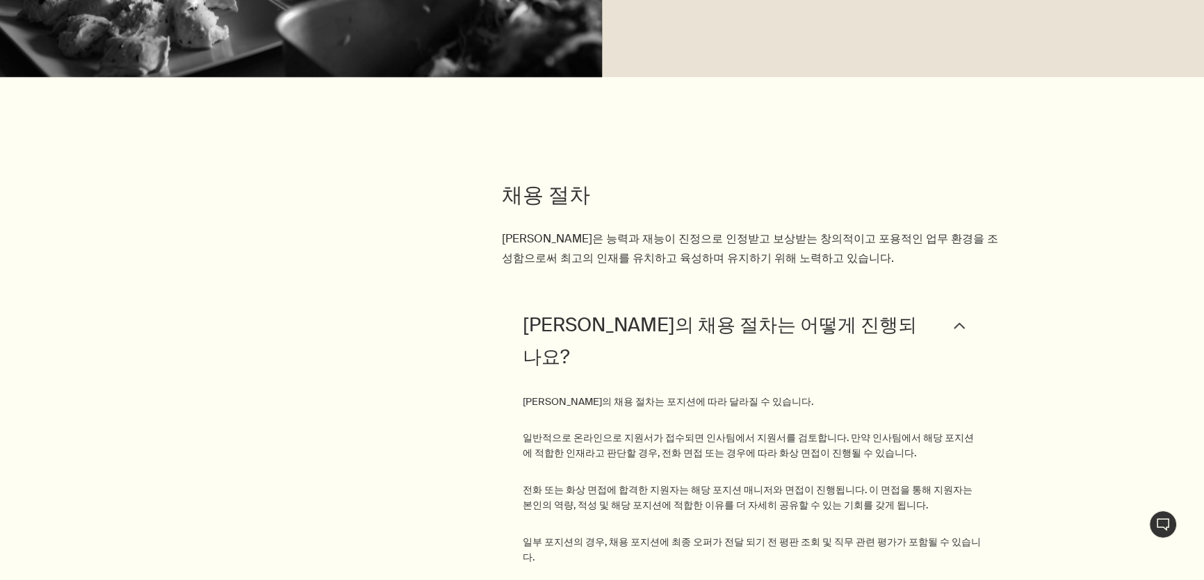
click at [903, 428] on div "이솝의 채용 절차는 포지션에 따라 달라질 수 있습니다. 일반적으로 온라인으로 지원서가 접수되면 인사팀에서 지원서를 검토합니다. 만약 인사팀에서…" at bounding box center [753, 480] width 460 height 172
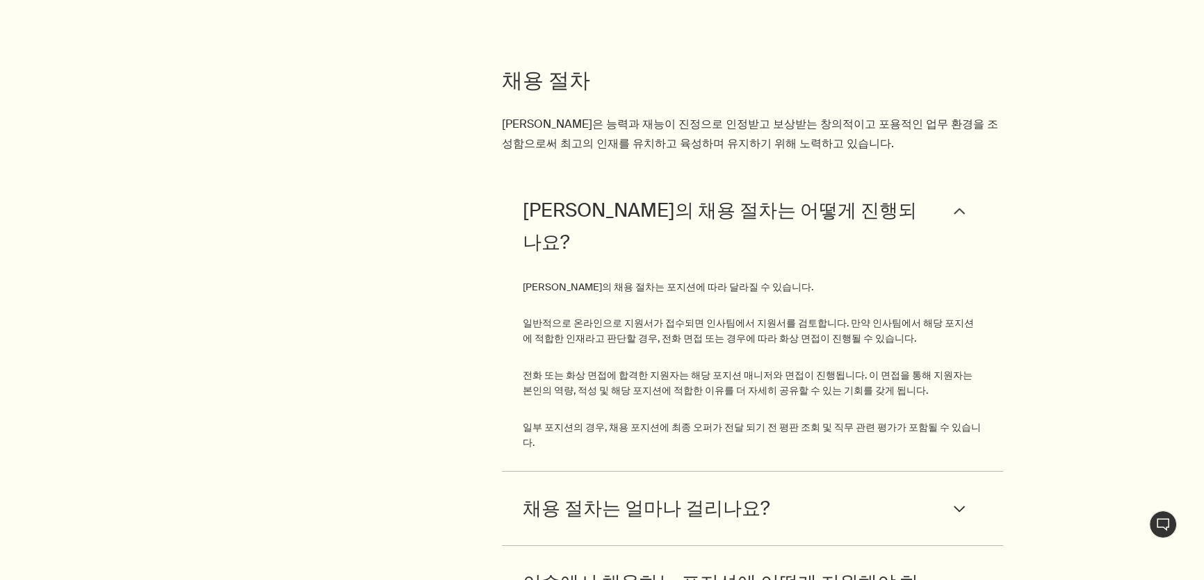
scroll to position [6199, 0]
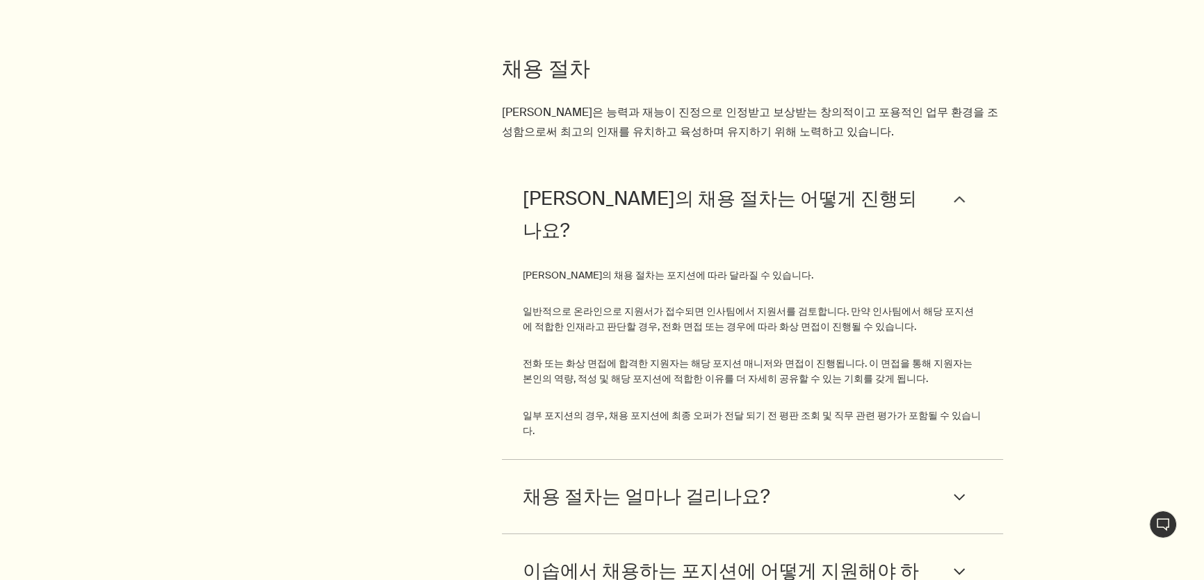
click at [723, 481] on span "채용 절차는 얼마나 걸리나요?" at bounding box center [646, 497] width 247 height 32
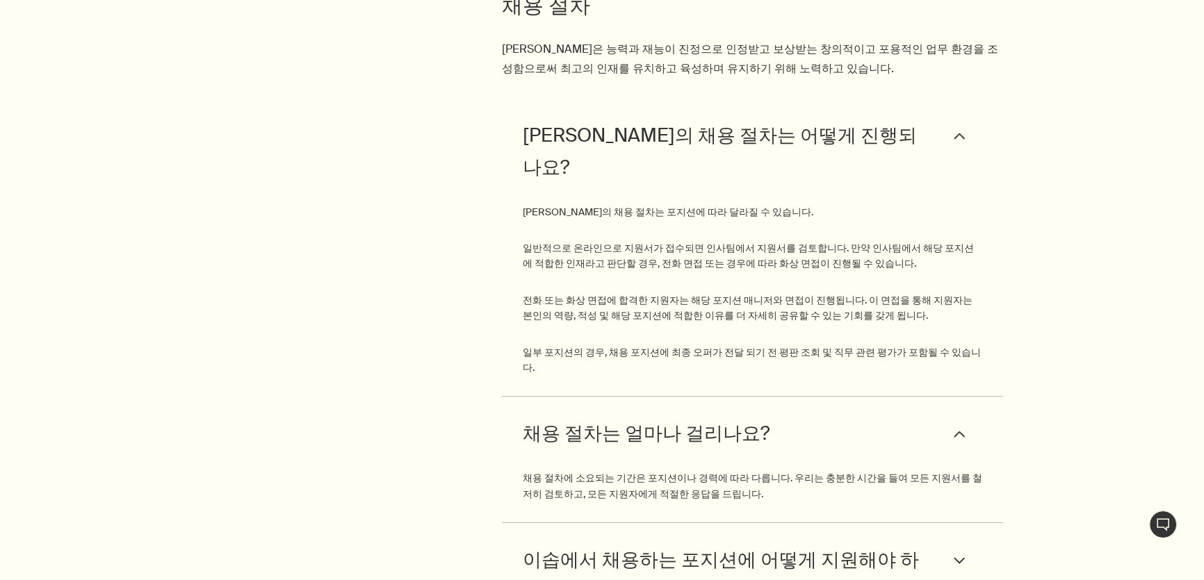
click at [539, 544] on span "이솝에서 채용하는 포지션에 어떻게 지원해야 하나요?" at bounding box center [723, 576] width 400 height 64
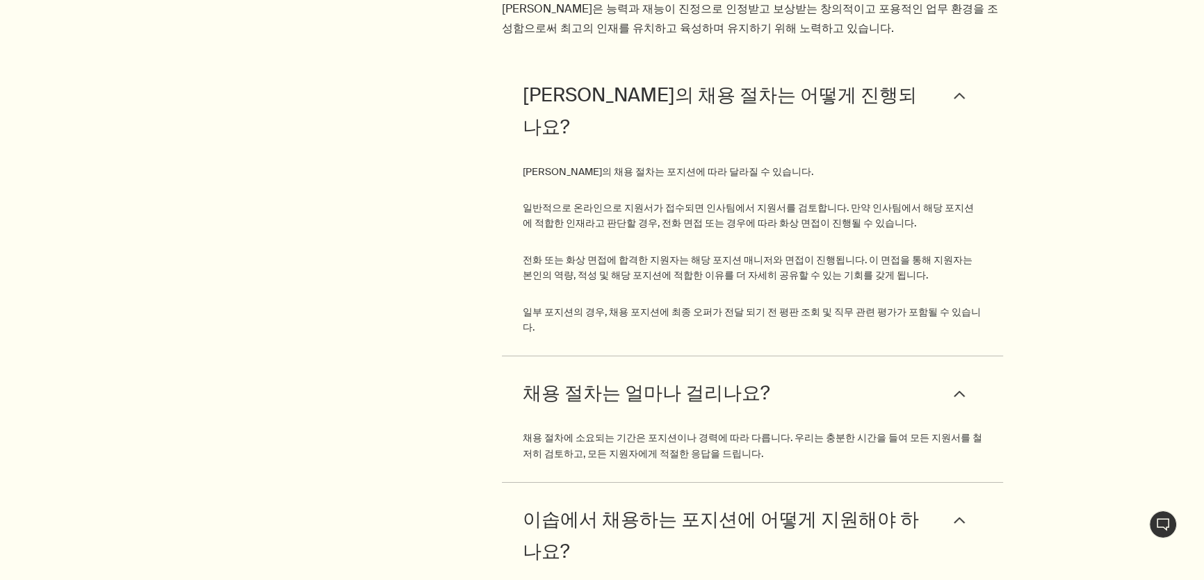
scroll to position [6324, 0]
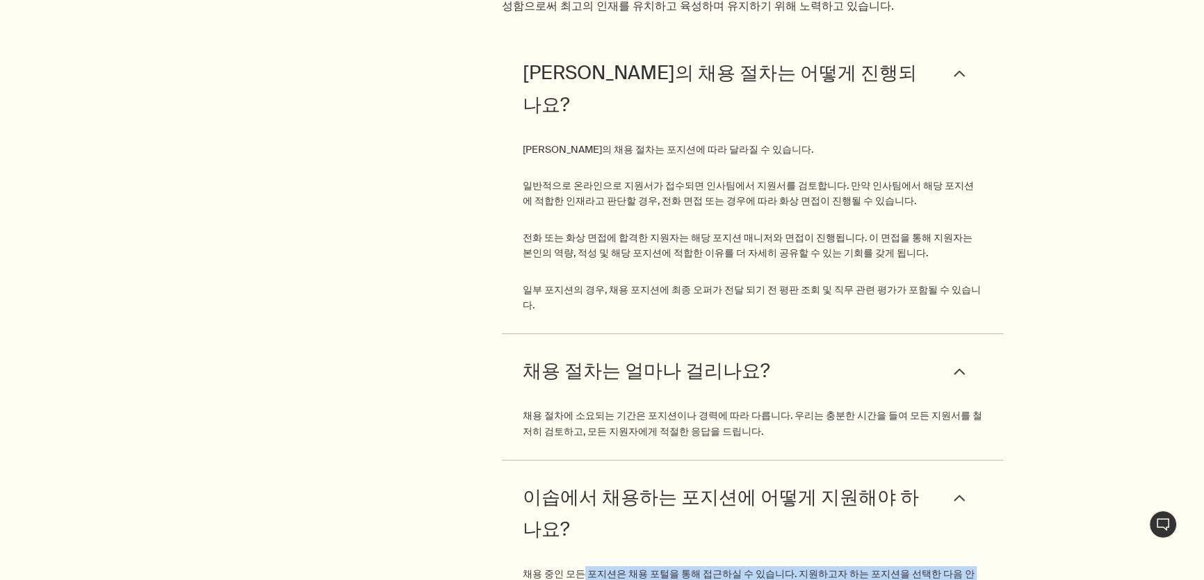
drag, startPoint x: 579, startPoint y: 452, endPoint x: 935, endPoint y: 481, distance: 357.7
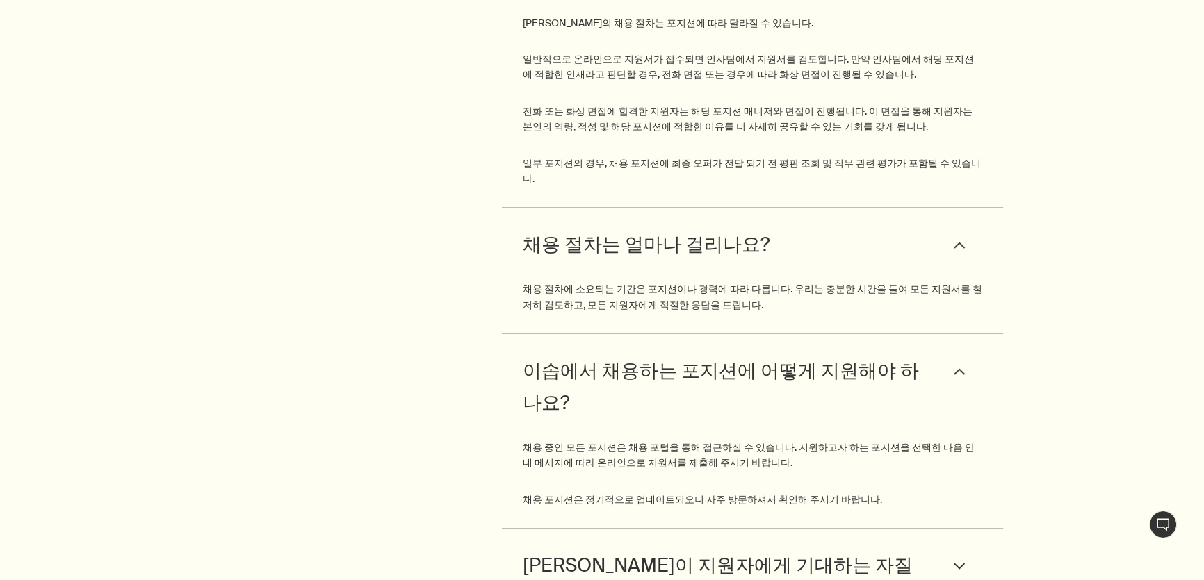
click at [561, 550] on span "이솝이 지원자에게 기대하는 자질은 무엇인가요?" at bounding box center [723, 582] width 400 height 64
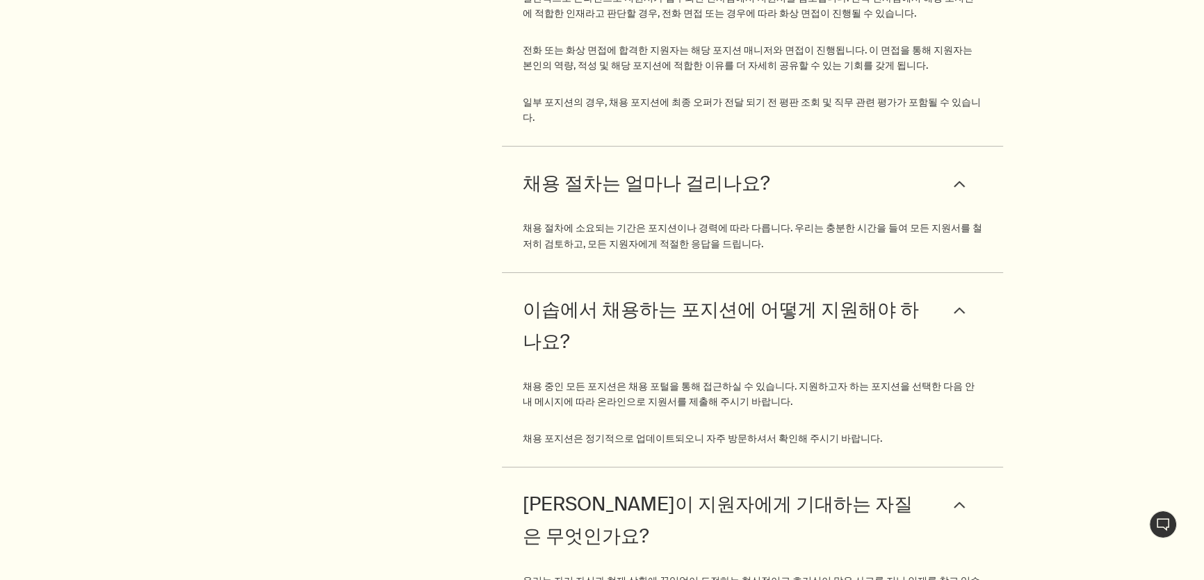
scroll to position [6577, 0]
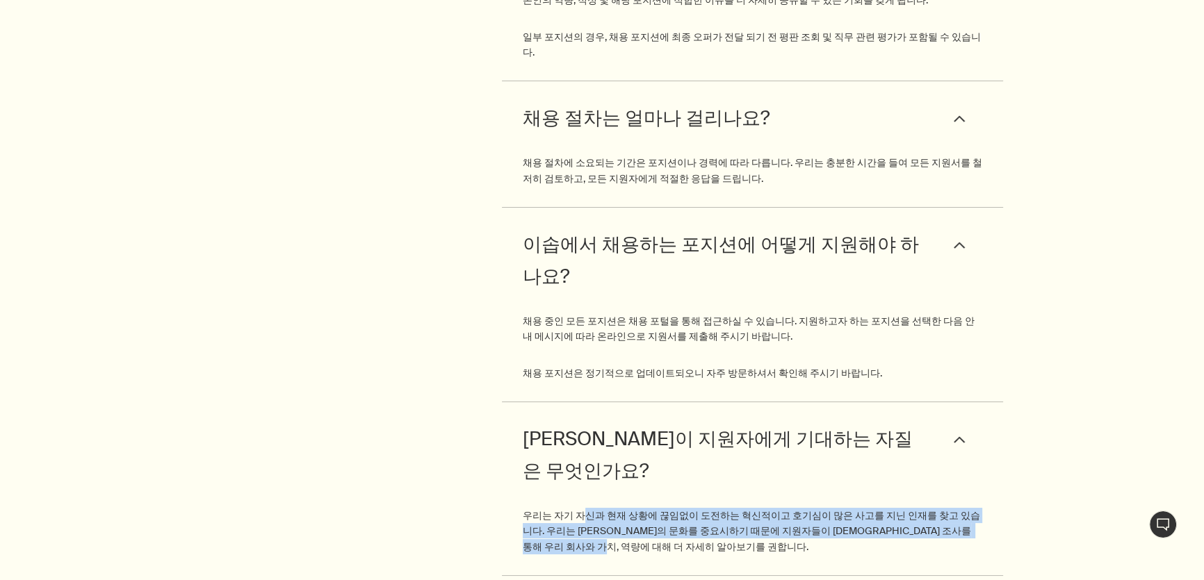
drag, startPoint x: 600, startPoint y: 373, endPoint x: 740, endPoint y: 388, distance: 141.3
click at [740, 508] on p "우리는 자기 자신과 현재 상황에 끊임없이 도전하는 혁신적이고 호기심이 많은 사고를 지닌 인재를 찾고 있습니다. 우리는 이솝의 문화를 중요시하기…" at bounding box center [753, 531] width 460 height 47
drag, startPoint x: 516, startPoint y: 364, endPoint x: 728, endPoint y: 407, distance: 216.2
click at [726, 407] on div "이솝이 지원자에게 기대하는 자질은 무엇인가요? downArrow 우리는 자기 자신과 현재 상황에 끊임없이 도전하는 혁신적이고 호기심이 많은 사…" at bounding box center [753, 489] width 502 height 174
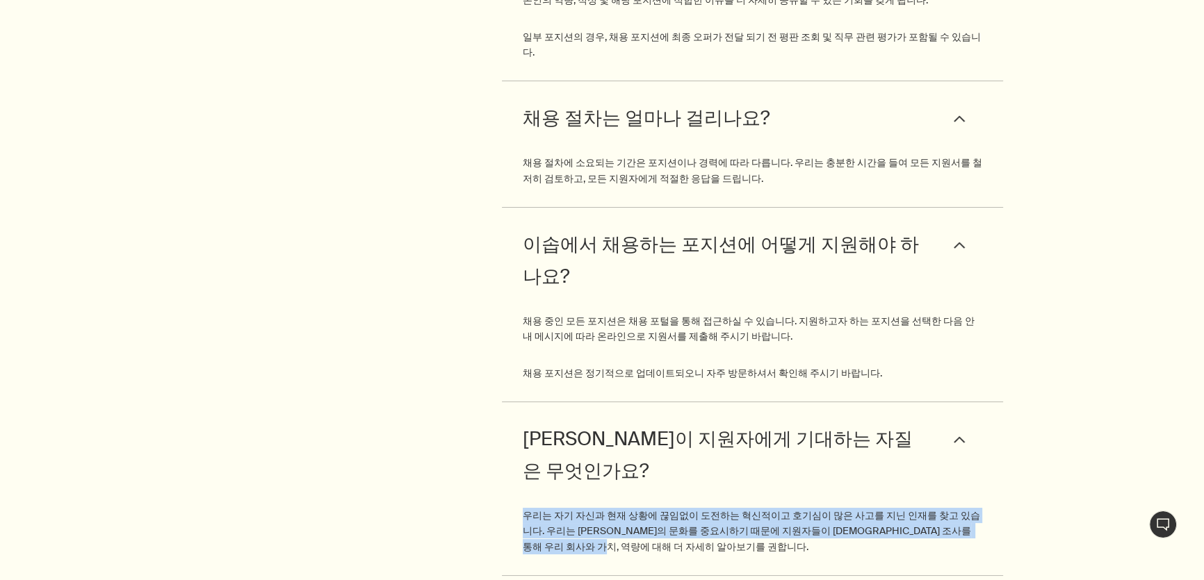
click at [731, 407] on div "이솝이 지원자에게 기대하는 자질은 무엇인가요? downArrow 우리는 자기 자신과 현재 상황에 끊임없이 도전하는 혁신적이고 호기심이 많은 사…" at bounding box center [753, 489] width 502 height 174
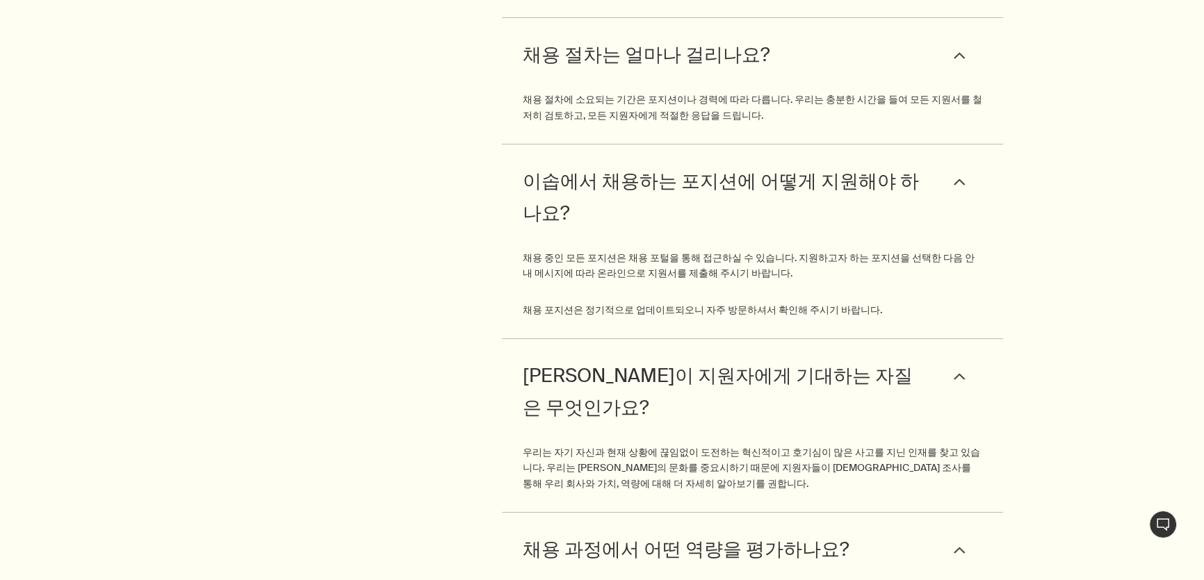
drag, startPoint x: 643, startPoint y: 449, endPoint x: 804, endPoint y: 459, distance: 161.5
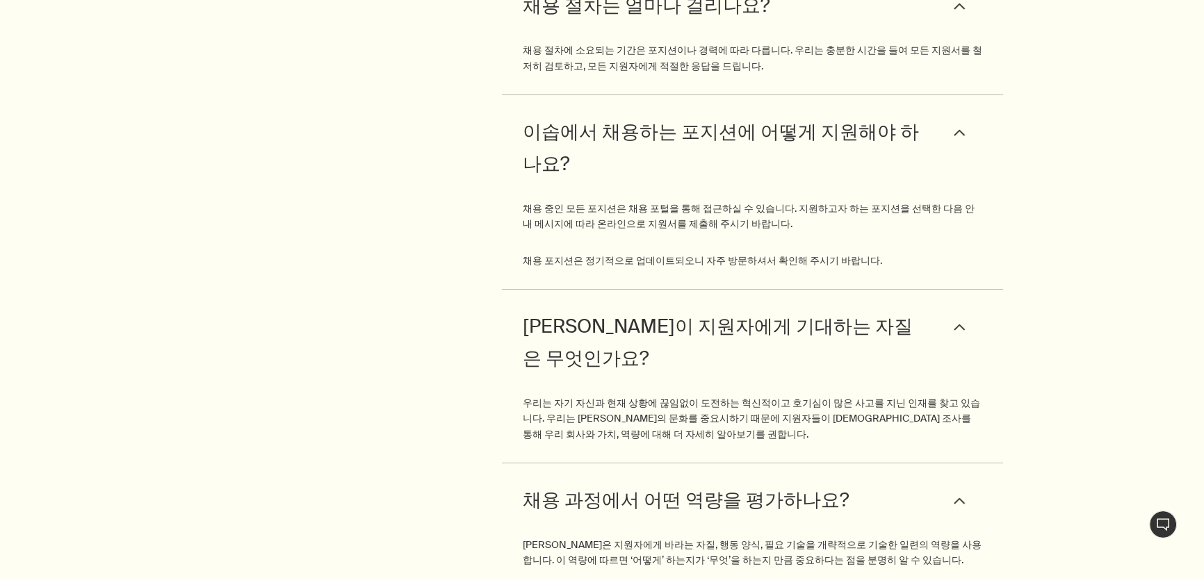
scroll to position [6704, 0]
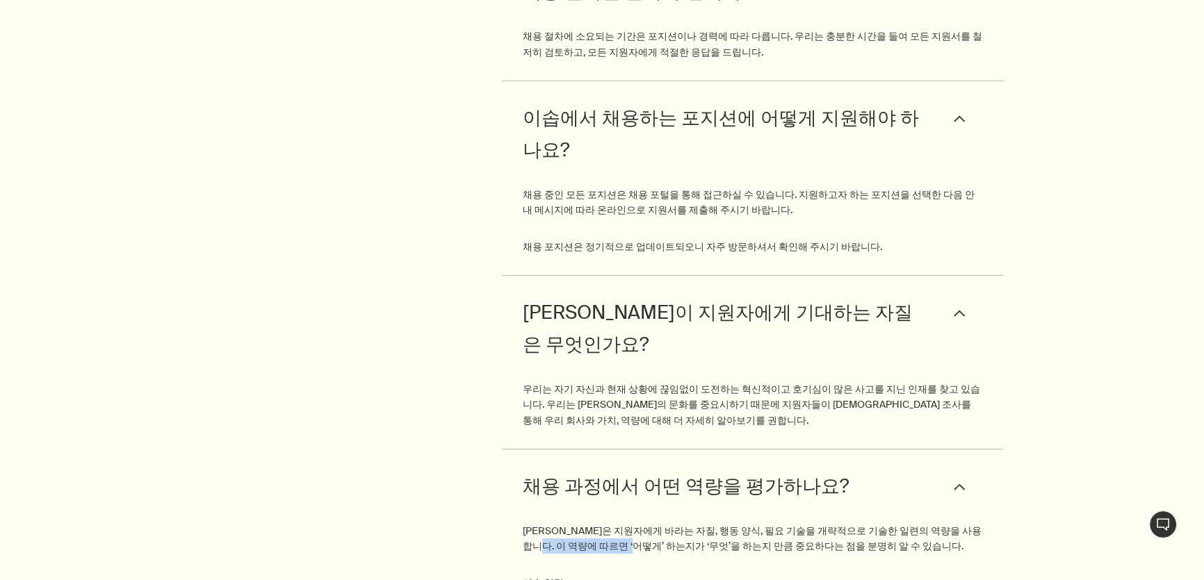
drag, startPoint x: 541, startPoint y: 390, endPoint x: 619, endPoint y: 398, distance: 78.9
click at [619, 523] on p "이솝은 지원자에게 바라는 자질, 행동 양식, 필요 기술을 개략적으로 기술한 일련의 역량을 사용합니다. 이 역량에 따르면 ‘어떻게’ 하는지가 ‘…" at bounding box center [753, 538] width 460 height 31
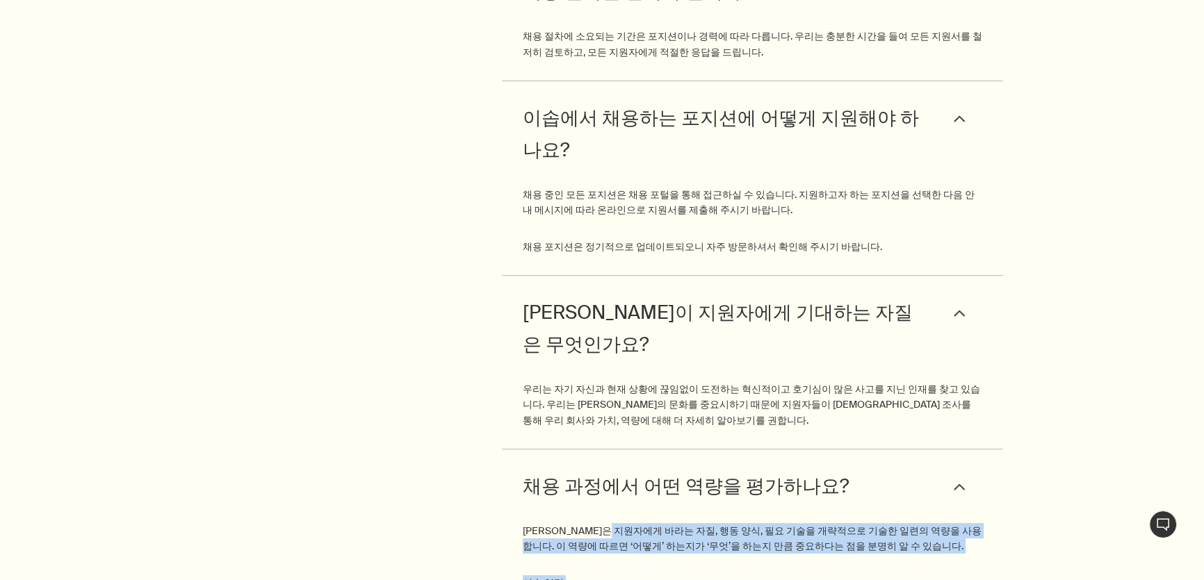
drag, startPoint x: 632, startPoint y: 384, endPoint x: 797, endPoint y: 404, distance: 166.6
click at [849, 523] on p "이솝은 지원자에게 바라는 자질, 행동 양식, 필요 기술을 개략적으로 기술한 일련의 역량을 사용합니다. 이 역량에 따르면 ‘어떻게’ 하는지가 ‘…" at bounding box center [753, 538] width 460 height 31
drag, startPoint x: 883, startPoint y: 396, endPoint x: 409, endPoint y: 363, distance: 475.2
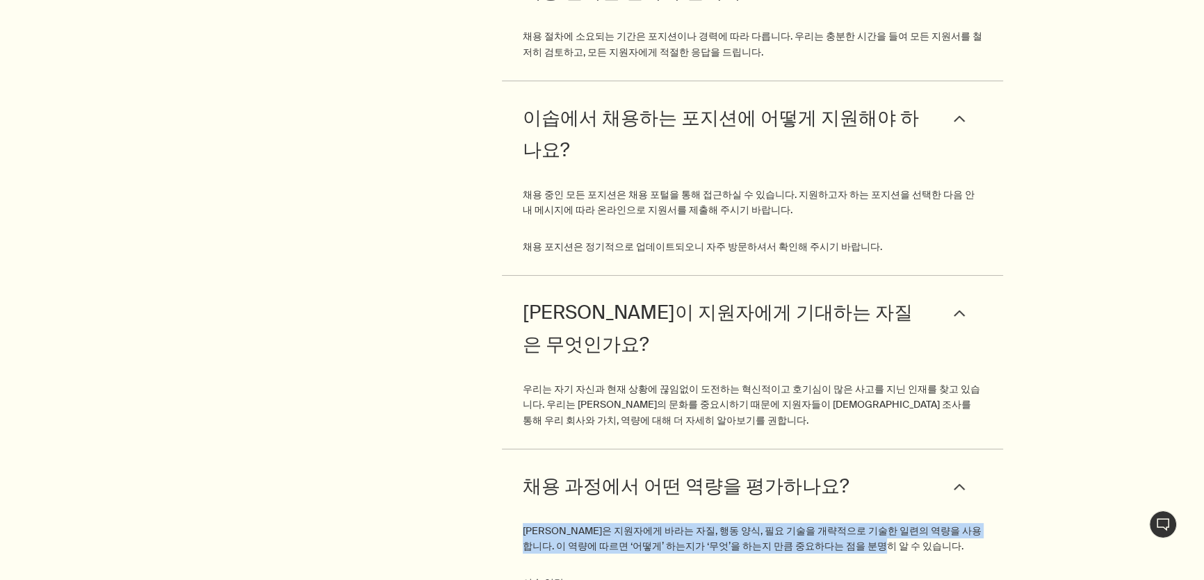
click at [409, 363] on div "이솝의 채용 절차는 어떻게 진행되나요? downArrow 이솝의 채용 절차는 포지션에 따라 달라질 수 있습니다. 일반적으로 온라인으로 지원서가…" at bounding box center [602, 457] width 1204 height 1601
drag, startPoint x: 615, startPoint y: 389, endPoint x: 897, endPoint y: 429, distance: 284.3
click at [897, 575] on p "이솝 역량:" at bounding box center [753, 582] width 460 height 15
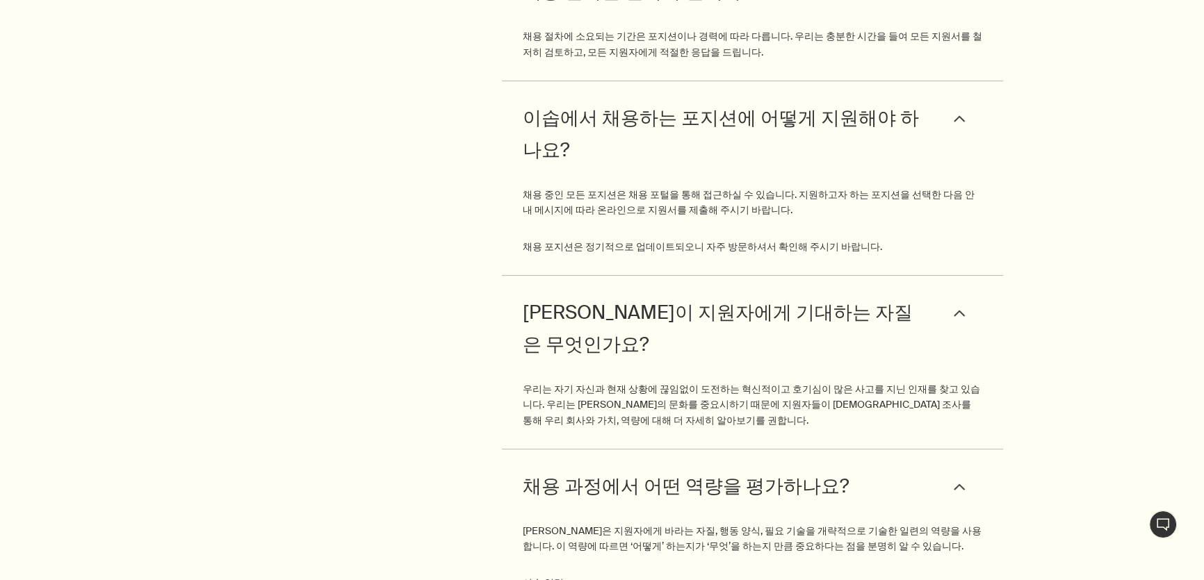
click at [719, 382] on p "우리는 자기 자신과 현재 상황에 끊임없이 도전하는 혁신적이고 호기심이 많은 사고를 지닌 인재를 찾고 있습니다. 우리는 이솝의 문화를 중요시하기…" at bounding box center [753, 405] width 460 height 47
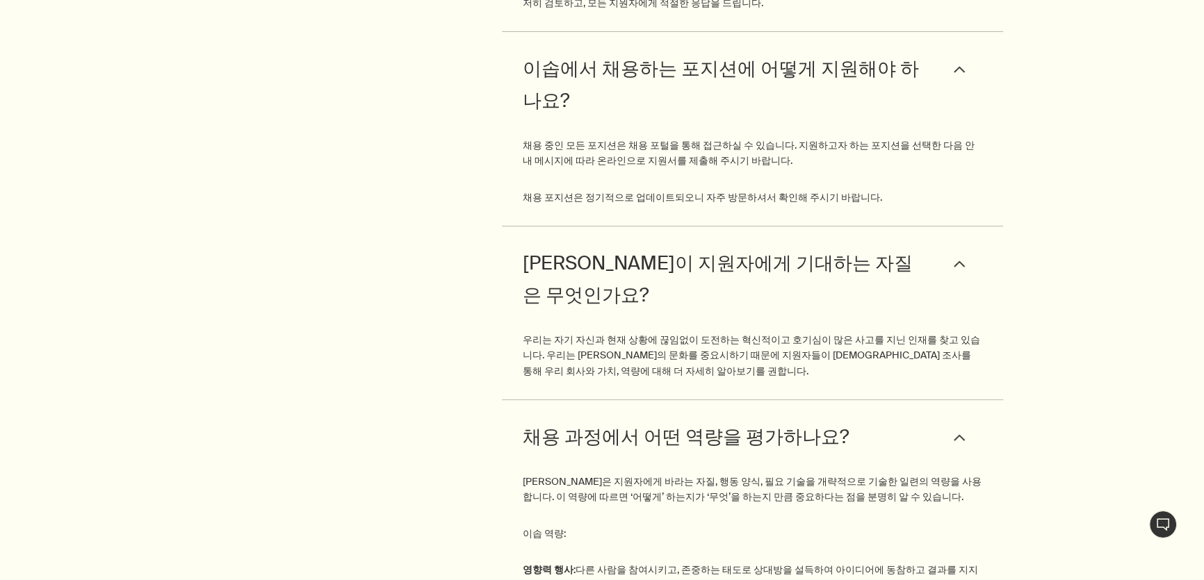
scroll to position [6767, 0]
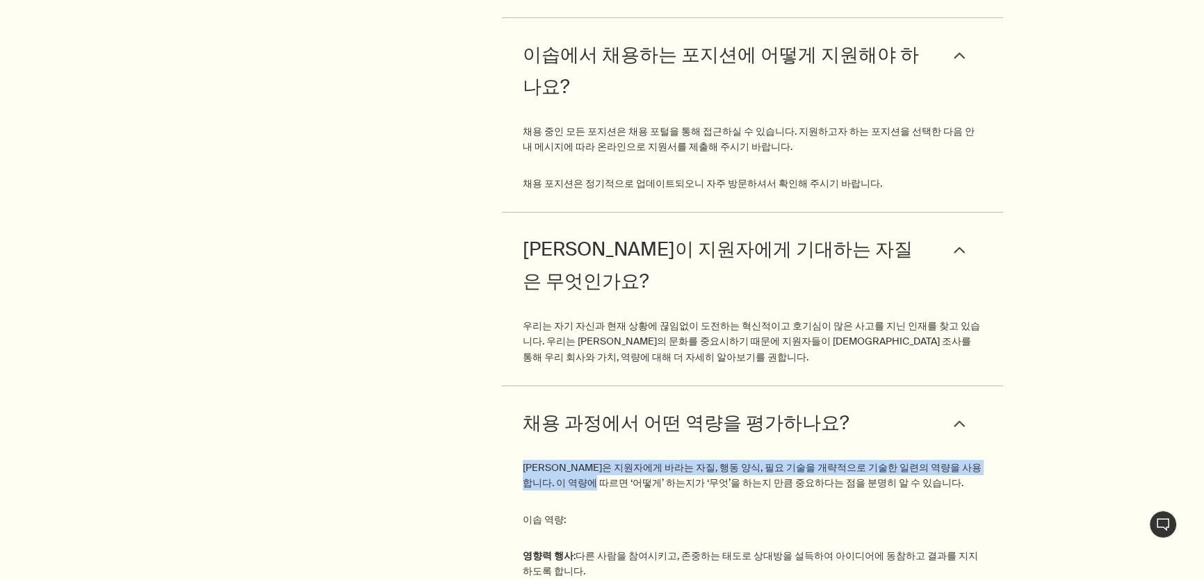
drag, startPoint x: 525, startPoint y: 311, endPoint x: 580, endPoint y: 340, distance: 61.2
click at [580, 460] on p "이솝은 지원자에게 바라는 자질, 행동 양식, 필요 기술을 개략적으로 기술한 일련의 역량을 사용합니다. 이 역량에 따르면 ‘어떻게’ 하는지가 ‘…" at bounding box center [753, 475] width 460 height 31
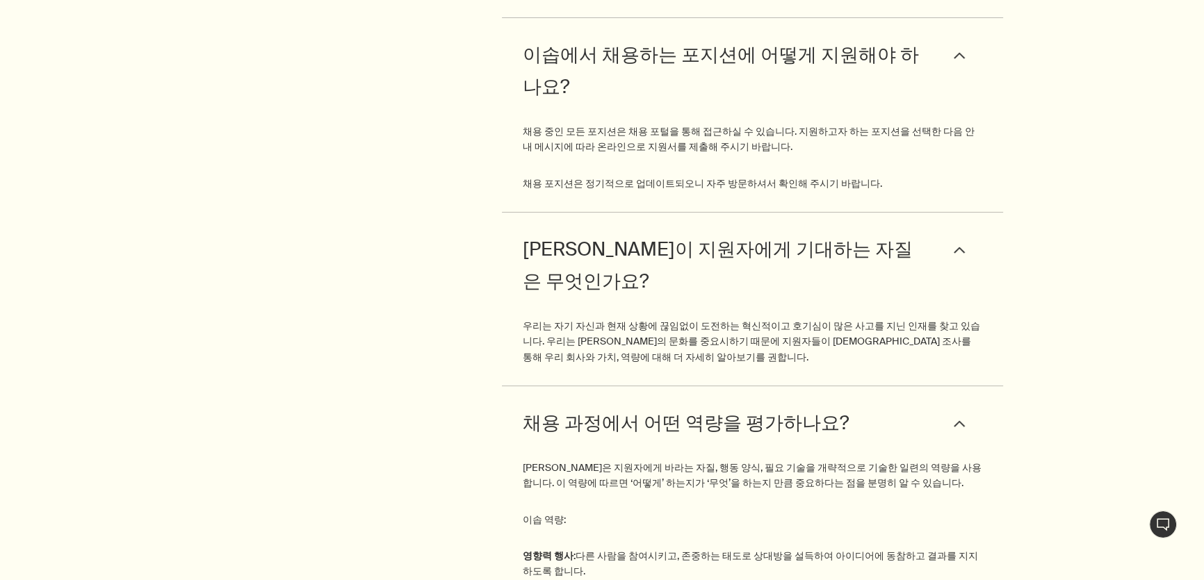
click at [578, 460] on p "이솝은 지원자에게 바라는 자질, 행동 양식, 필요 기술을 개략적으로 기술한 일련의 역량을 사용합니다. 이 역량에 따르면 ‘어떻게’ 하는지가 ‘…" at bounding box center [753, 475] width 460 height 31
drag, startPoint x: 571, startPoint y: 318, endPoint x: 552, endPoint y: 319, distance: 19.5
click at [552, 460] on p "이솝은 지원자에게 바라는 자질, 행동 양식, 필요 기술을 개략적으로 기술한 일련의 역량을 사용합니다. 이 역량에 따르면 ‘어떻게’ 하는지가 ‘…" at bounding box center [753, 475] width 460 height 31
click at [561, 460] on p "이솝은 지원자에게 바라는 자질, 행동 양식, 필요 기술을 개략적으로 기술한 일련의 역량을 사용합니다. 이 역량에 따르면 ‘어떻게’ 하는지가 ‘…" at bounding box center [753, 475] width 460 height 31
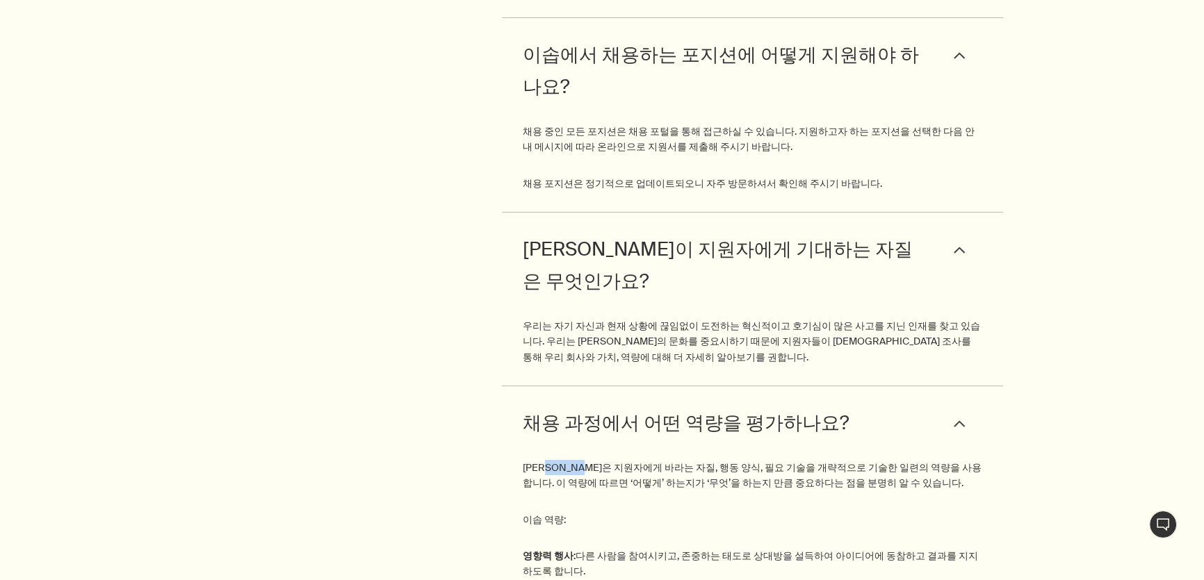
click at [561, 460] on p "이솝은 지원자에게 바라는 자질, 행동 양식, 필요 기술을 개략적으로 기술한 일련의 역량을 사용합니다. 이 역량에 따르면 ‘어떻게’ 하는지가 ‘…" at bounding box center [753, 475] width 460 height 31
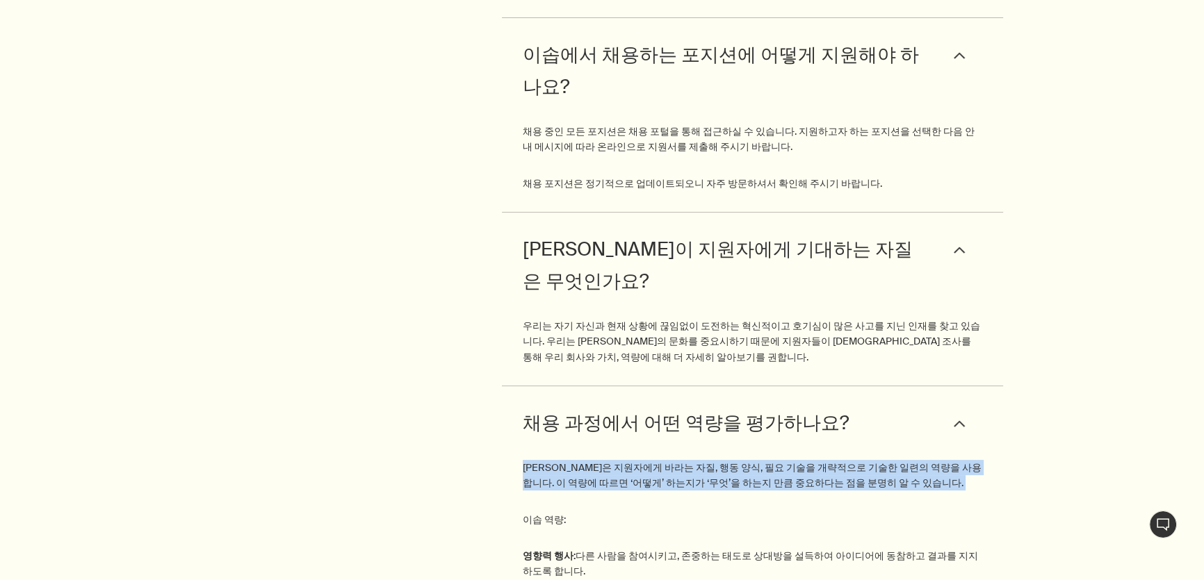
drag, startPoint x: 561, startPoint y: 318, endPoint x: 569, endPoint y: 318, distance: 8.3
click at [569, 460] on p "이솝은 지원자에게 바라는 자질, 행동 양식, 필요 기술을 개략적으로 기술한 일련의 역량을 사용합니다. 이 역량에 따르면 ‘어떻게’ 하는지가 ‘…" at bounding box center [753, 475] width 460 height 31
click at [570, 460] on p "이솝은 지원자에게 바라는 자질, 행동 양식, 필요 기술을 개략적으로 기술한 일련의 역량을 사용합니다. 이 역량에 따르면 ‘어떻게’ 하는지가 ‘…" at bounding box center [753, 475] width 460 height 31
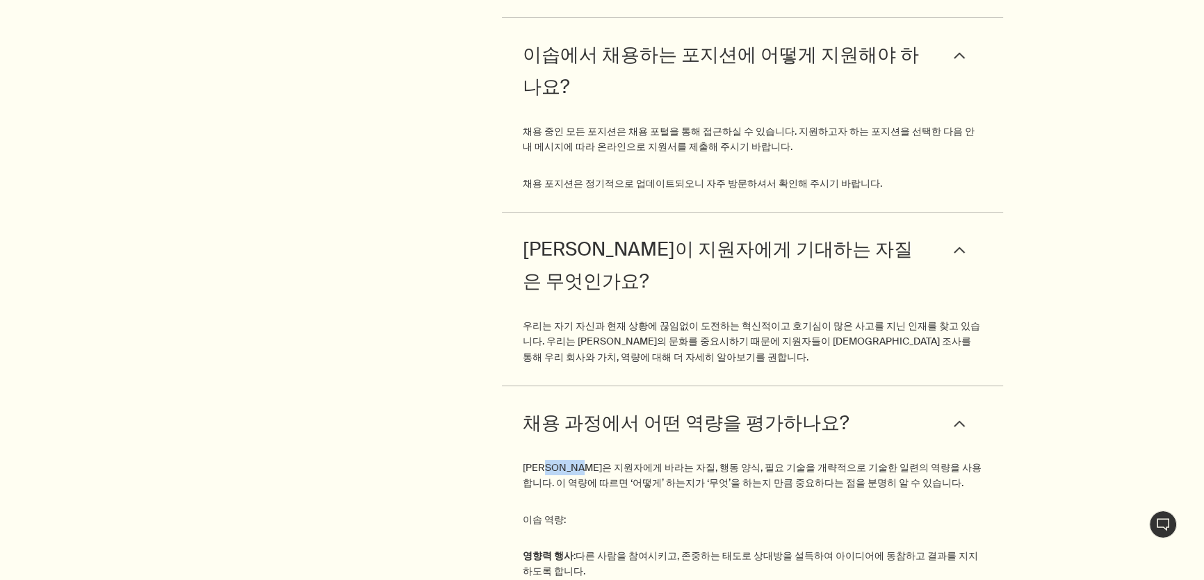
click at [570, 460] on p "이솝은 지원자에게 바라는 자질, 행동 양식, 필요 기술을 개략적으로 기술한 일련의 역량을 사용합니다. 이 역량에 따르면 ‘어떻게’ 하는지가 ‘…" at bounding box center [753, 475] width 460 height 31
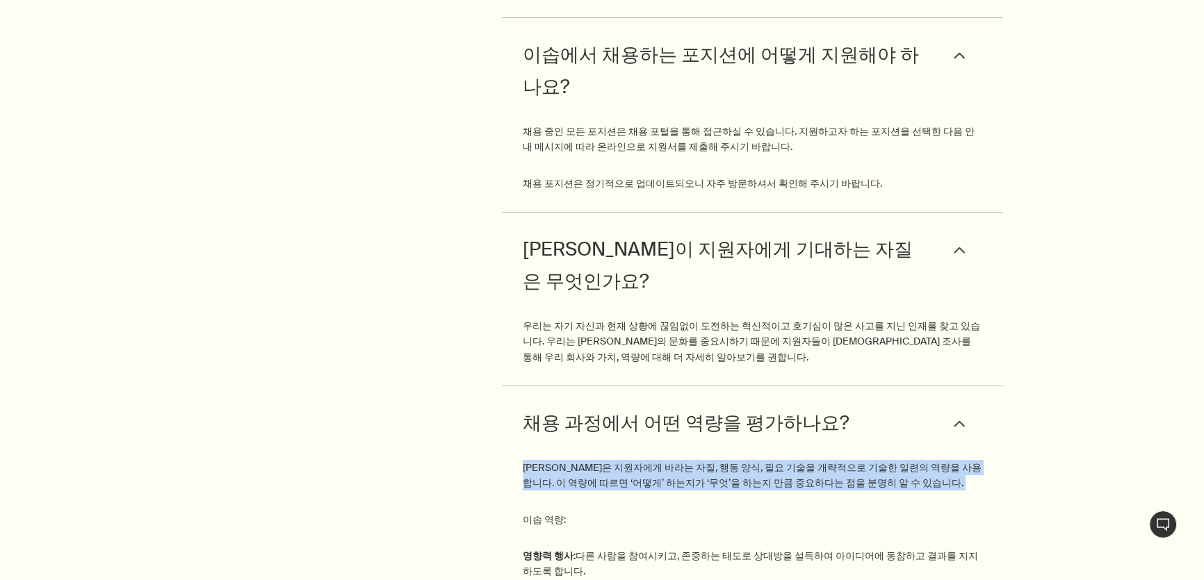
click at [568, 460] on p "이솝은 지원자에게 바라는 자질, 행동 양식, 필요 기술을 개략적으로 기술한 일련의 역량을 사용합니다. 이 역량에 따르면 ‘어떻게’ 하는지가 ‘…" at bounding box center [753, 475] width 460 height 31
click at [566, 460] on p "이솝은 지원자에게 바라는 자질, 행동 양식, 필요 기술을 개략적으로 기술한 일련의 역량을 사용합니다. 이 역량에 따르면 ‘어떻게’ 하는지가 ‘…" at bounding box center [753, 475] width 460 height 31
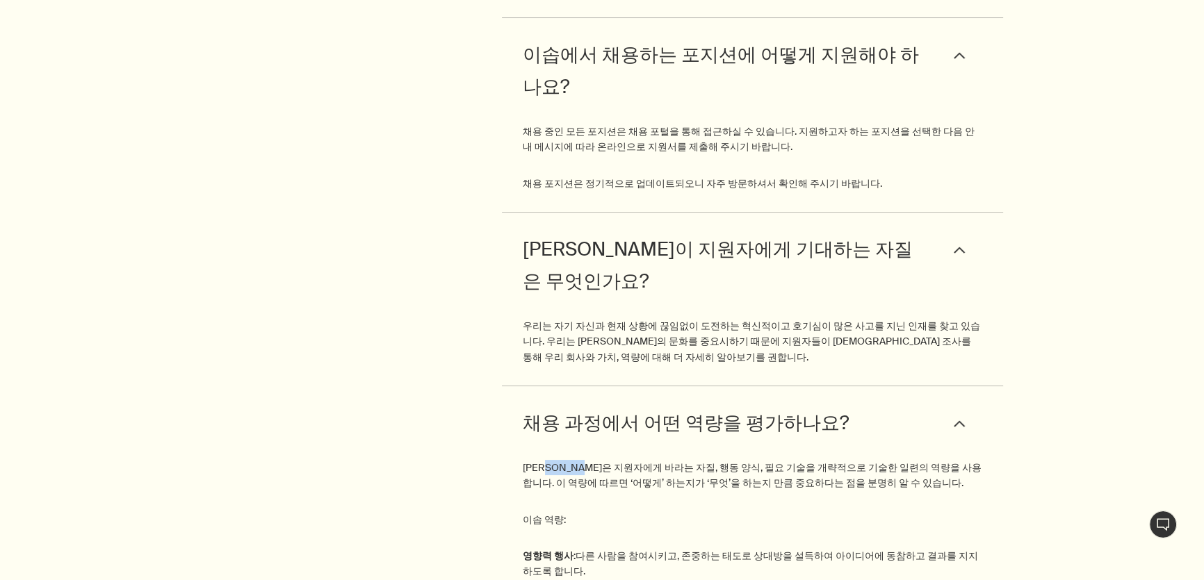
click at [566, 460] on p "이솝은 지원자에게 바라는 자질, 행동 양식, 필요 기술을 개략적으로 기술한 일련의 역량을 사용합니다. 이 역량에 따르면 ‘어떻게’ 하는지가 ‘…" at bounding box center [753, 475] width 460 height 31
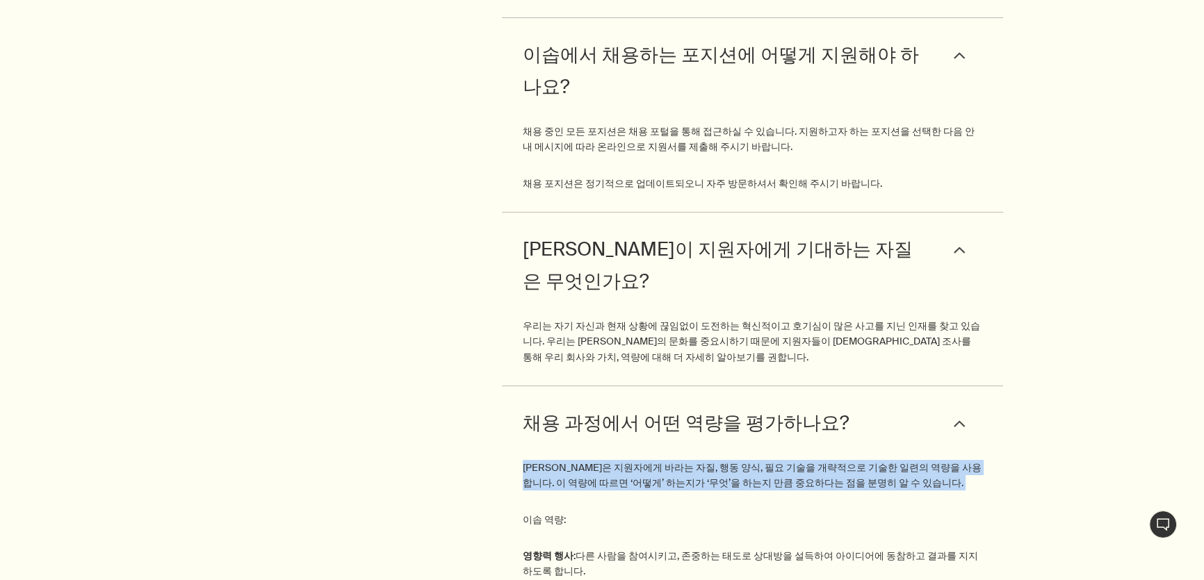
click at [566, 460] on p "이솝은 지원자에게 바라는 자질, 행동 양식, 필요 기술을 개략적으로 기술한 일련의 역량을 사용합니다. 이 역량에 따르면 ‘어떻게’ 하는지가 ‘…" at bounding box center [753, 475] width 460 height 31
click at [564, 460] on p "이솝은 지원자에게 바라는 자질, 행동 양식, 필요 기술을 개략적으로 기술한 일련의 역량을 사용합니다. 이 역량에 따르면 ‘어떻게’ 하는지가 ‘…" at bounding box center [753, 475] width 460 height 31
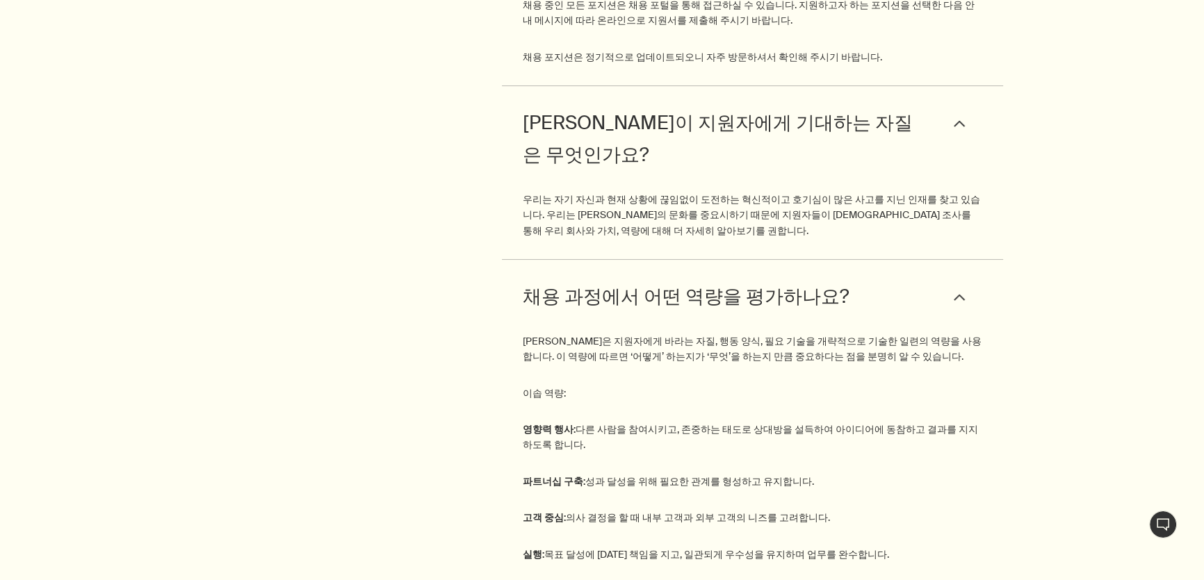
scroll to position [6957, 0]
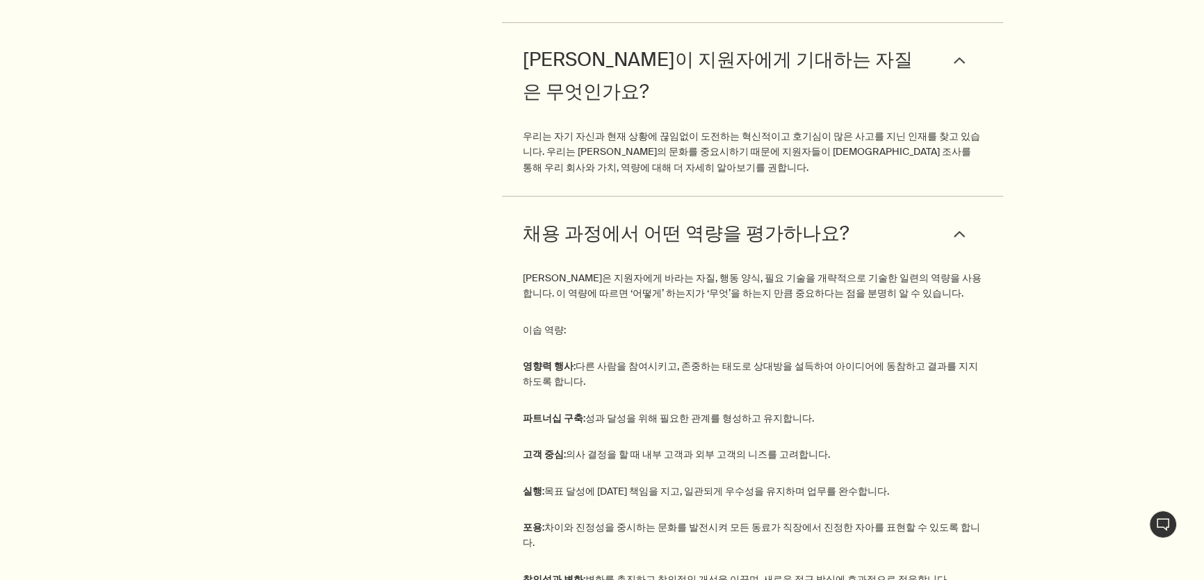
click at [696, 270] on div "이솝은 지원자에게 바라는 자질, 행동 양식, 필요 기술을 개략적으로 기술한 일련의 역량을 사용합니다. 이 역량에 따르면 ‘어떻게’ 하는지가 ‘…" at bounding box center [753, 483] width 460 height 426
drag, startPoint x: 629, startPoint y: 224, endPoint x: 789, endPoint y: 216, distance: 160.0
click at [789, 359] on p "영향력 행사: 다른 사람을 참여시키고, 존중하는 태도로 상대방을 설득하여 아이디어에 동참하고 결과를 지지하도록 합니다." at bounding box center [753, 374] width 460 height 31
drag, startPoint x: 640, startPoint y: 281, endPoint x: 744, endPoint y: 271, distance: 104.8
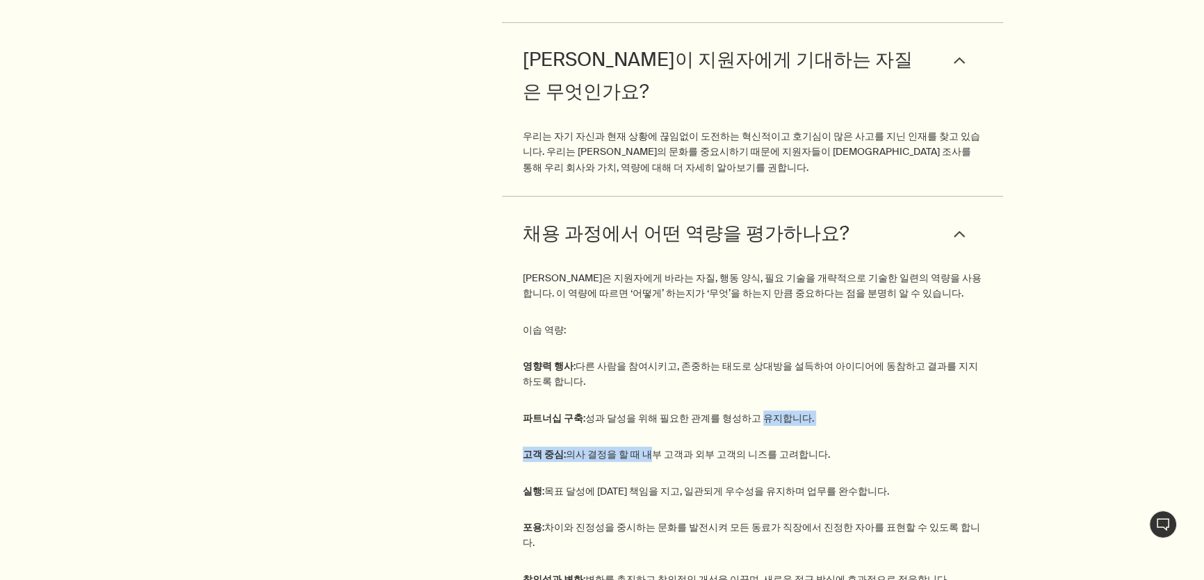
click at [744, 271] on div "이솝은 지원자에게 바라는 자질, 행동 양식, 필요 기술을 개략적으로 기술한 일련의 역량을 사용합니다. 이 역량에 따르면 ‘어떻게’ 하는지가 ‘…" at bounding box center [753, 483] width 460 height 426
click at [744, 411] on p "파트너십 구축: 성과 달성을 위해 필요한 관계를 형성하고 유지합니다." at bounding box center [753, 418] width 460 height 15
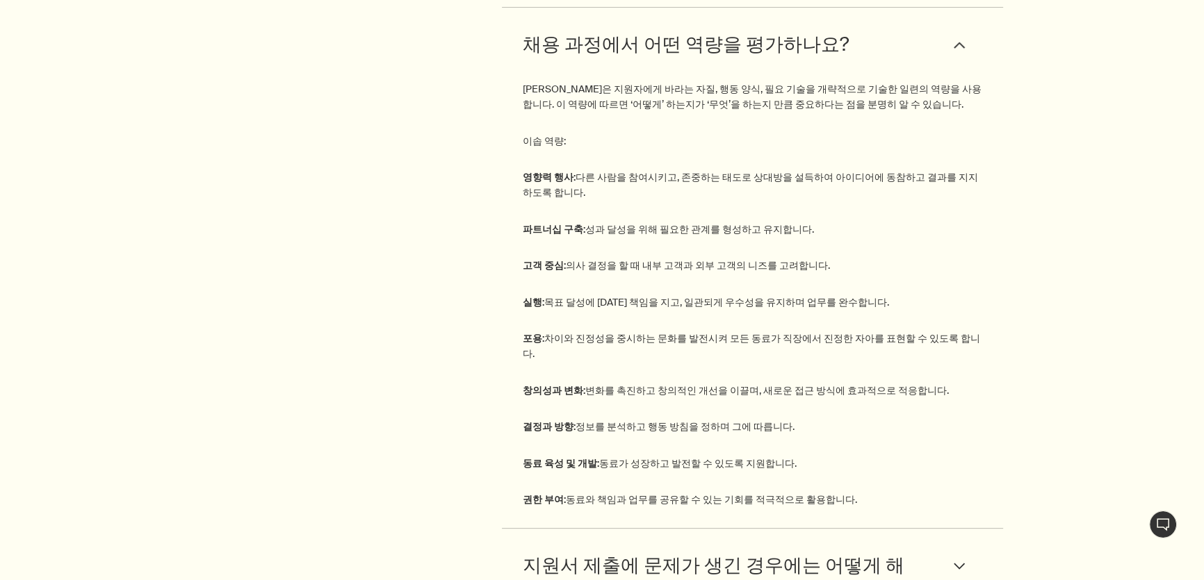
scroll to position [7209, 0]
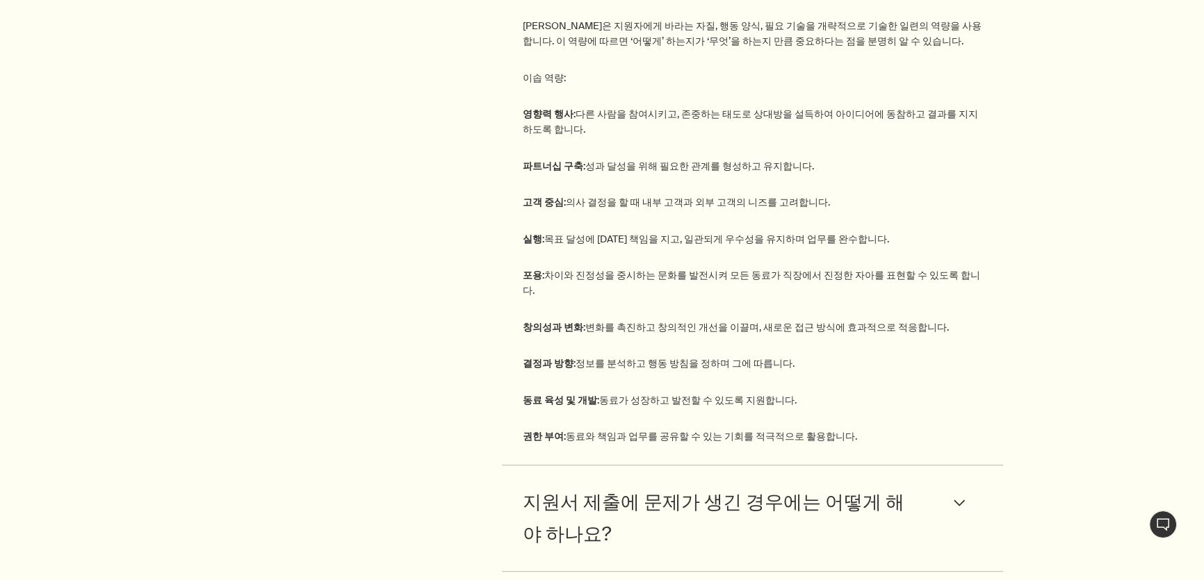
click at [573, 486] on span "지원서 제출에 문제가 생긴 경우에는 어떻게 해야 하나요?" at bounding box center [723, 518] width 400 height 64
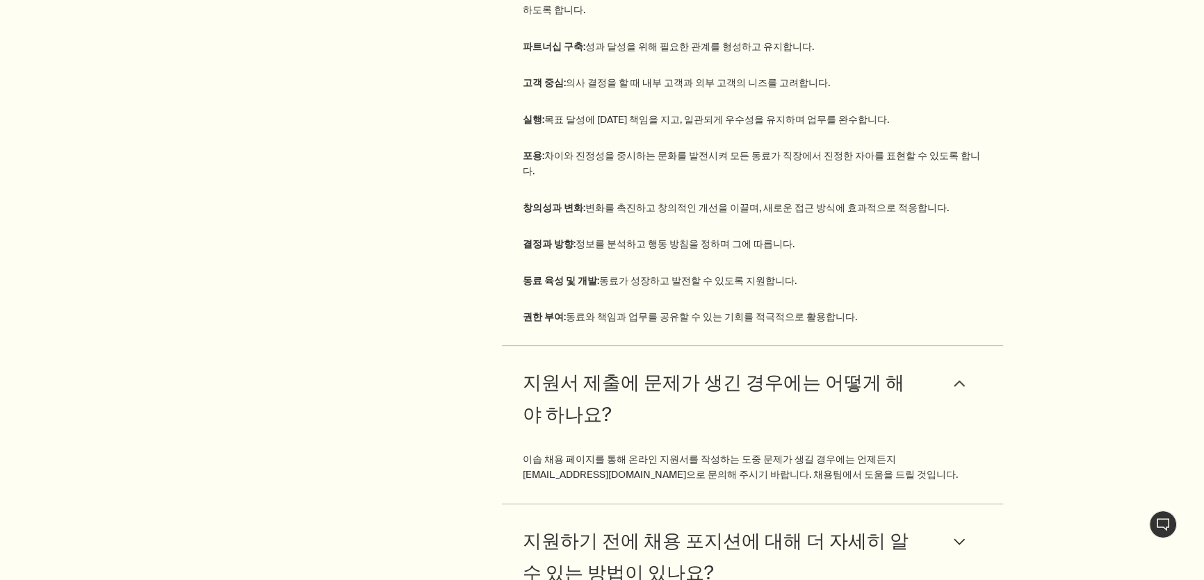
scroll to position [7336, 0]
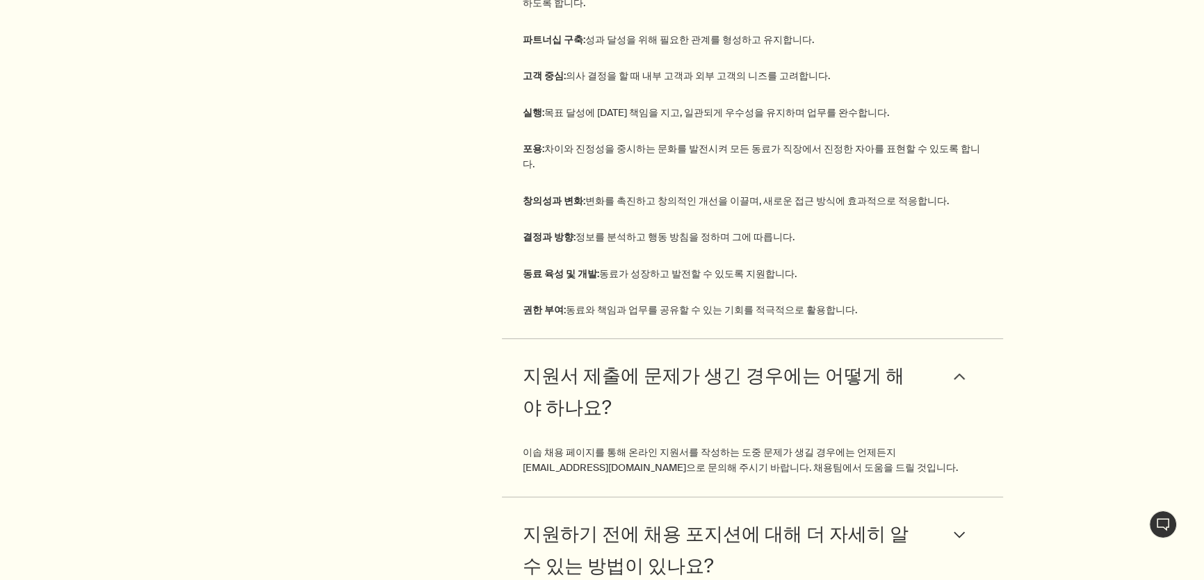
click at [580, 518] on span "지원하기 전에 채용 포지션에 대해 더 자세히 알 수 있는 방법이 있나요?" at bounding box center [723, 550] width 400 height 64
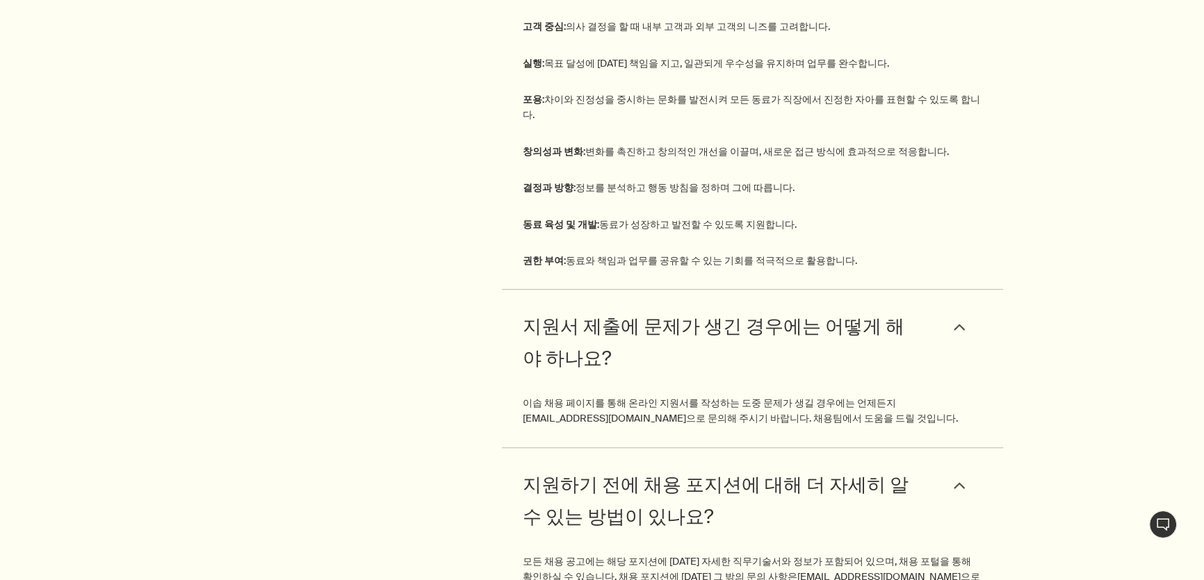
scroll to position [7399, 0]
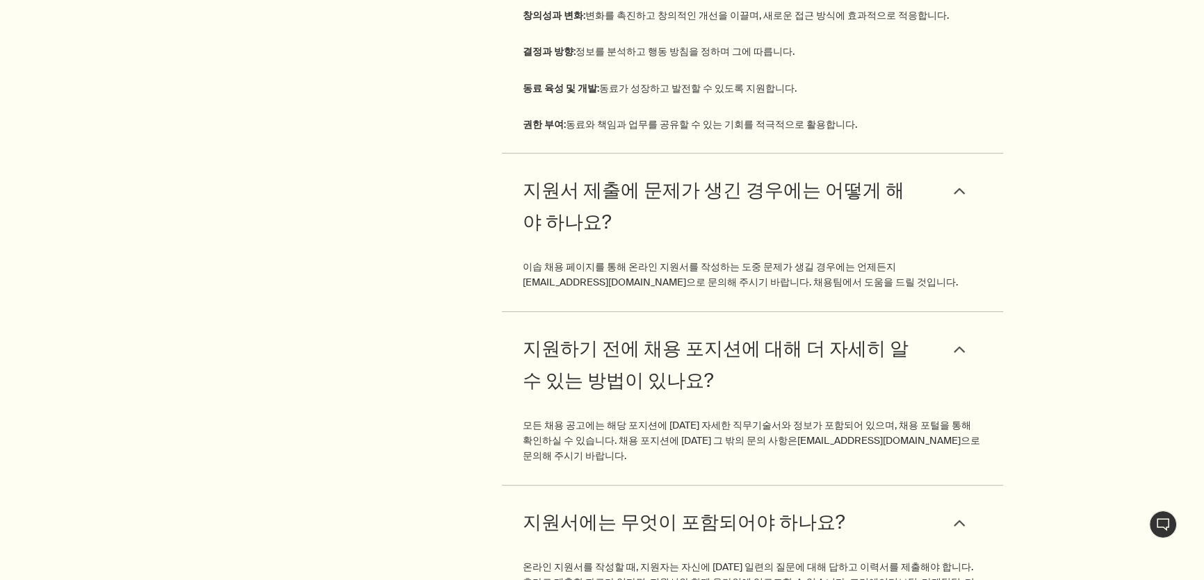
scroll to position [7525, 0]
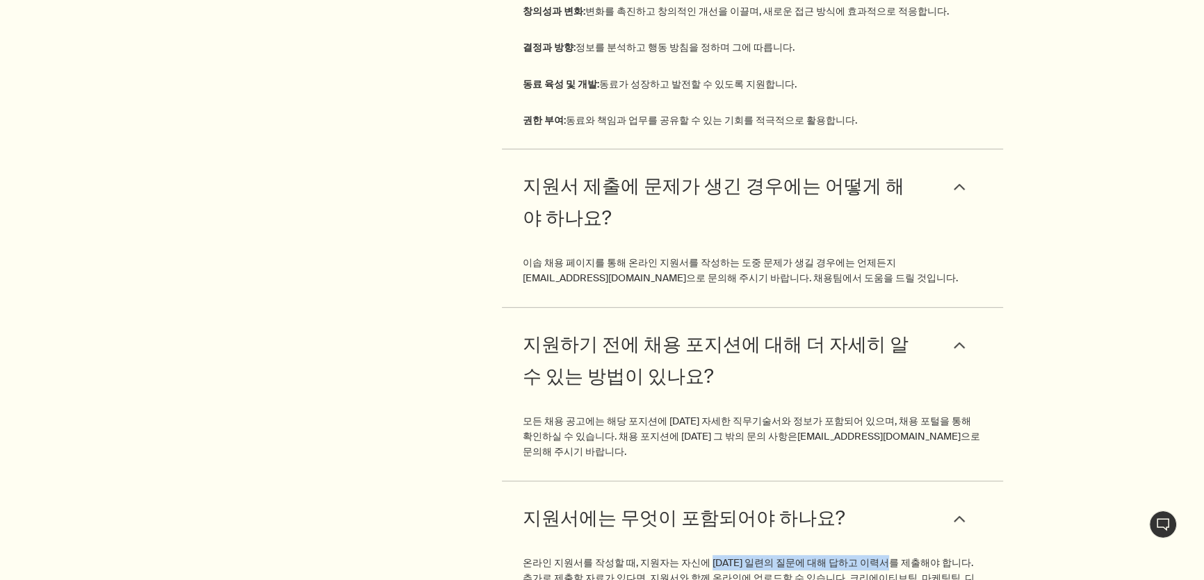
drag, startPoint x: 703, startPoint y: 382, endPoint x: 881, endPoint y: 370, distance: 179.0
click at [881, 534] on div "온라인 지원서를 작성할 때, 지원자는 자신에 대한 일련의 질문에 대해 답하고 이력서를 제출해야 합니다. 추가로 제출할 자료가 있다면, 지원서와…" at bounding box center [753, 567] width 460 height 67
click at [737, 555] on p "온라인 지원서를 작성할 때, 지원자는 자신에 대한 일련의 질문에 대해 답하고 이력서를 제출해야 합니다. 추가로 제출할 자료가 있다면, 지원서와…" at bounding box center [753, 578] width 460 height 47
drag, startPoint x: 548, startPoint y: 379, endPoint x: 884, endPoint y: 410, distance: 337.8
click at [884, 555] on p "온라인 지원서를 작성할 때, 지원자는 자신에 대한 일련의 질문에 대해 답하고 이력서를 제출해야 합니다. 추가로 제출할 자료가 있다면, 지원서와…" at bounding box center [753, 578] width 460 height 47
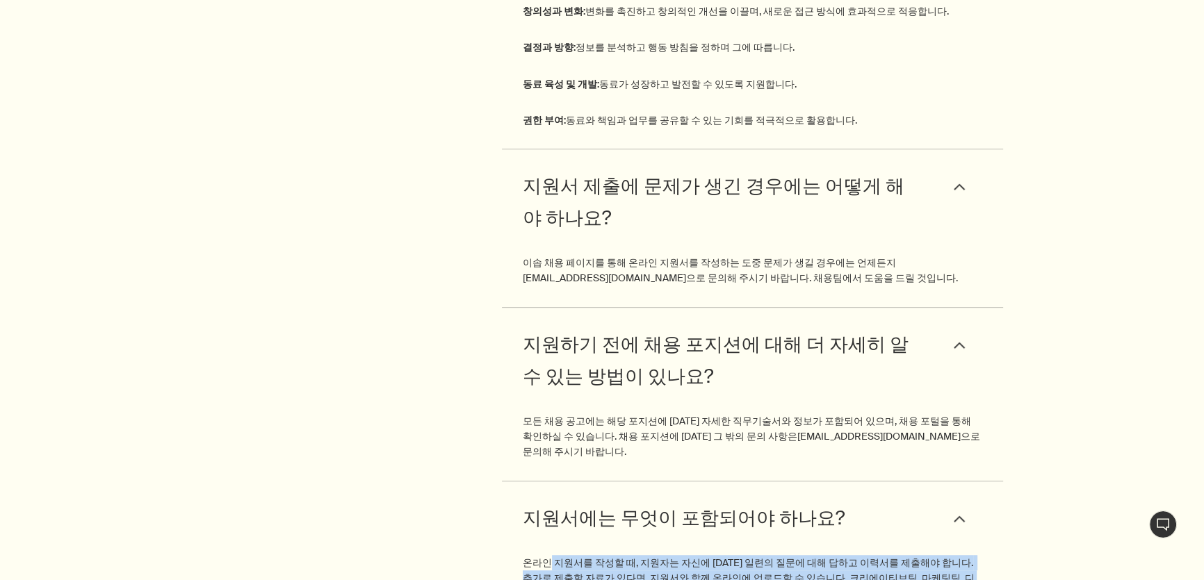
click at [884, 555] on p "온라인 지원서를 작성할 때, 지원자는 자신에 대한 일련의 질문에 대해 답하고 이력서를 제출해야 합니다. 추가로 제출할 자료가 있다면, 지원서와…" at bounding box center [753, 578] width 460 height 47
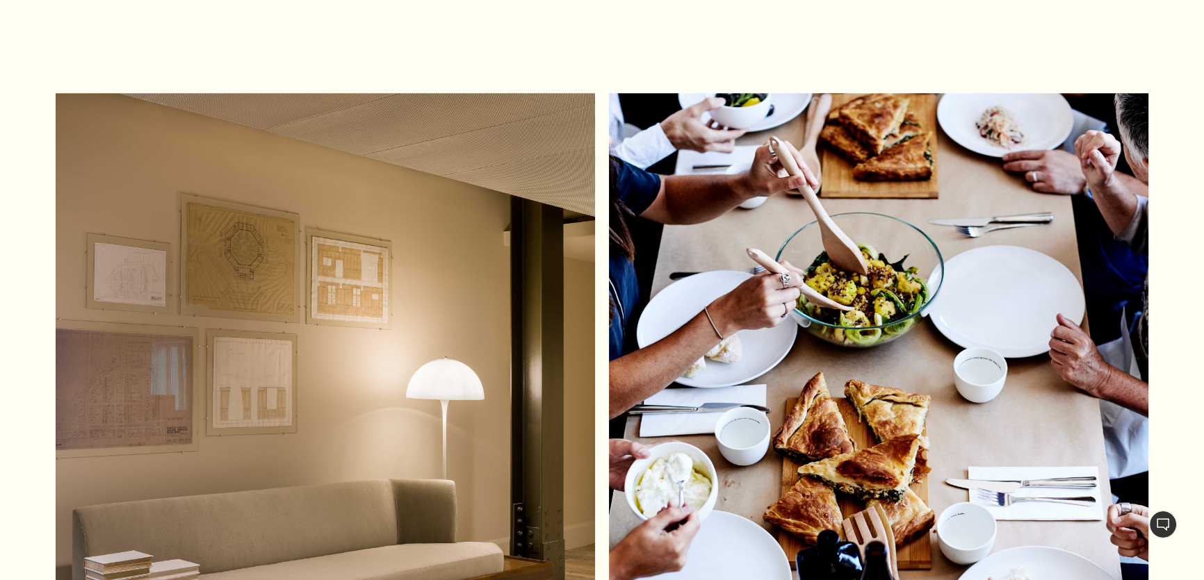
scroll to position [8536, 0]
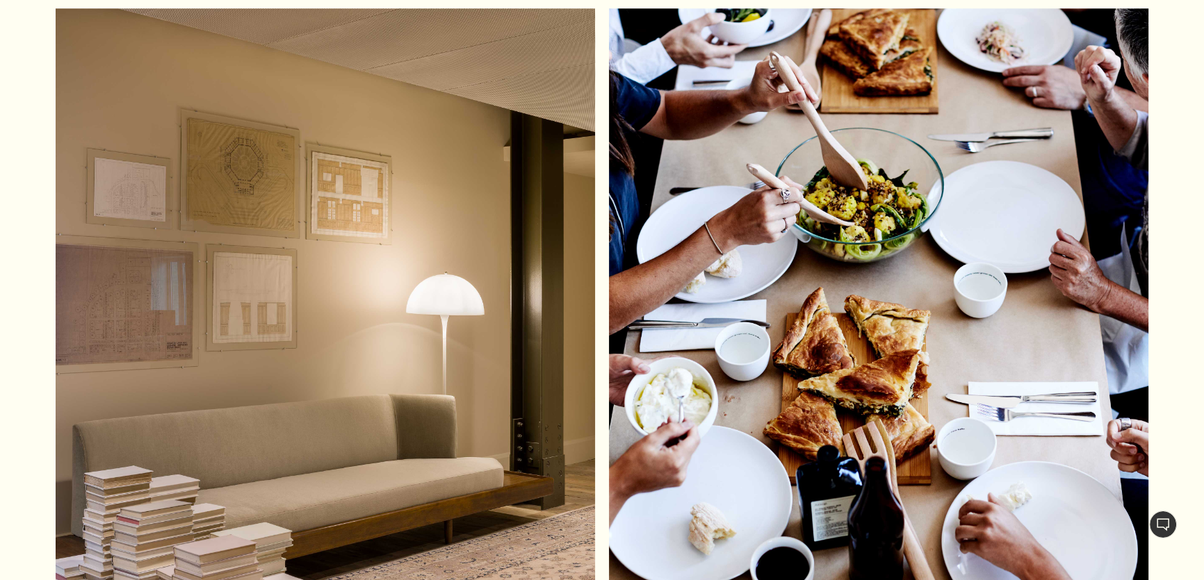
drag, startPoint x: 87, startPoint y: 507, endPoint x: 528, endPoint y: 520, distance: 441.5
click at [528, 520] on div "이솝은 신중하게 고려된 디자인이 우리의 삶을 향상시킨다고 믿습니다. 형태와 기능의 독창성에 대한 우리의 열정은 직원들이 함께 하는 식사의 테이…" at bounding box center [602, 382] width 1093 height 748
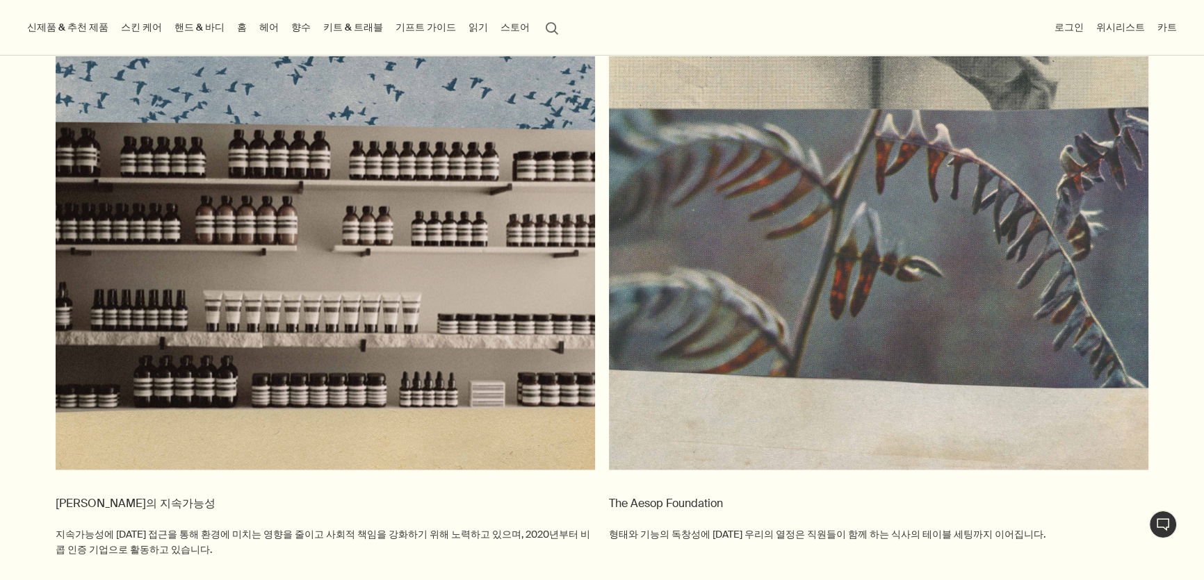
scroll to position [0, 0]
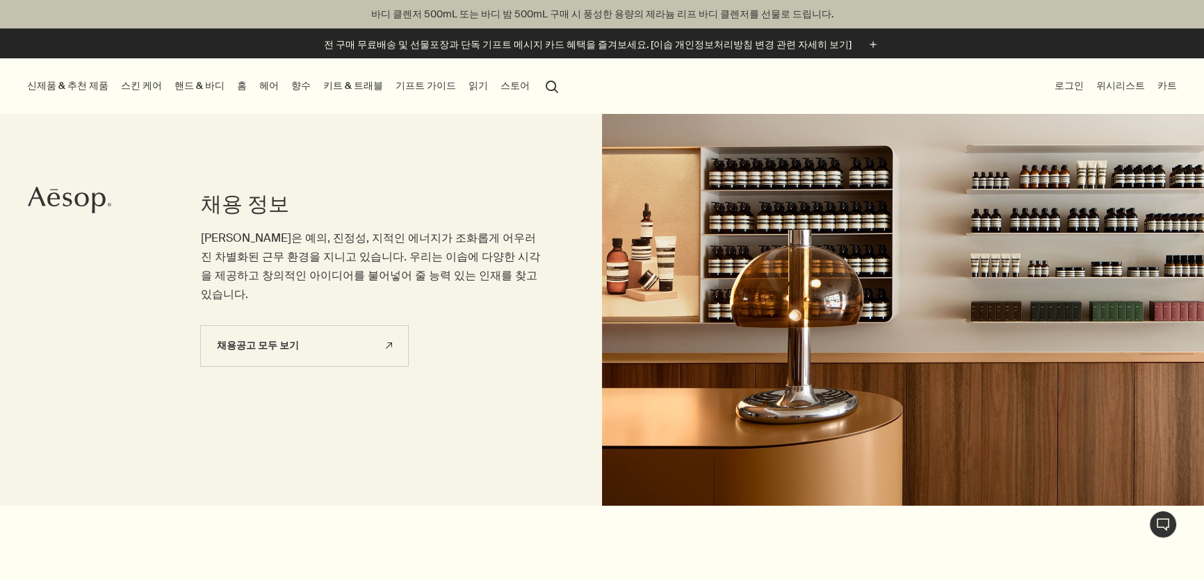
click at [523, 251] on p "이솝은 예의, 진정성, 지적인 에너지가 조화롭게 어우러진 차별화된 근무 환경을 지니고 있습니다. 우리는 이솝에 다양한 시각을 제공하고 창의적인…" at bounding box center [373, 267] width 345 height 76
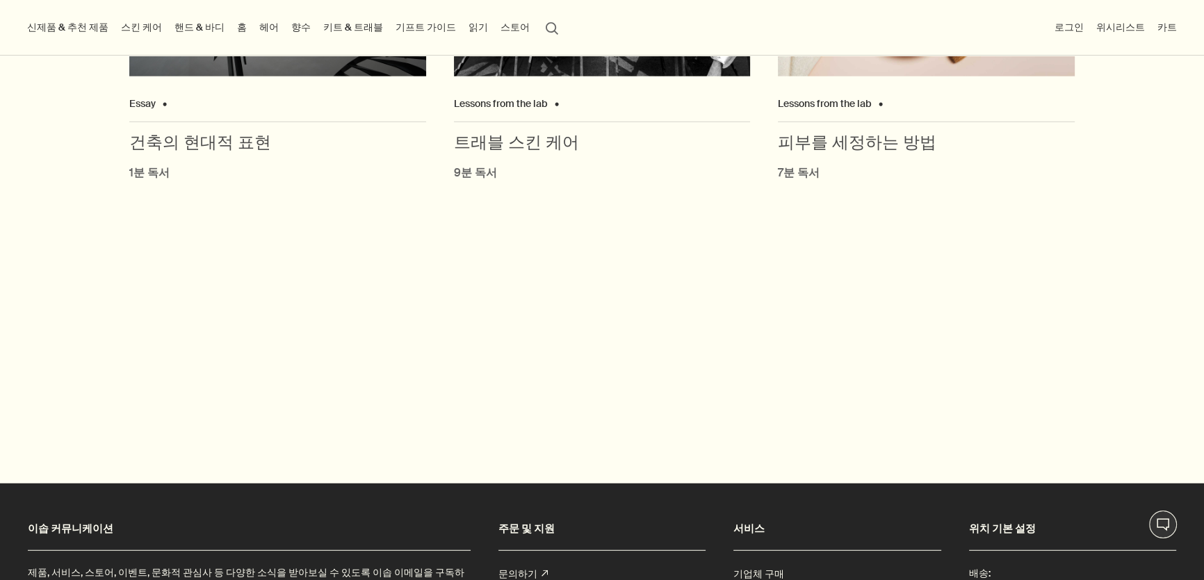
scroll to position [4485, 0]
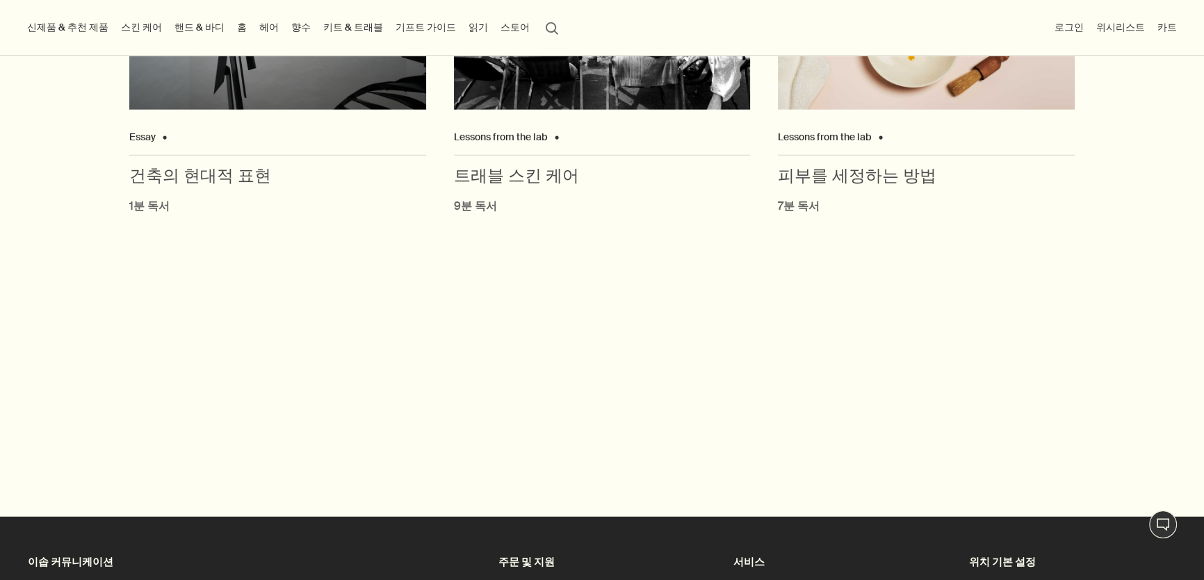
click at [313, 198] on div "1분 독서" at bounding box center [277, 206] width 297 height 17
click at [229, 165] on span "건축의 현대적 표현" at bounding box center [200, 177] width 142 height 24
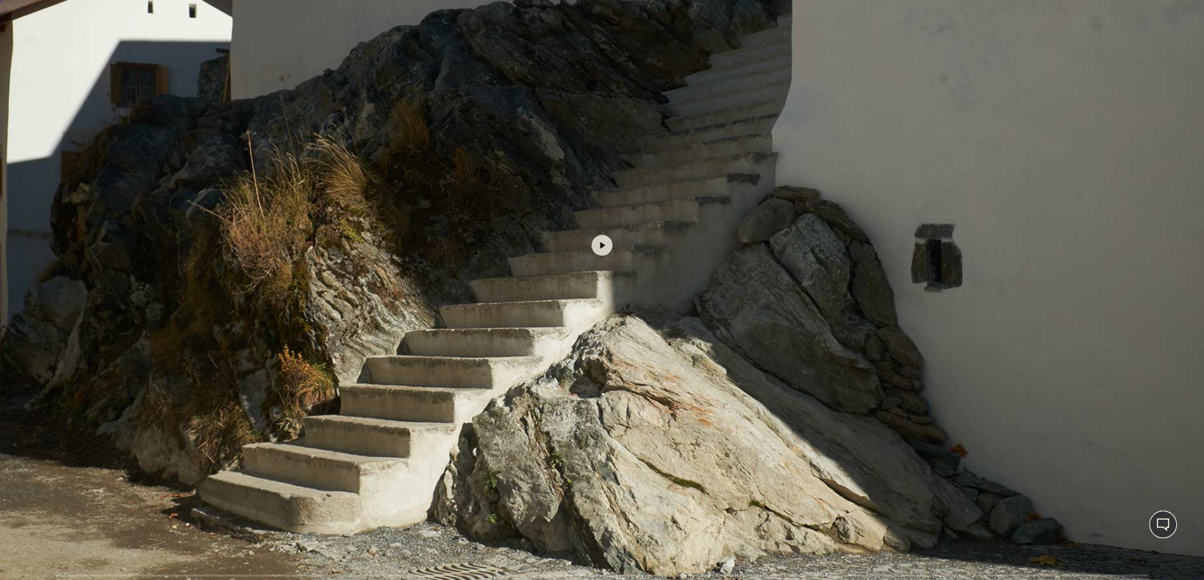
scroll to position [695, 0]
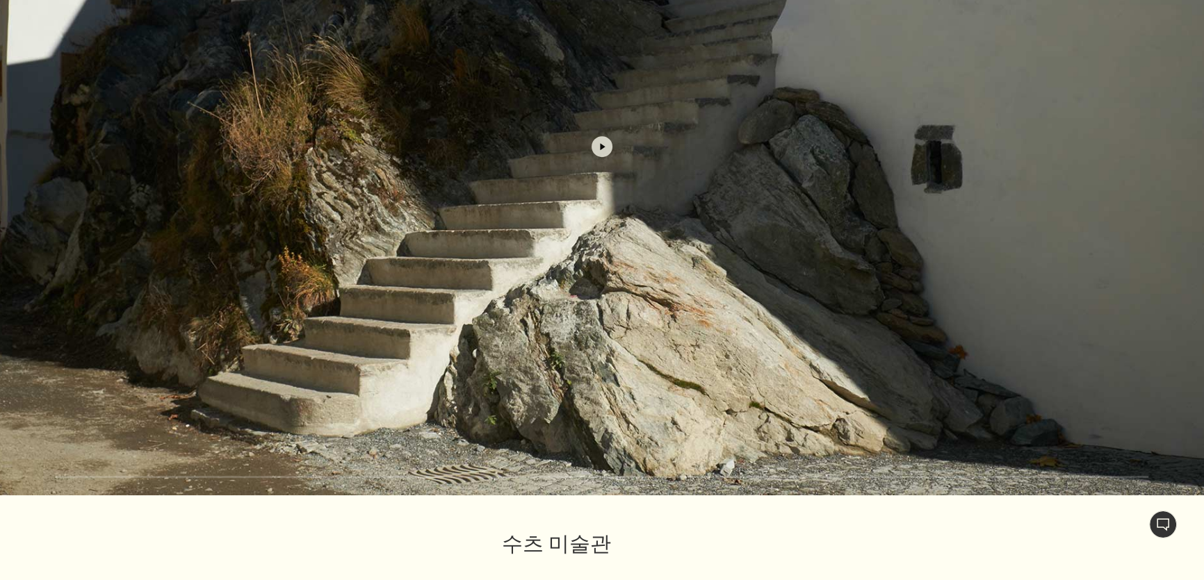
click at [639, 255] on button "button" at bounding box center [602, 147] width 1204 height 698
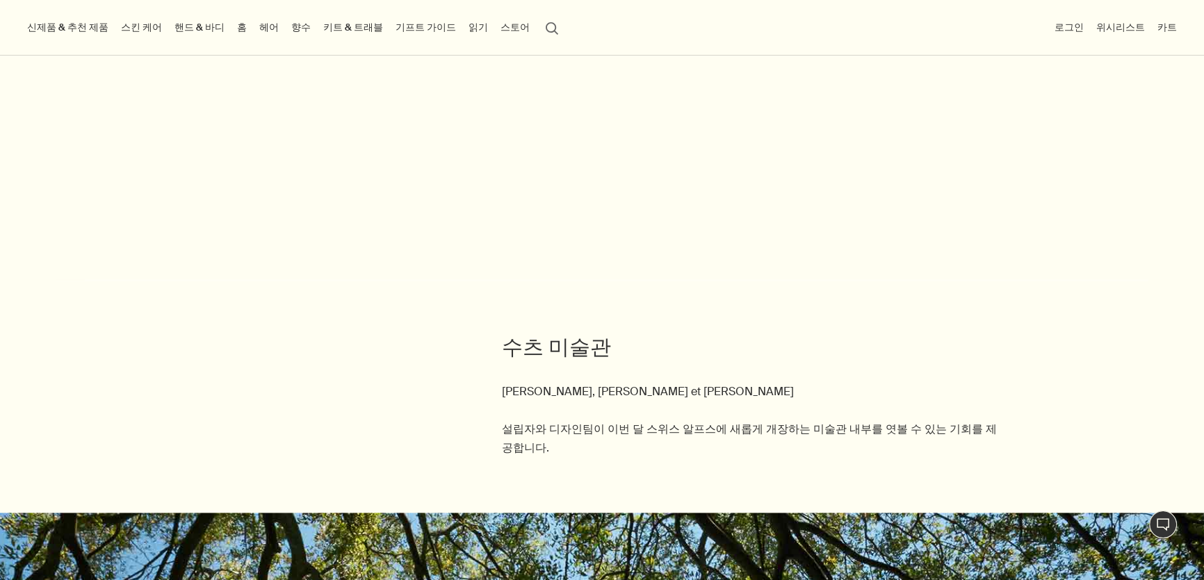
scroll to position [758, 0]
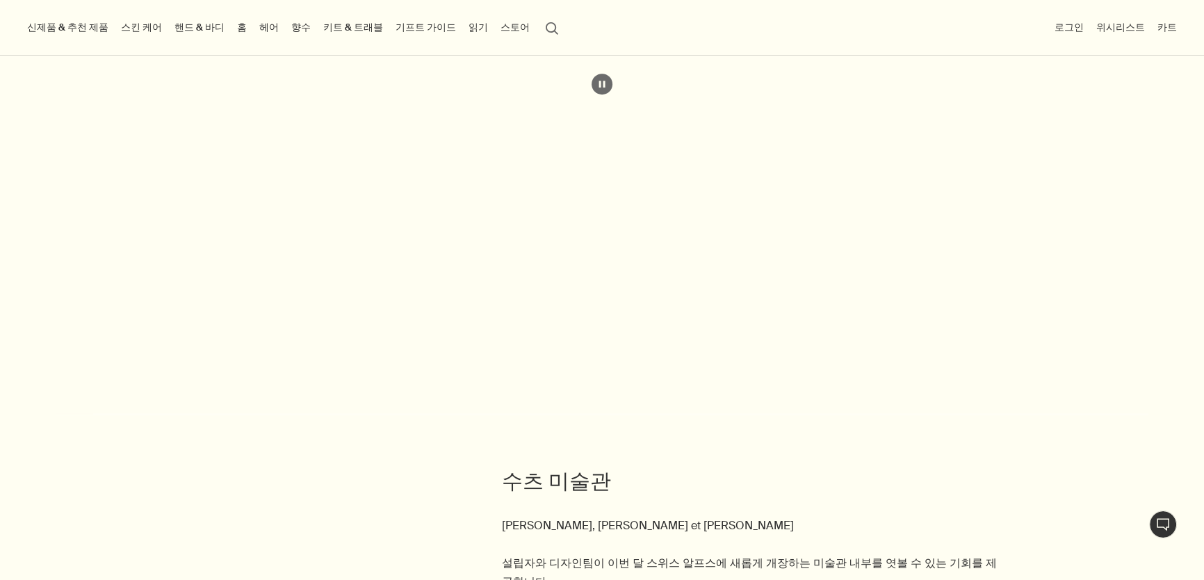
click at [597, 74] on button "pause" at bounding box center [601, 84] width 21 height 21
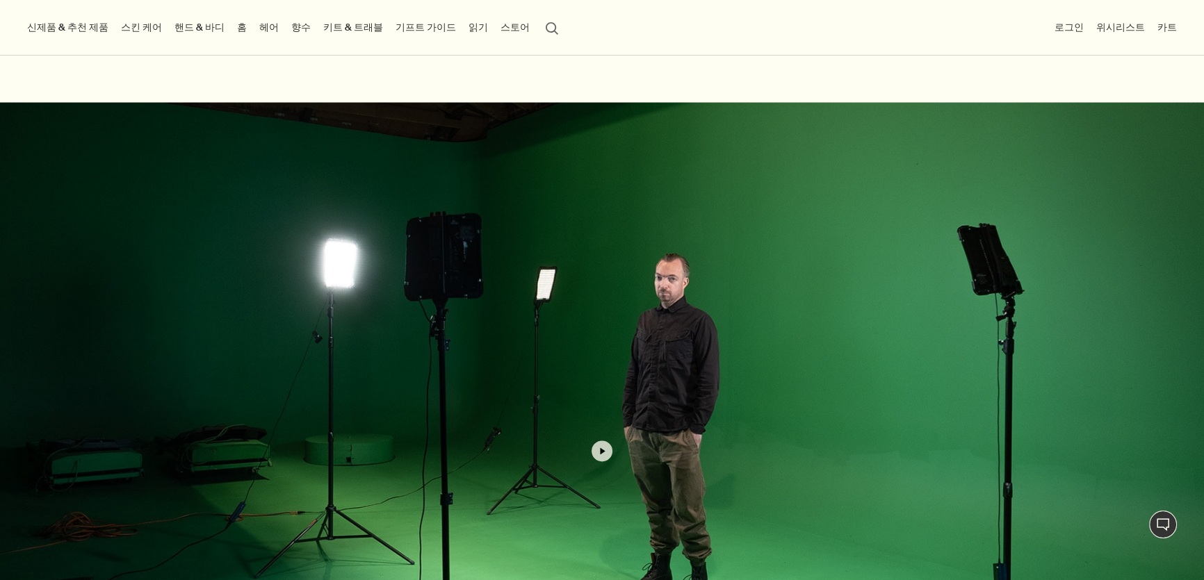
scroll to position [2085, 0]
